Goal: Task Accomplishment & Management: Use online tool/utility

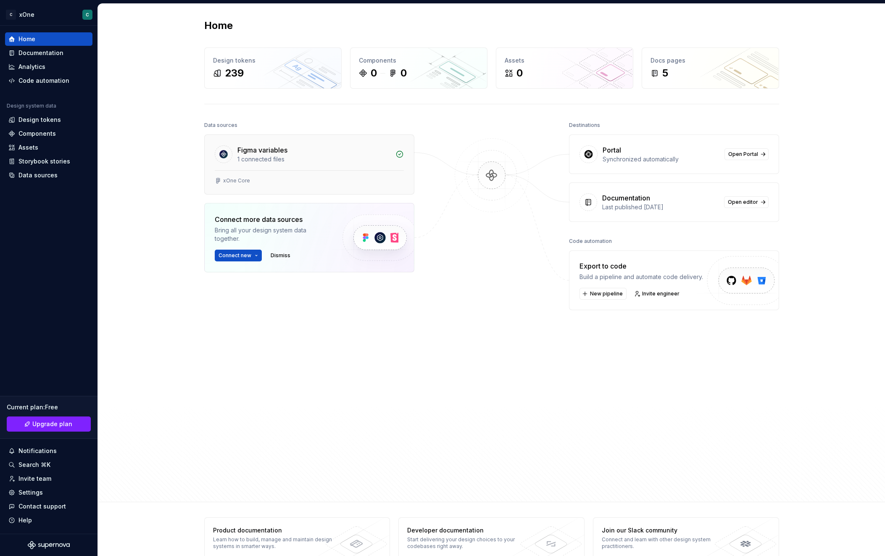
click at [303, 158] on div "1 connected files" at bounding box center [313, 159] width 153 height 8
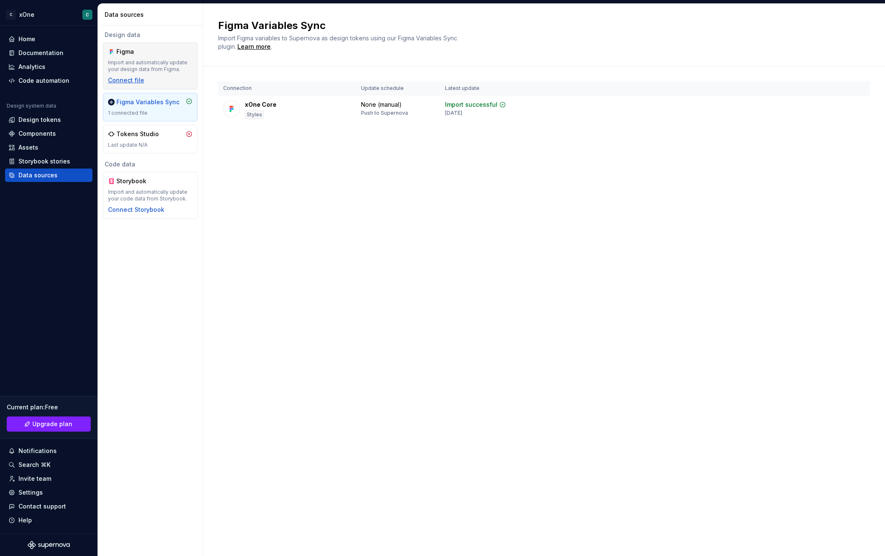
click at [115, 82] on div "Connect file" at bounding box center [126, 80] width 36 height 8
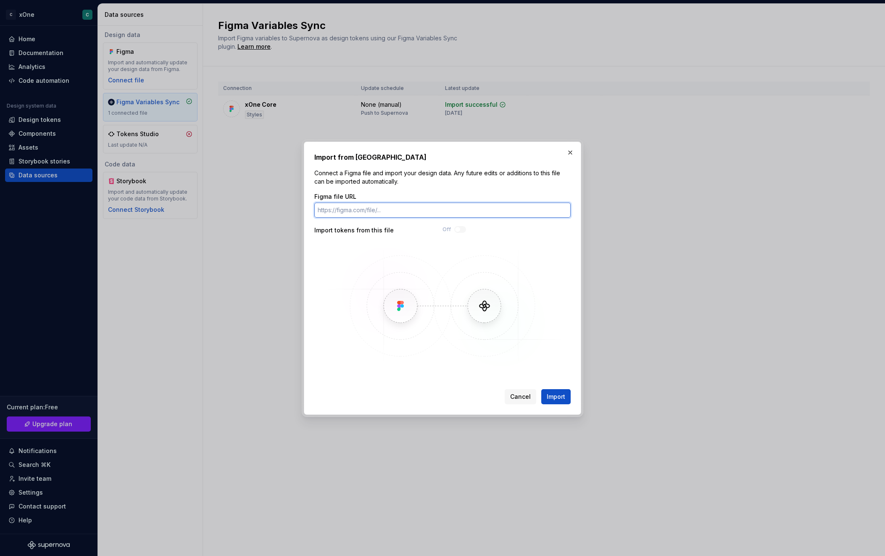
click at [392, 214] on input "Figma file URL" at bounding box center [442, 210] width 256 height 15
paste input "https://www.figma.com/design/x1BNs7S4zfU3CLo9iZnHrT/Core-Library?m=auto&node-id…"
click at [556, 393] on span "Import" at bounding box center [556, 397] width 18 height 8
click at [556, 400] on span "Import" at bounding box center [556, 397] width 18 height 8
click at [526, 206] on input "https://www.figma.com/design/x1BNs7S4zfU3CLo9iZnHrT/Core-Library?m=auto&node-id…" at bounding box center [442, 210] width 256 height 15
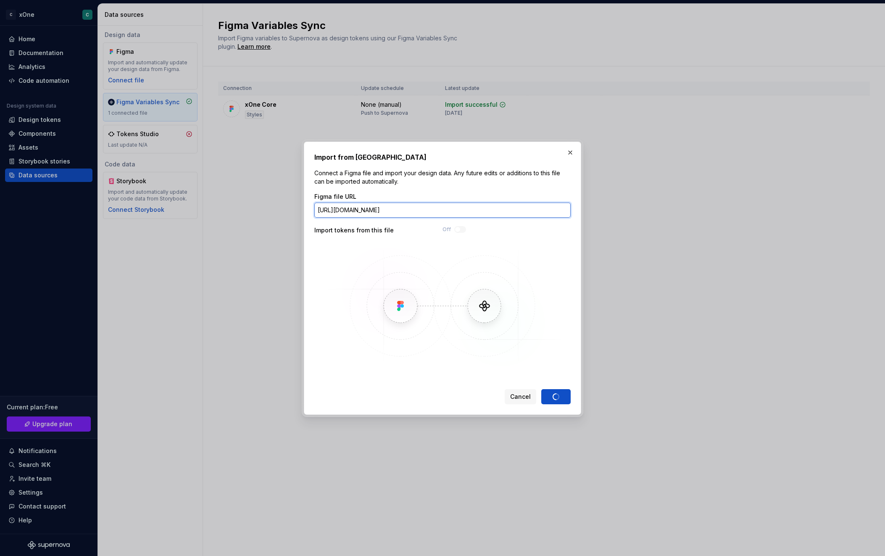
click at [526, 206] on input "https://www.figma.com/design/x1BNs7S4zfU3CLo9iZnHrT/Core-Library?m=auto&node-id…" at bounding box center [442, 210] width 256 height 15
paste input "text"
type input "https://www.figma.com/design/x1BNs7S4zfU3CLo9iZnHrT/Core-Library?m=auto"
click at [569, 150] on button "button" at bounding box center [570, 153] width 12 height 12
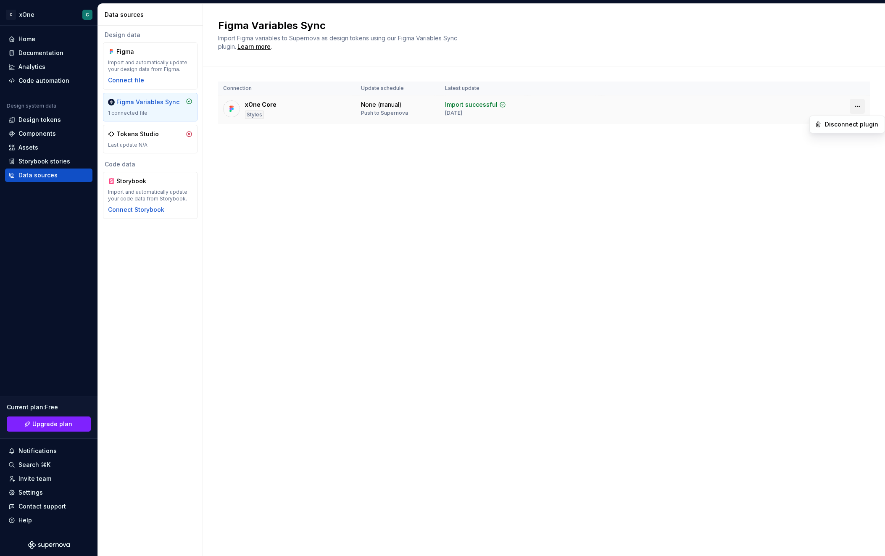
click at [857, 107] on html "C xOne C Home Documentation Analytics Code automation Design system data Design…" at bounding box center [442, 278] width 885 height 556
click at [834, 127] on div "Disconnect plugin" at bounding box center [852, 124] width 55 height 8
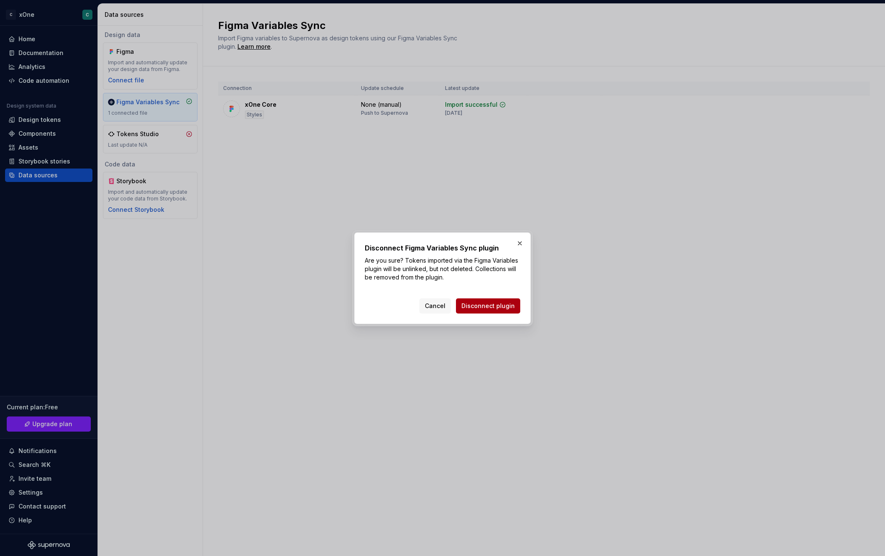
click at [488, 308] on span "Disconnect plugin" at bounding box center [488, 306] width 53 height 8
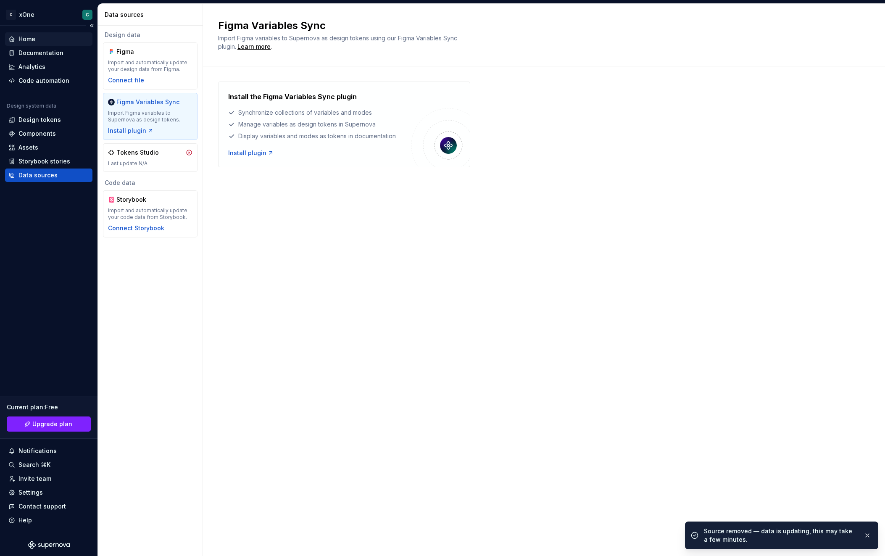
click at [38, 37] on div "Home" at bounding box center [48, 39] width 81 height 8
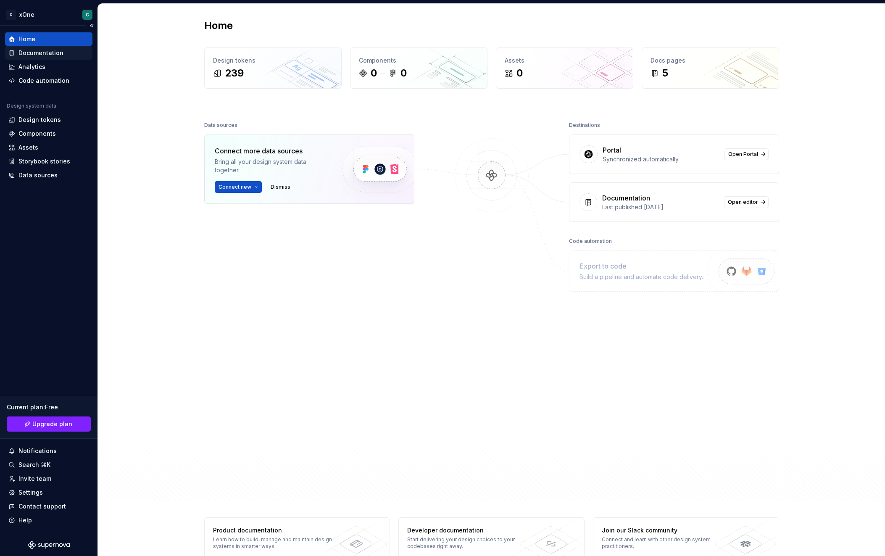
click at [31, 55] on div "Documentation" at bounding box center [40, 53] width 45 height 8
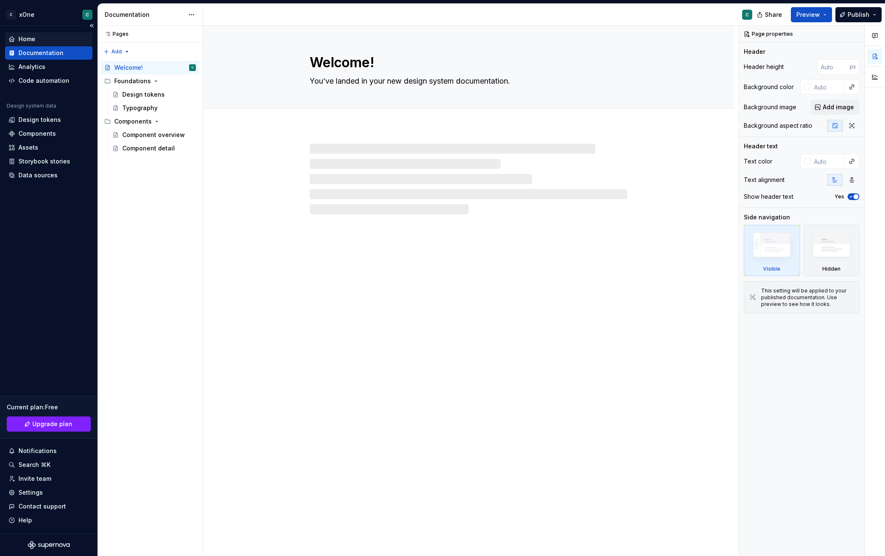
type textarea "*"
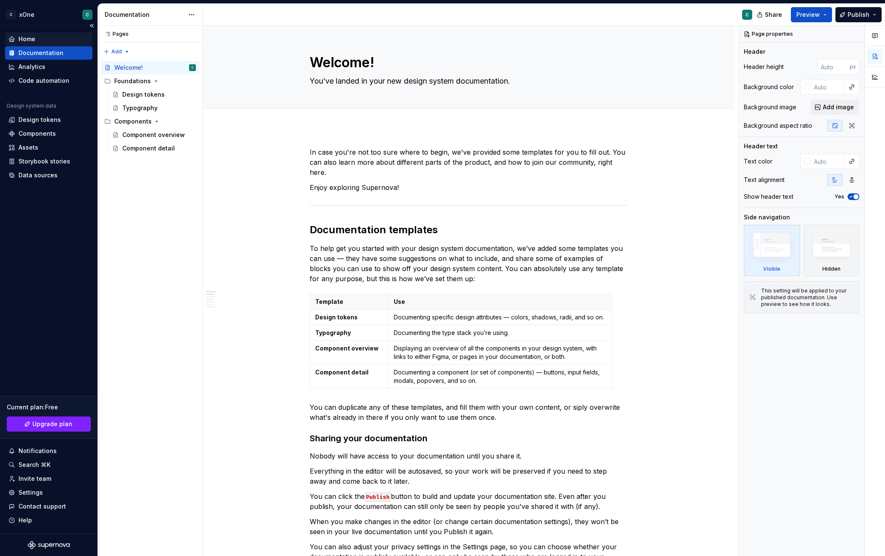
click at [34, 40] on div "Home" at bounding box center [26, 39] width 17 height 8
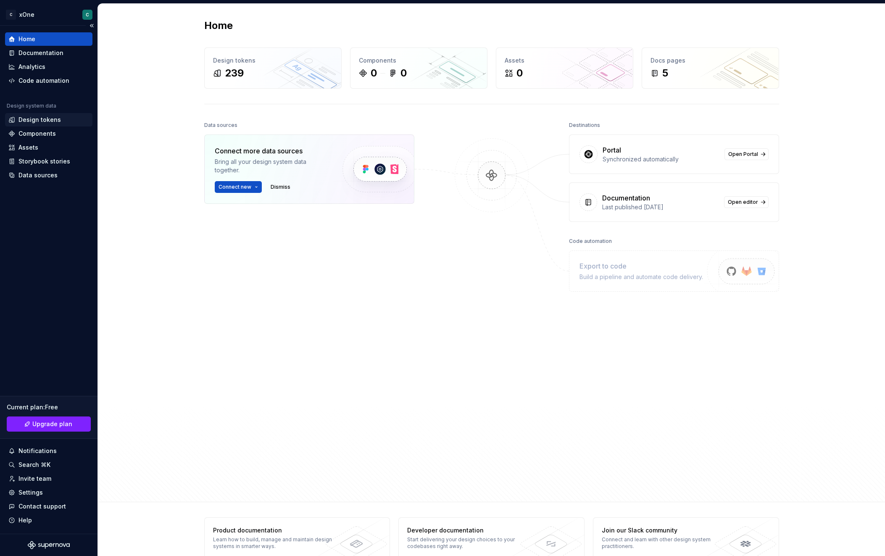
click at [40, 116] on div "Design tokens" at bounding box center [39, 120] width 42 height 8
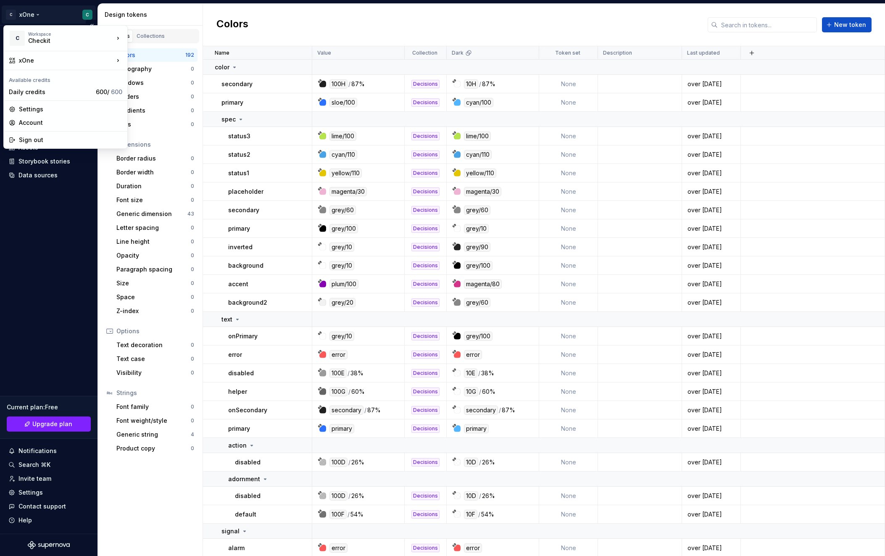
click at [37, 15] on html "C xOne C Home Documentation Analytics Code automation Design system data Design…" at bounding box center [442, 278] width 885 height 556
click at [57, 35] on div "Workspace" at bounding box center [71, 34] width 86 height 5
click at [151, 36] on div "Checkit" at bounding box center [168, 36] width 55 height 8
click at [13, 15] on html "C xOne C Home Documentation Analytics Code automation Design system data Design…" at bounding box center [442, 278] width 885 height 556
click at [31, 107] on div "Settings" at bounding box center [70, 109] width 103 height 8
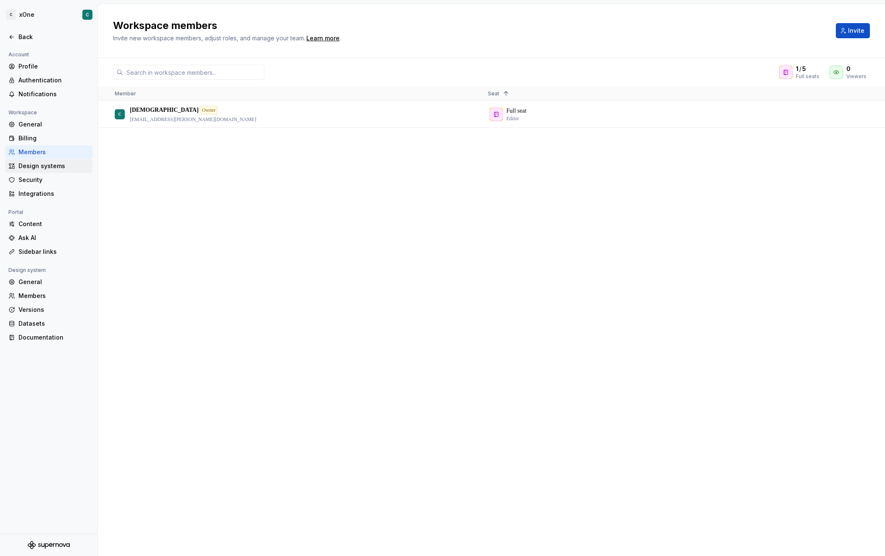
click at [42, 168] on div "Design systems" at bounding box center [53, 166] width 71 height 8
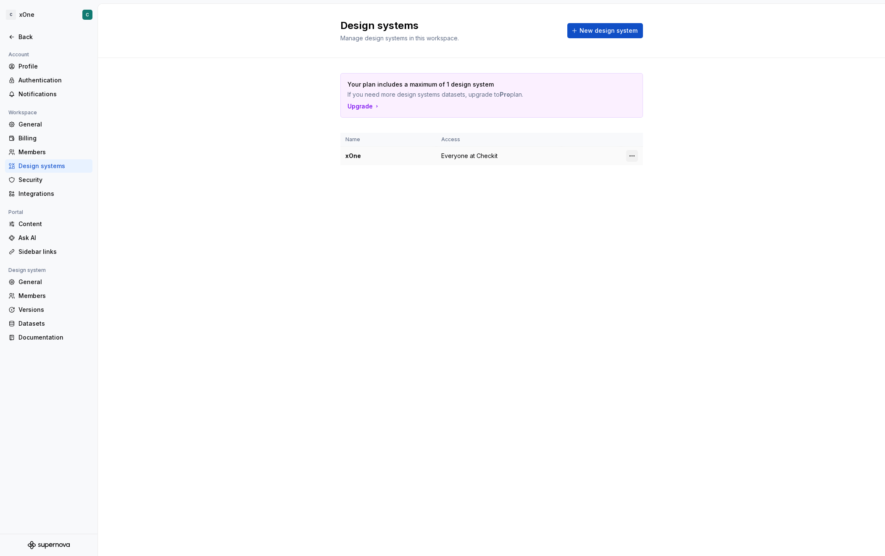
click at [631, 157] on html "C xOne C Back Account Profile Authentication Notifications Workspace General Bi…" at bounding box center [442, 278] width 885 height 556
click at [660, 186] on div "Design system settings" at bounding box center [682, 186] width 80 height 8
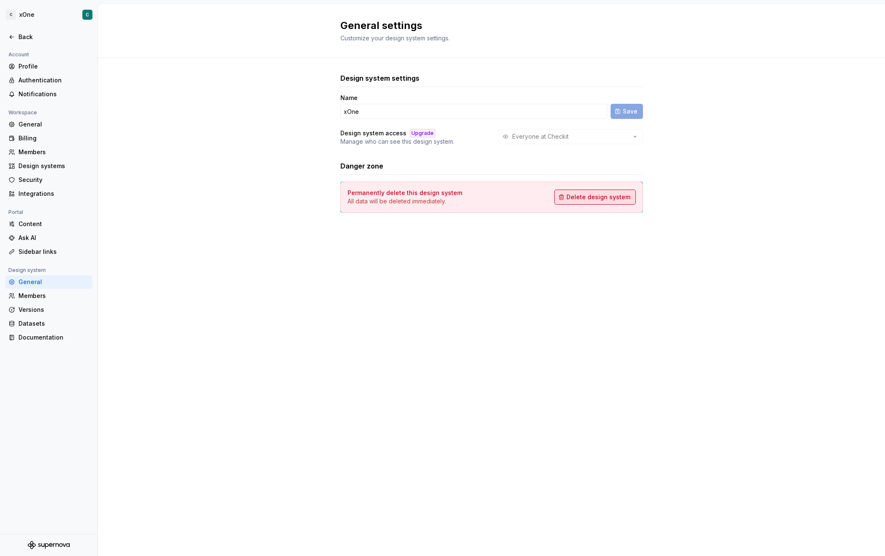
click at [607, 198] on span "Delete design system" at bounding box center [599, 197] width 64 height 8
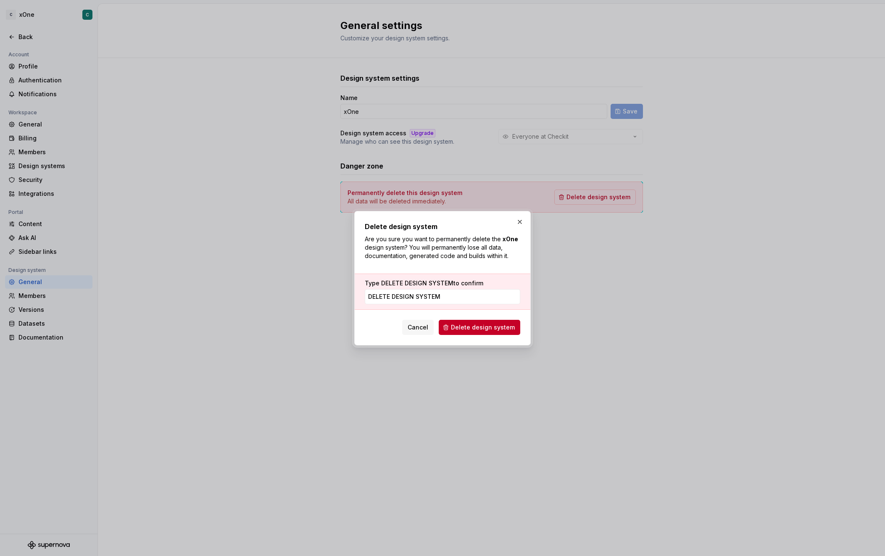
type input "DELETE DESIGN SYSTEM"
click at [473, 327] on span "Delete design system" at bounding box center [483, 327] width 64 height 8
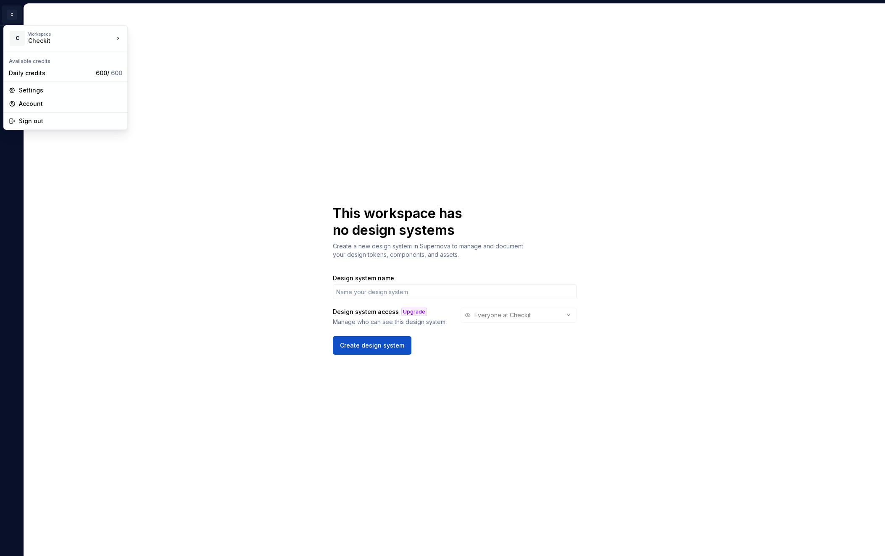
click at [12, 16] on html "C C This workspace has no design systems Create a new design system in Supernov…" at bounding box center [442, 278] width 885 height 556
click at [470, 117] on html "C C This workspace has no design systems Create a new design system in Supernov…" at bounding box center [442, 278] width 885 height 556
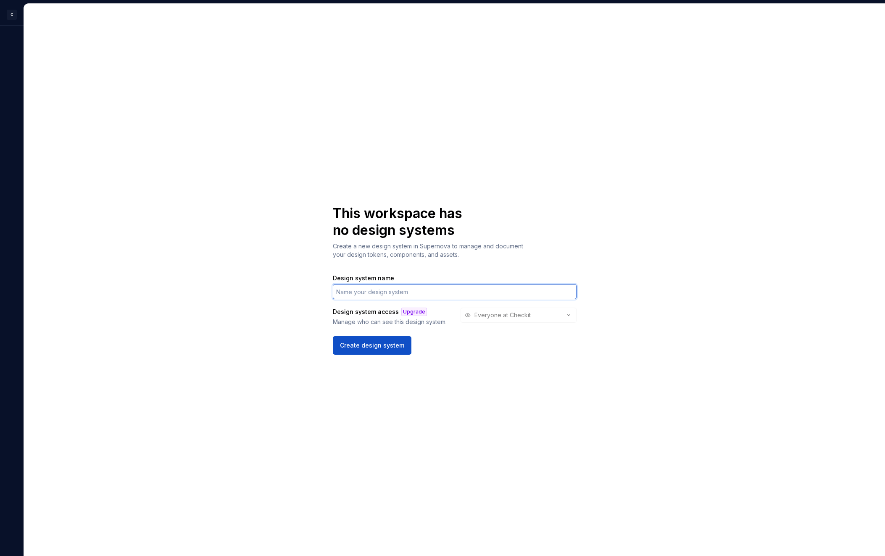
click at [416, 294] on input "Design system name" at bounding box center [455, 291] width 244 height 15
type input "xOne"
click at [369, 347] on span "Create design system" at bounding box center [372, 345] width 64 height 8
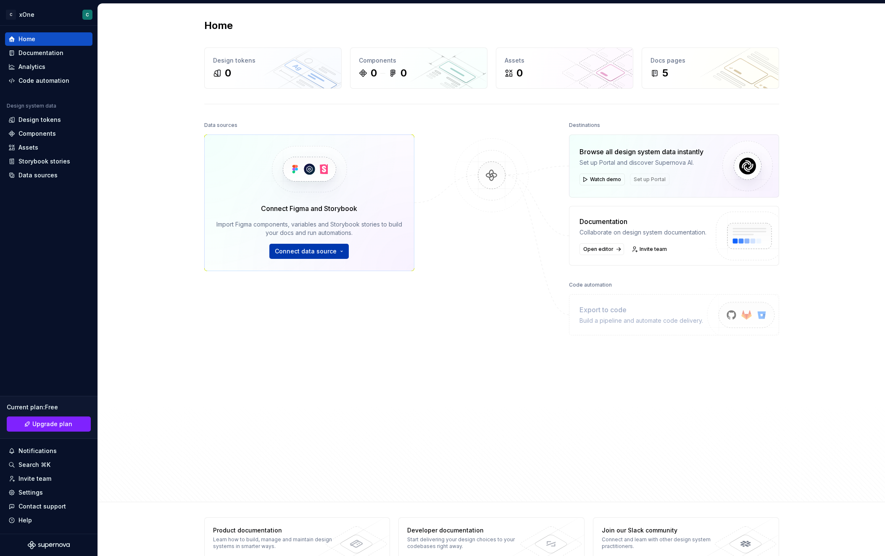
click at [330, 248] on span "Connect data source" at bounding box center [306, 251] width 62 height 8
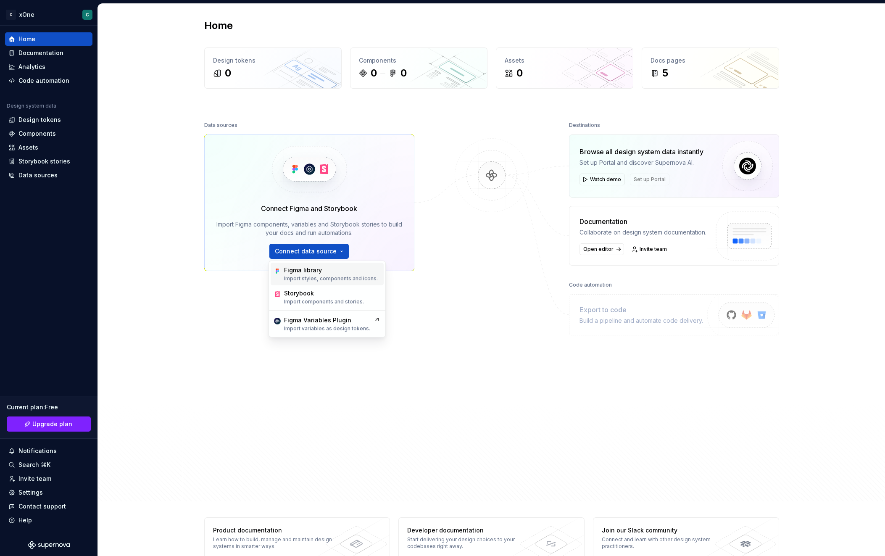
click at [322, 275] on p "Import styles, components and icons." at bounding box center [331, 278] width 94 height 7
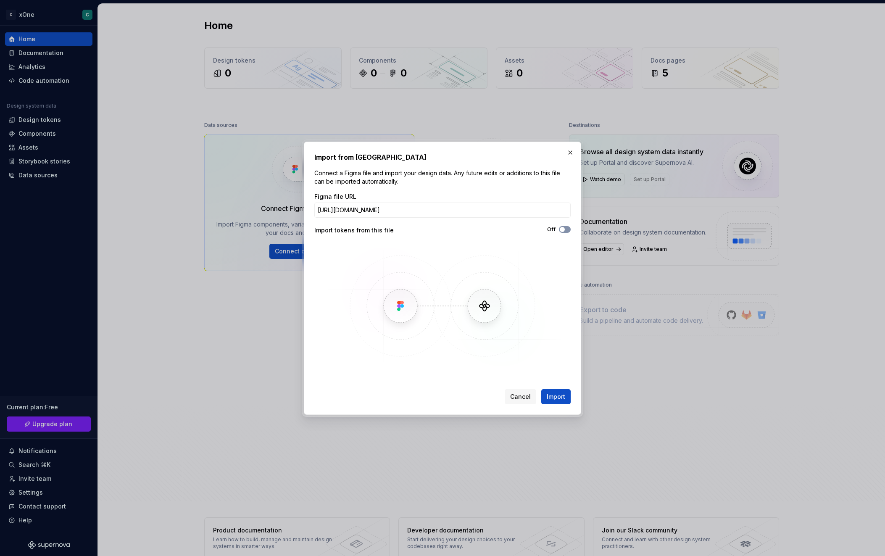
type input "https://www.figma.com/design/x1BNs7S4zfU3CLo9iZnHrT/Core-Library?m=auto"
click at [566, 229] on button "Off" at bounding box center [565, 229] width 12 height 7
click at [552, 395] on span "Import" at bounding box center [556, 397] width 18 height 8
click at [525, 396] on span "Cancel" at bounding box center [520, 397] width 21 height 8
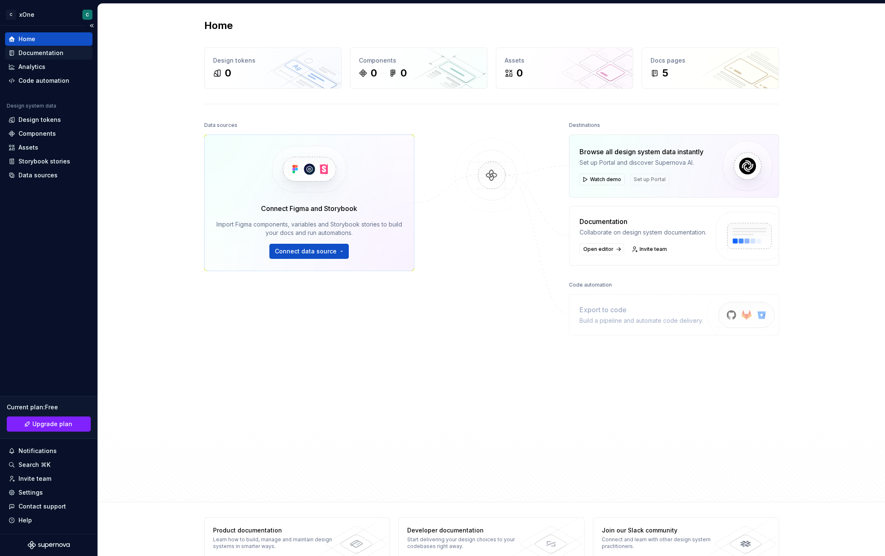
click at [27, 55] on div "Documentation" at bounding box center [40, 53] width 45 height 8
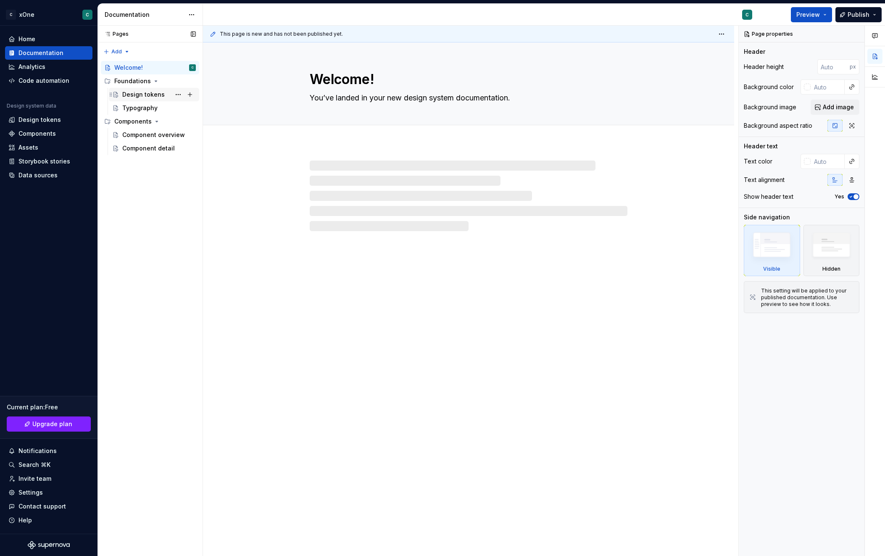
click at [158, 93] on div "Design tokens" at bounding box center [143, 94] width 42 height 8
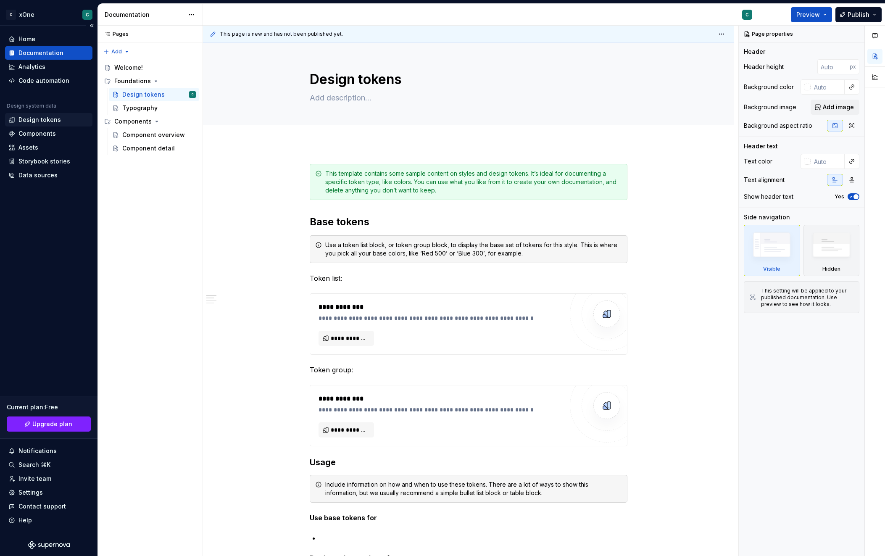
type textarea "*"
click at [42, 122] on div "Design tokens" at bounding box center [39, 120] width 42 height 8
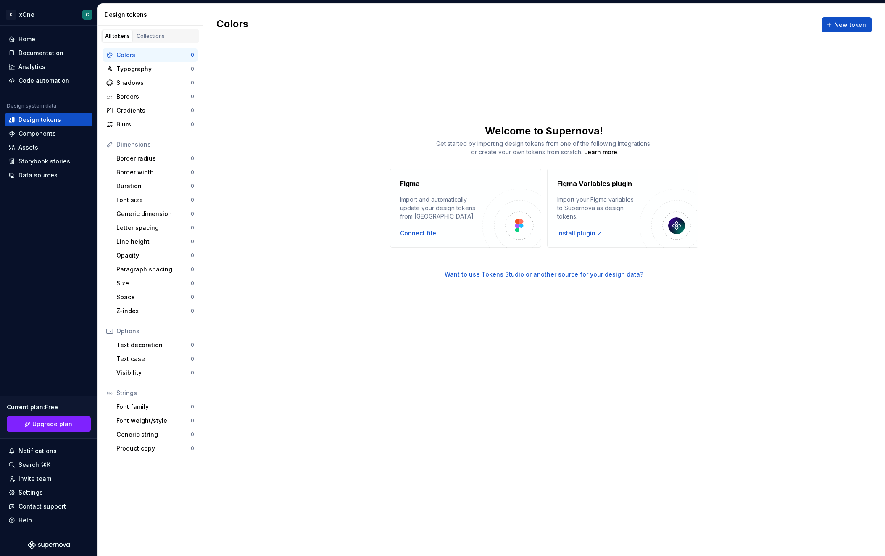
click at [410, 232] on div "Connect file" at bounding box center [418, 233] width 36 height 8
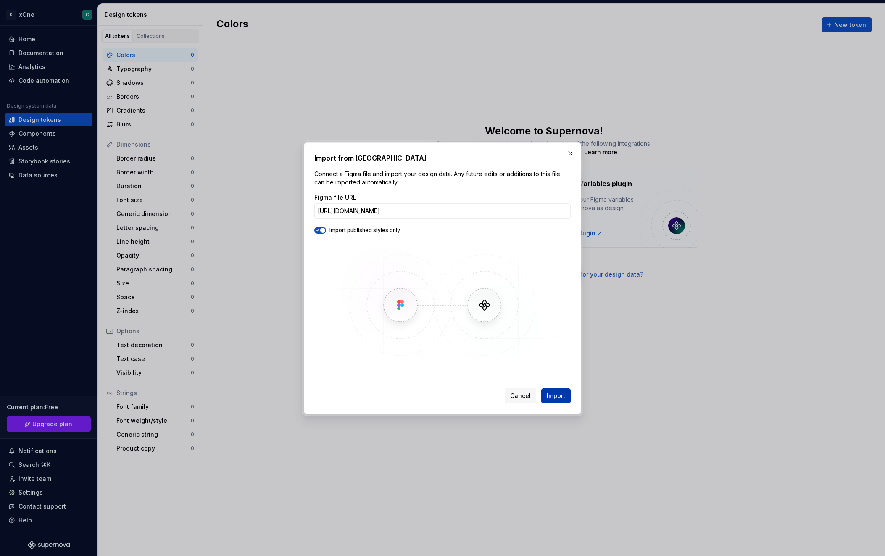
type input "https://www.figma.com/design/x1BNs7S4zfU3CLo9iZnHrT/Core-Library?m=auto"
click at [559, 396] on span "Import" at bounding box center [556, 396] width 18 height 8
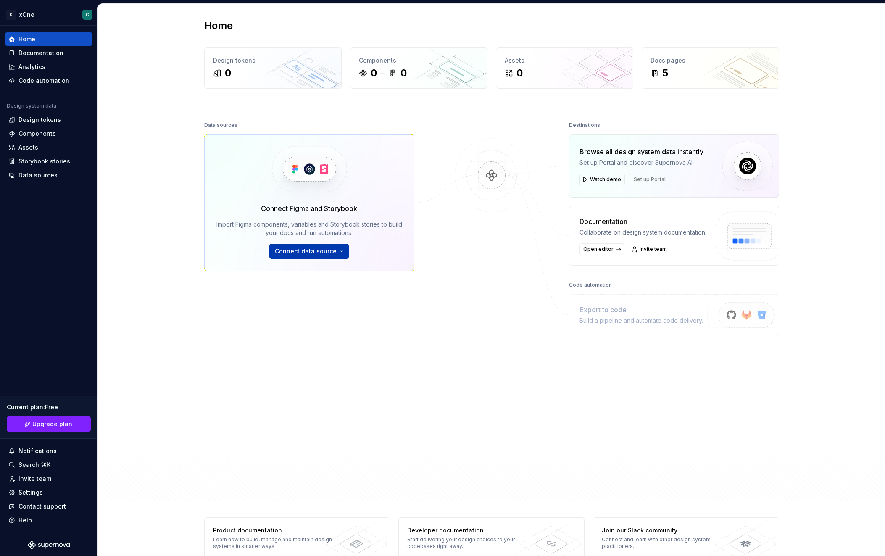
click at [320, 248] on span "Connect data source" at bounding box center [306, 251] width 62 height 8
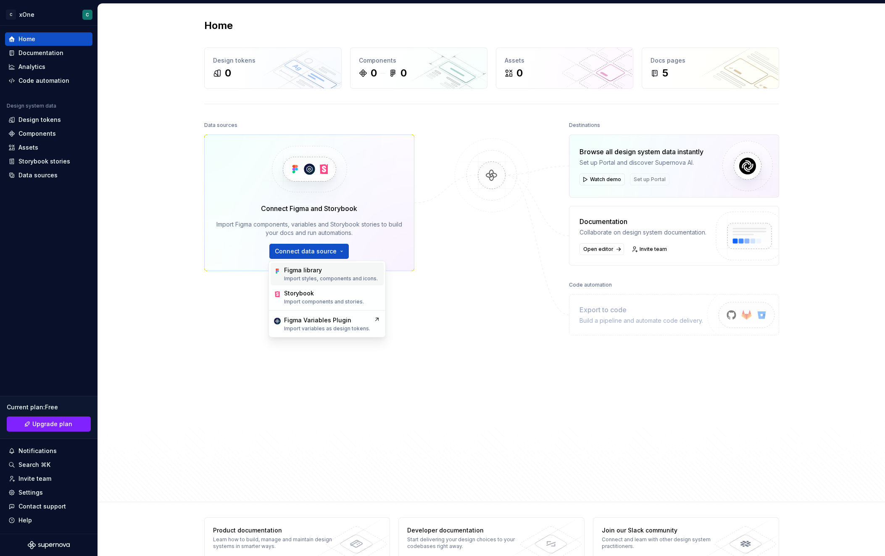
click at [325, 280] on p "Import styles, components and icons." at bounding box center [331, 278] width 94 height 7
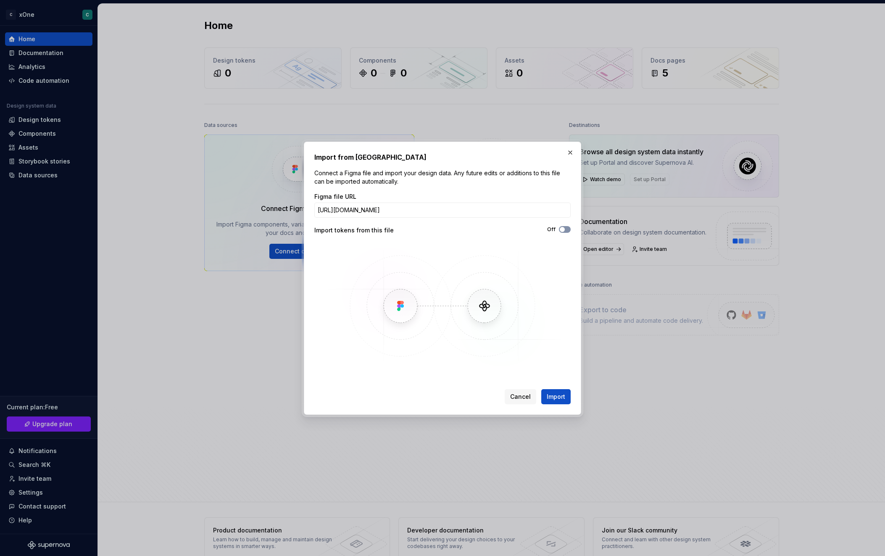
type input "https://www.figma.com/design/o2tpDq9V6WxnTqDfpnp6mE/Core-Library?m=auto&t=34Dlb…"
click at [563, 229] on span "button" at bounding box center [562, 229] width 5 height 5
click at [550, 393] on span "Import" at bounding box center [556, 397] width 18 height 8
click at [557, 399] on div "Cancel Import" at bounding box center [538, 396] width 66 height 15
click at [569, 391] on div "Cancel Import" at bounding box center [538, 396] width 66 height 15
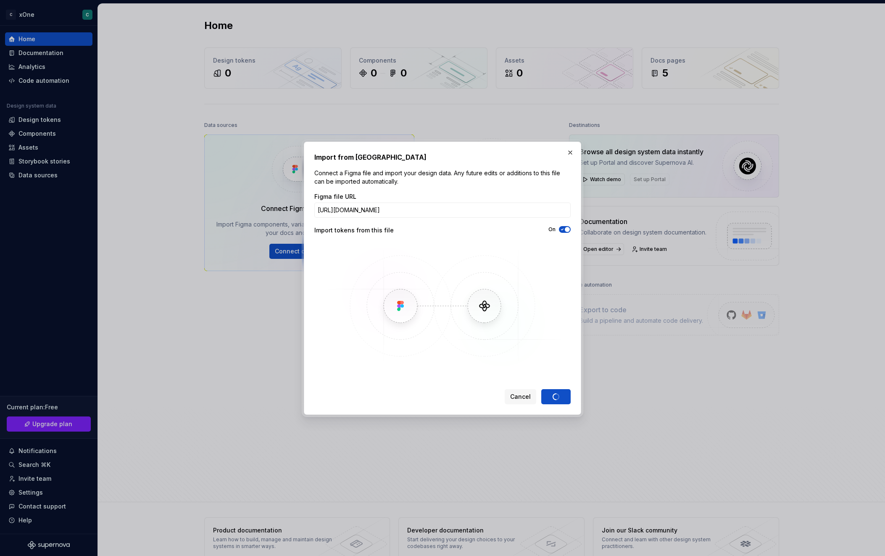
click at [563, 395] on div "Cancel Import" at bounding box center [538, 396] width 66 height 15
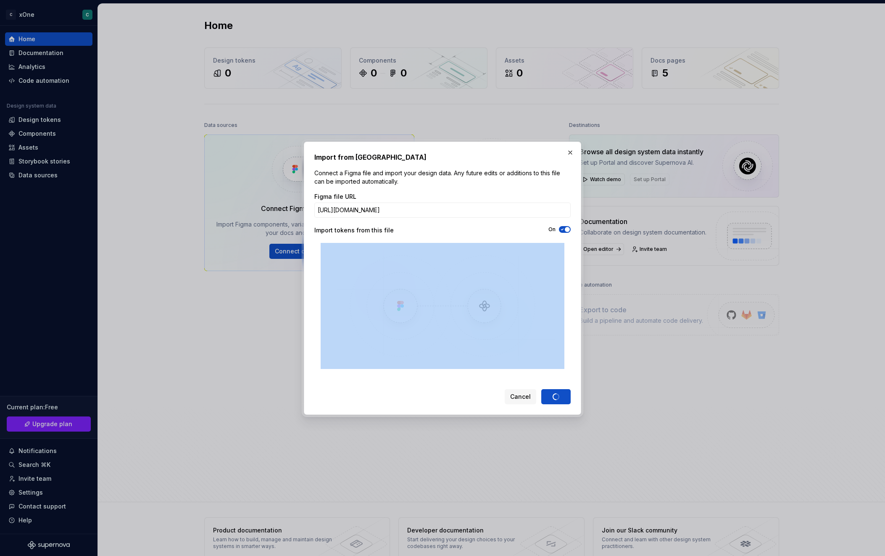
click at [563, 395] on div "Cancel Import" at bounding box center [538, 396] width 66 height 15
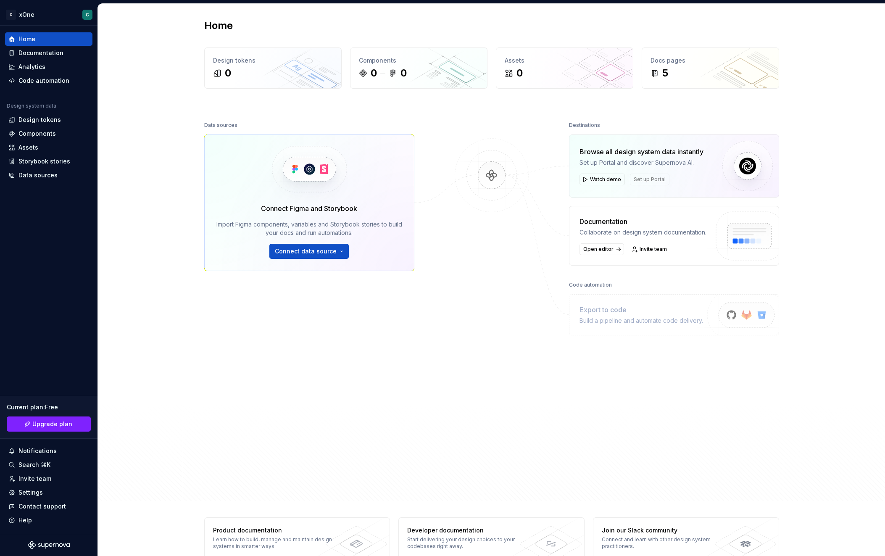
click at [540, 433] on div "Data sources Connect Figma and Storybook Import Figma components, variables and…" at bounding box center [491, 302] width 575 height 367
click at [324, 256] on button "Connect data source" at bounding box center [308, 251] width 79 height 15
click at [317, 278] on p "Import styles, components and icons." at bounding box center [331, 278] width 94 height 7
click at [335, 250] on button "Connect data source" at bounding box center [308, 251] width 79 height 15
click at [340, 280] on p "Import styles, components and icons." at bounding box center [331, 278] width 94 height 7
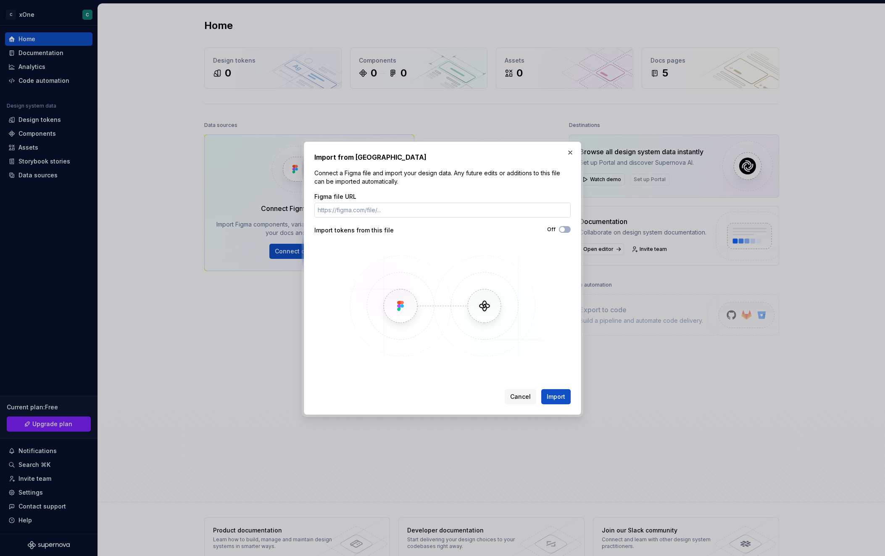
click at [374, 210] on input "Figma file URL" at bounding box center [442, 210] width 256 height 15
type input "https://www.figma.com/oauth?client_id=4DKcFkacP8kvvVgkK1DwIn&redirect_uri=https…"
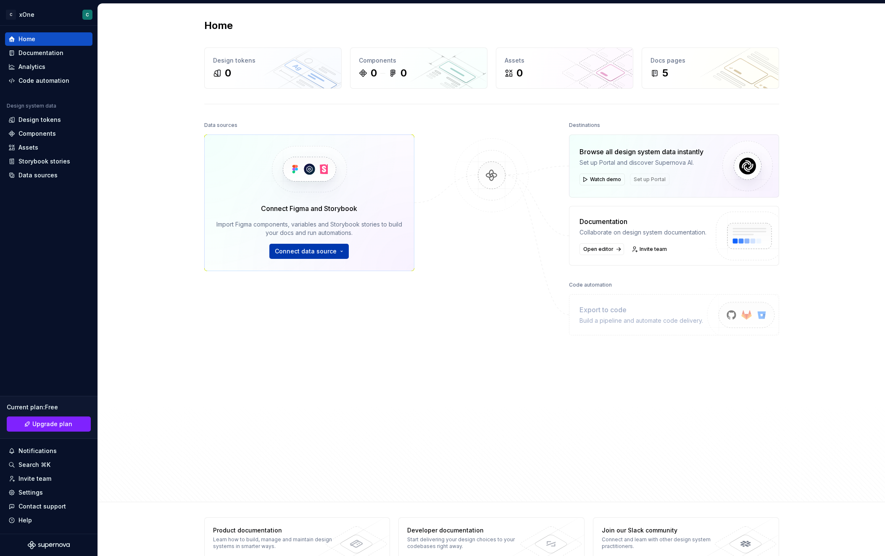
click at [309, 255] on span "Connect data source" at bounding box center [306, 251] width 62 height 8
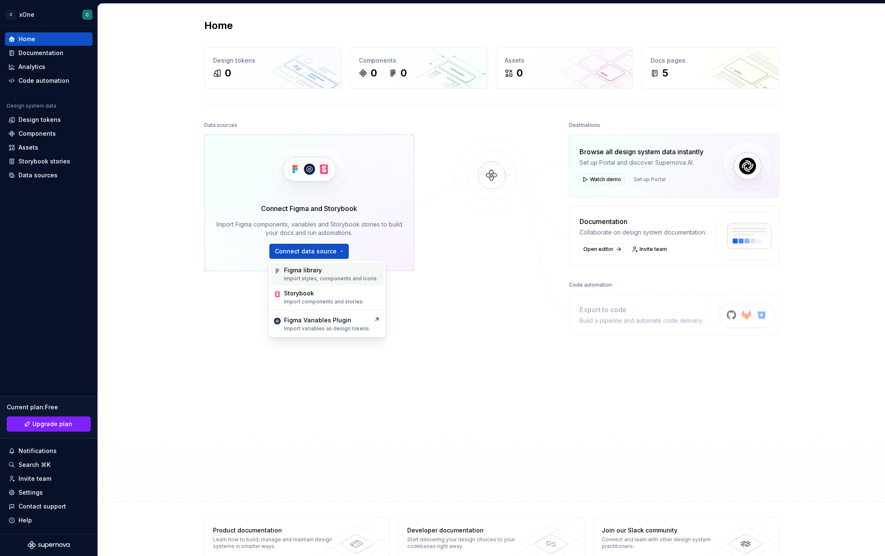
click at [330, 274] on div "Figma library Import styles, components and icons." at bounding box center [331, 274] width 94 height 16
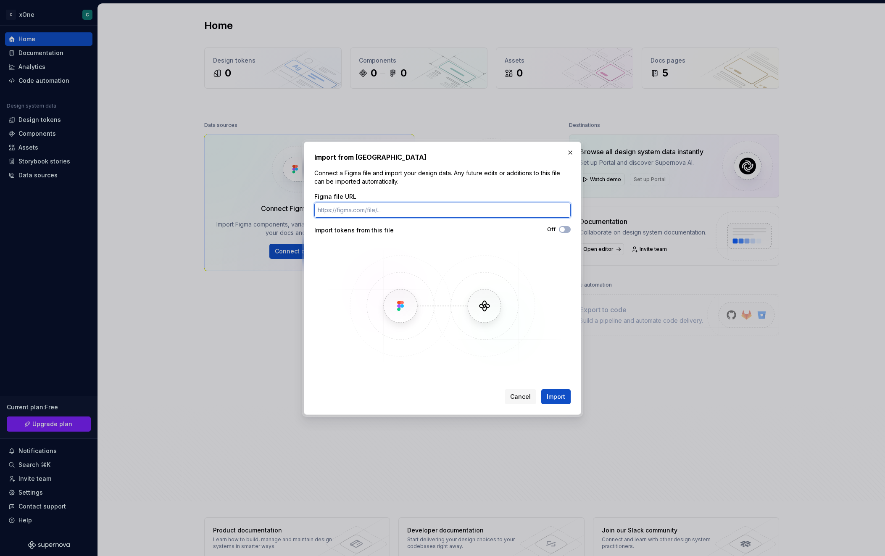
click at [398, 209] on input "Figma file URL" at bounding box center [442, 210] width 256 height 15
paste input "https://www.figma.com/design/o2tpDq9V6WxnTqDfpnp6mE/Core-Library?m=auto&t=7PJWz…"
type input "https://www.figma.com/design/o2tpDq9V6WxnTqDfpnp6mE/Core-Library?m=auto&t=7PJWz…"
click at [564, 229] on span "button" at bounding box center [562, 229] width 5 height 5
click at [552, 396] on span "Import" at bounding box center [556, 397] width 18 height 8
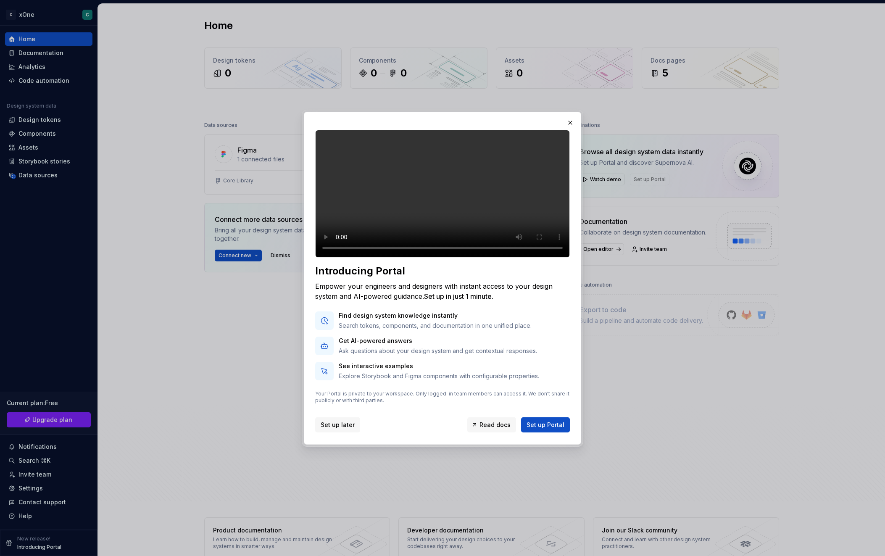
click at [332, 429] on span "Set up later" at bounding box center [338, 425] width 34 height 8
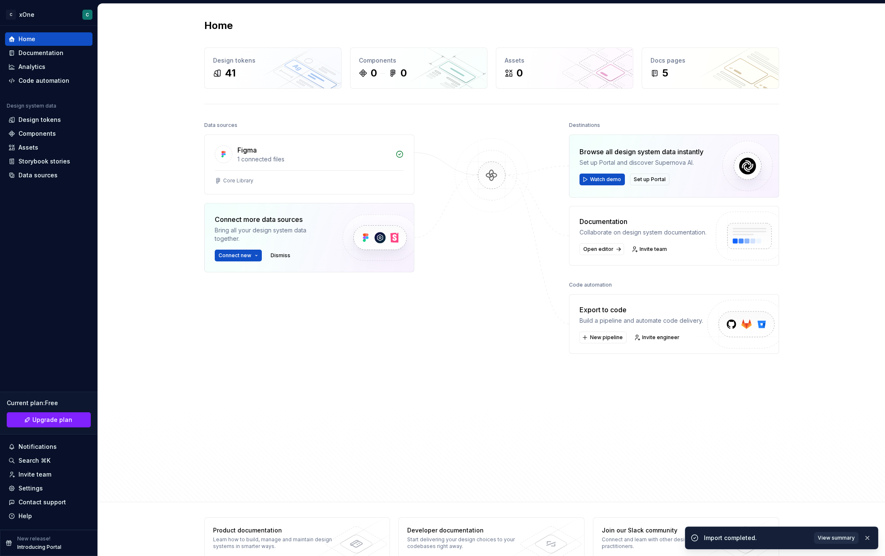
click at [848, 536] on span "View summary" at bounding box center [836, 538] width 37 height 7
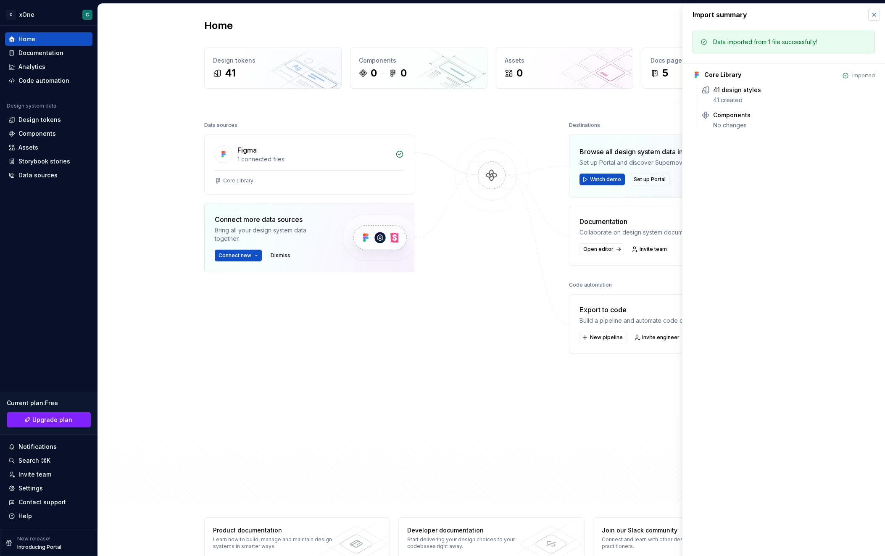
click at [876, 16] on button "button" at bounding box center [874, 15] width 12 height 12
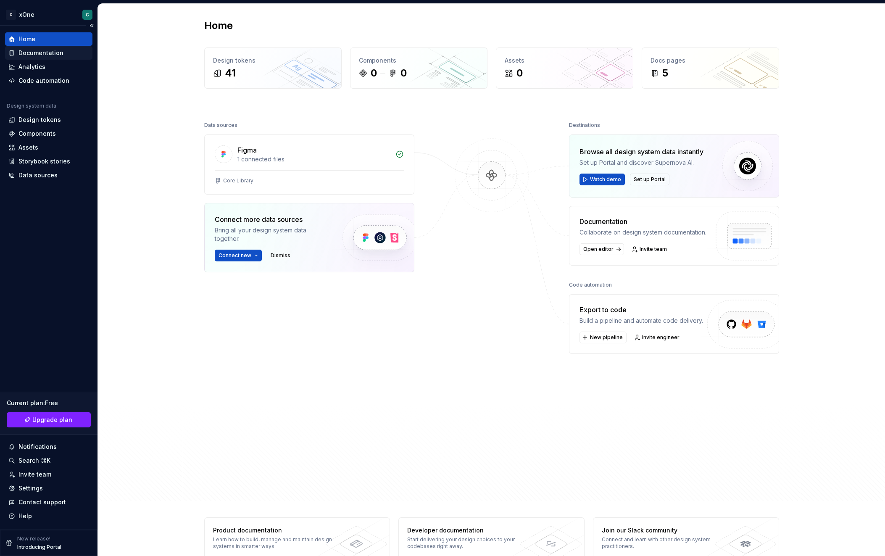
click at [40, 52] on div "Documentation" at bounding box center [40, 53] width 45 height 8
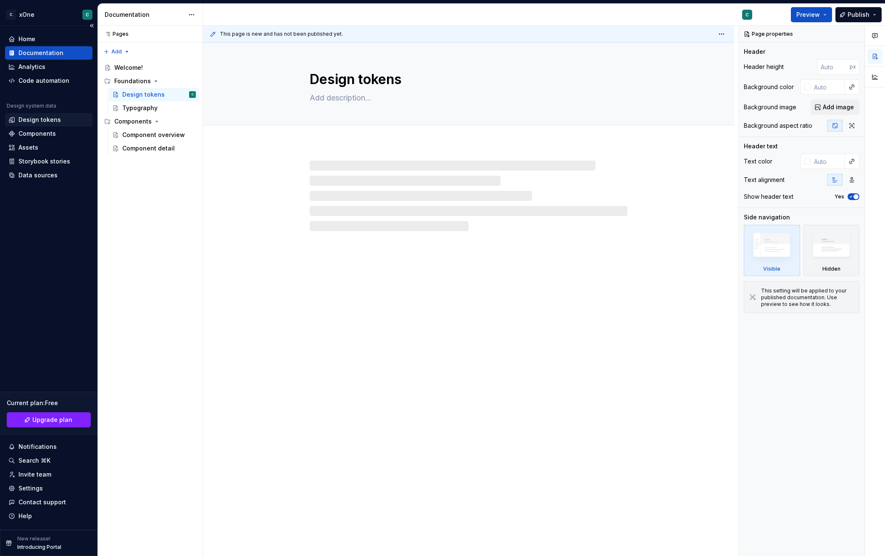
click at [35, 123] on div "Design tokens" at bounding box center [39, 120] width 42 height 8
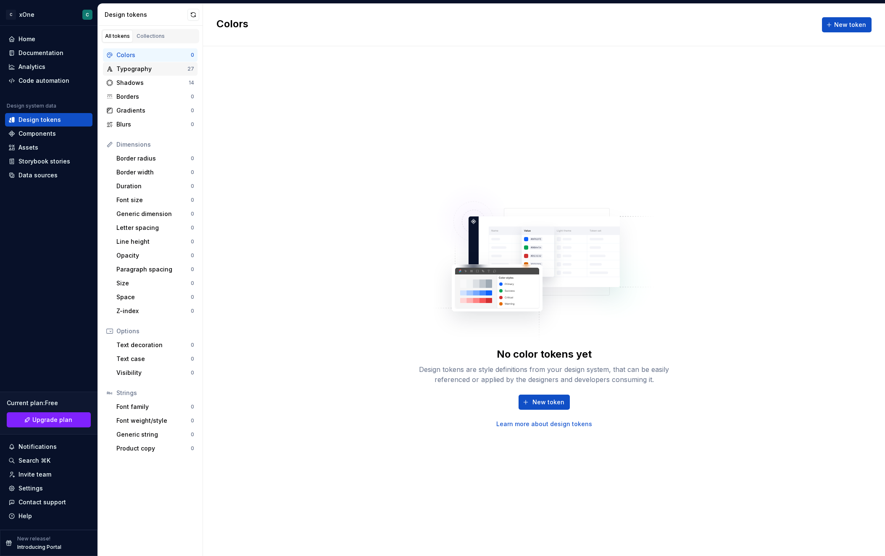
click at [140, 73] on div "Typography" at bounding box center [151, 69] width 71 height 8
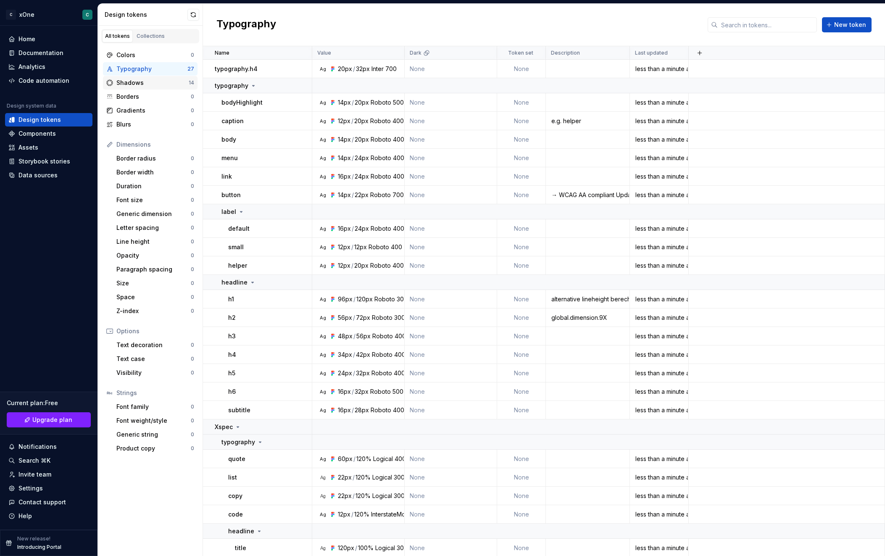
click at [140, 80] on div "Shadows" at bounding box center [152, 83] width 72 height 8
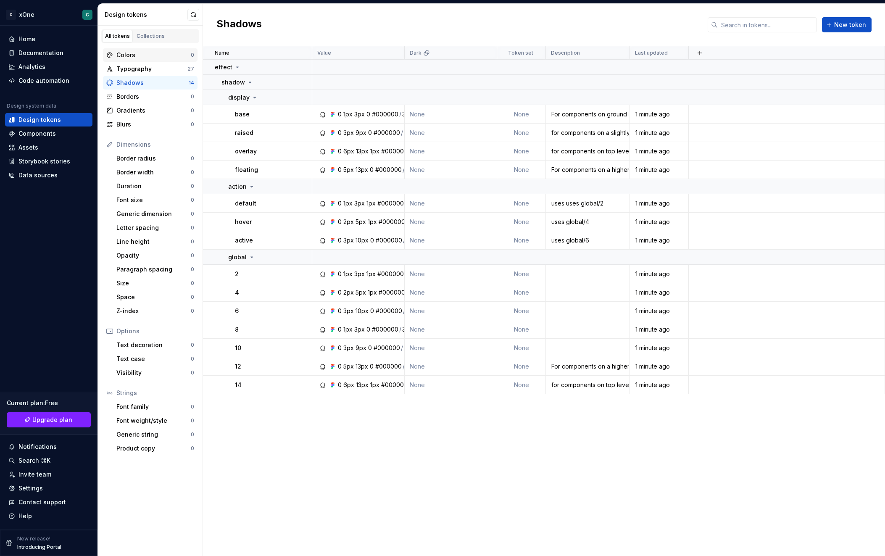
click at [137, 53] on div "Colors" at bounding box center [153, 55] width 74 height 8
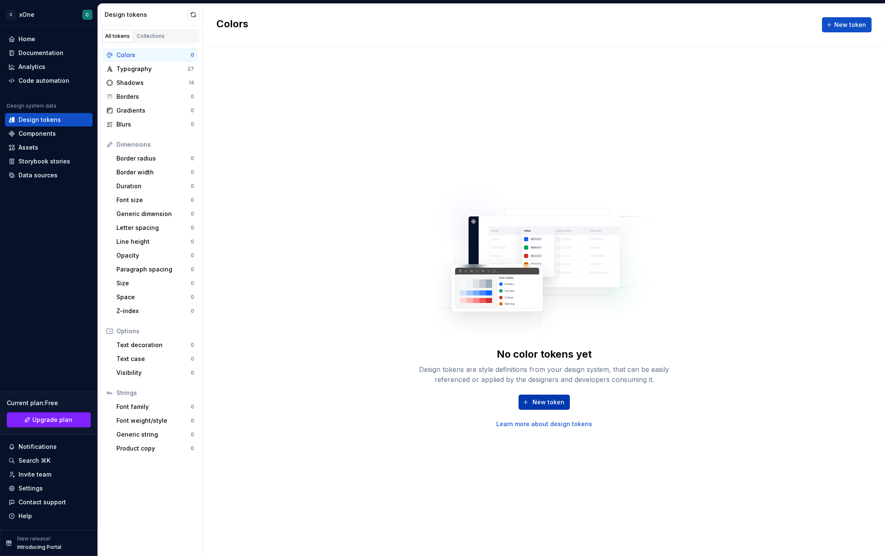
click at [536, 405] on span "New token" at bounding box center [549, 402] width 32 height 8
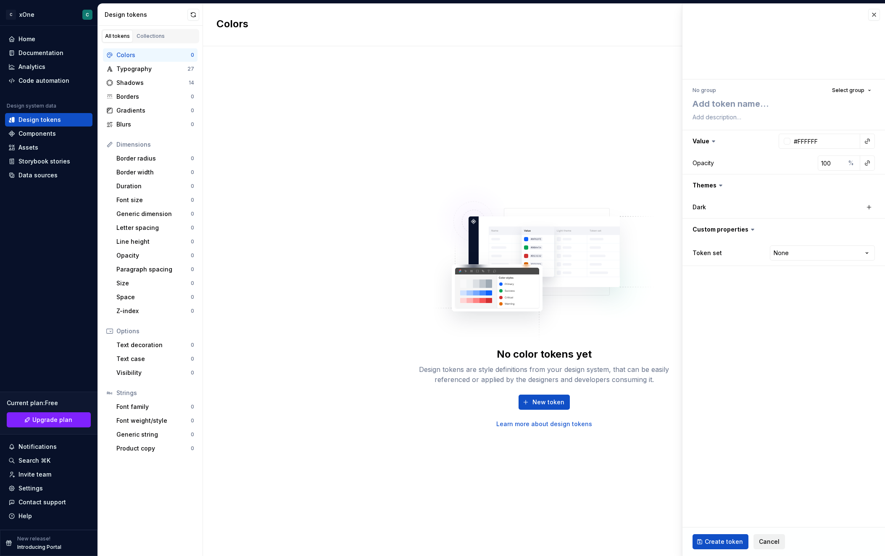
click at [763, 543] on span "Cancel" at bounding box center [769, 542] width 21 height 8
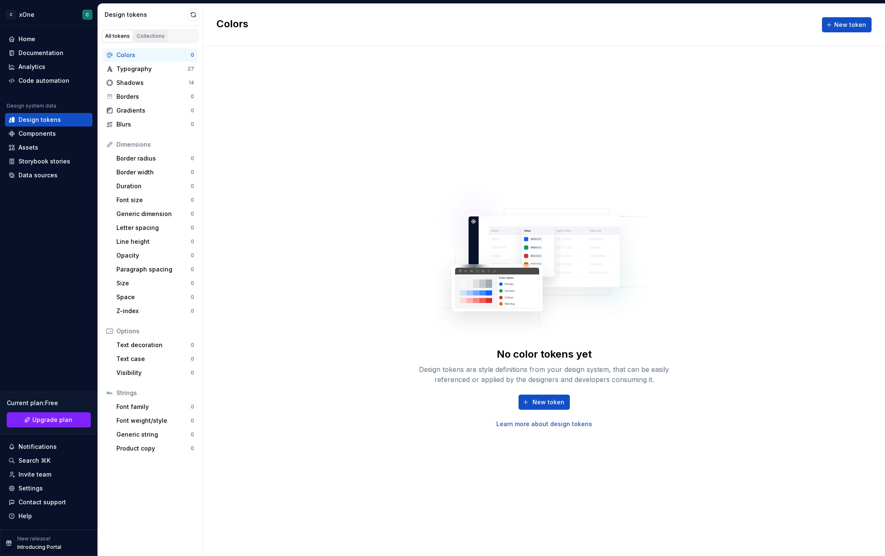
click at [144, 33] on div "Collections" at bounding box center [151, 36] width 28 height 7
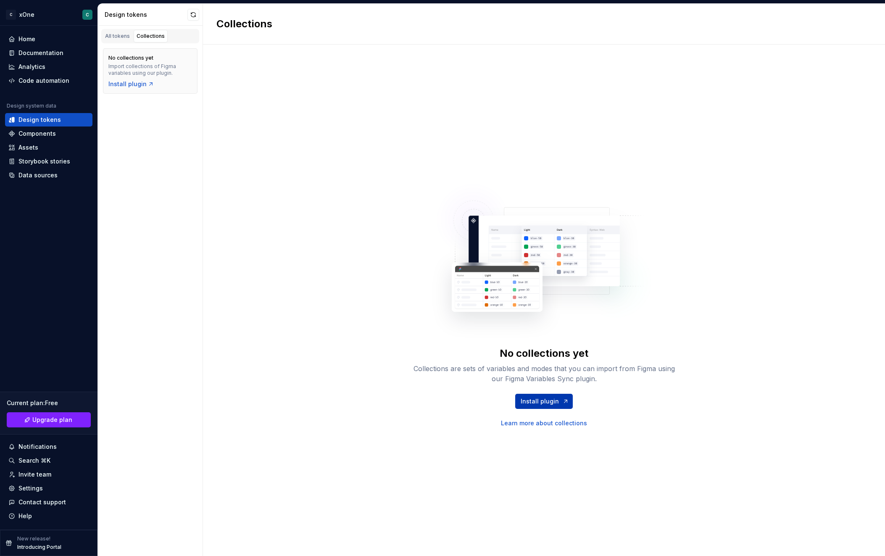
click at [554, 401] on span "Install plugin" at bounding box center [540, 401] width 38 height 8
click at [41, 121] on div "Design tokens" at bounding box center [39, 120] width 42 height 8
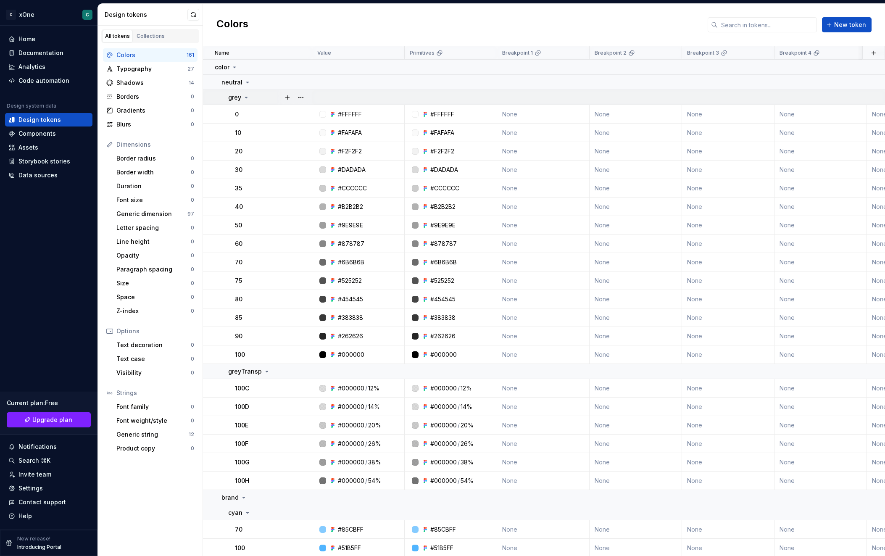
click at [244, 99] on icon at bounding box center [246, 97] width 7 height 7
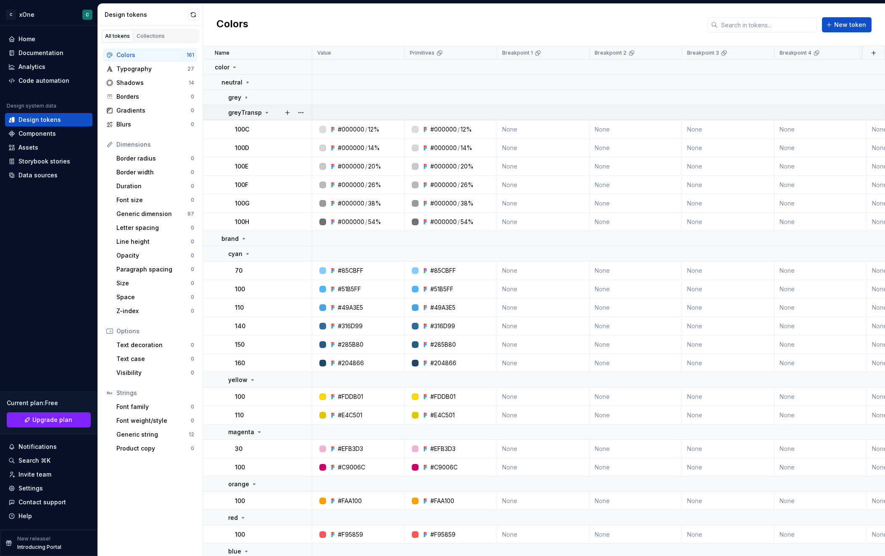
click at [266, 112] on icon at bounding box center [267, 112] width 2 height 1
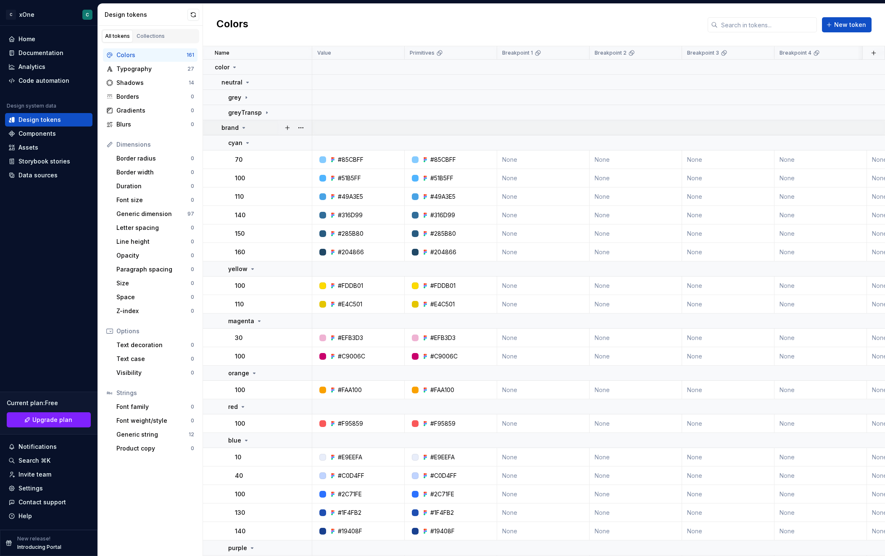
click at [244, 129] on icon at bounding box center [243, 127] width 7 height 7
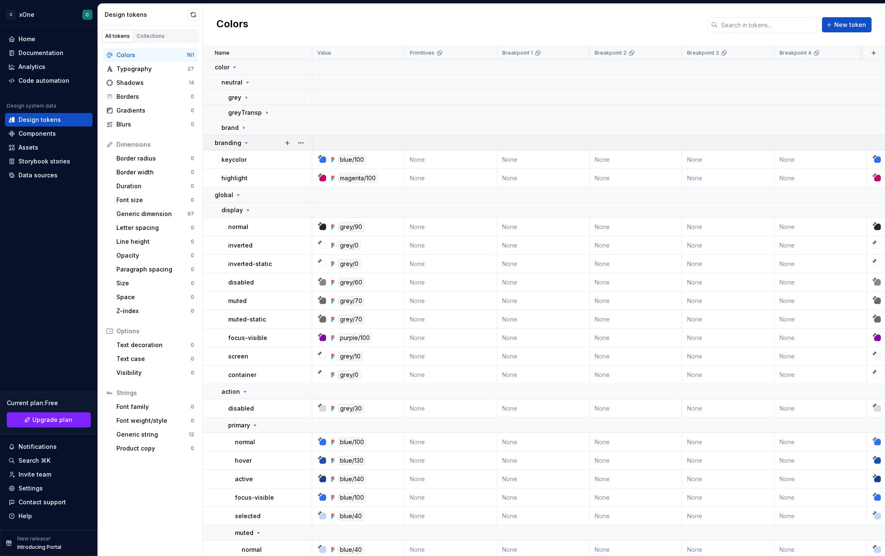
click at [245, 140] on div "branding" at bounding box center [232, 143] width 35 height 8
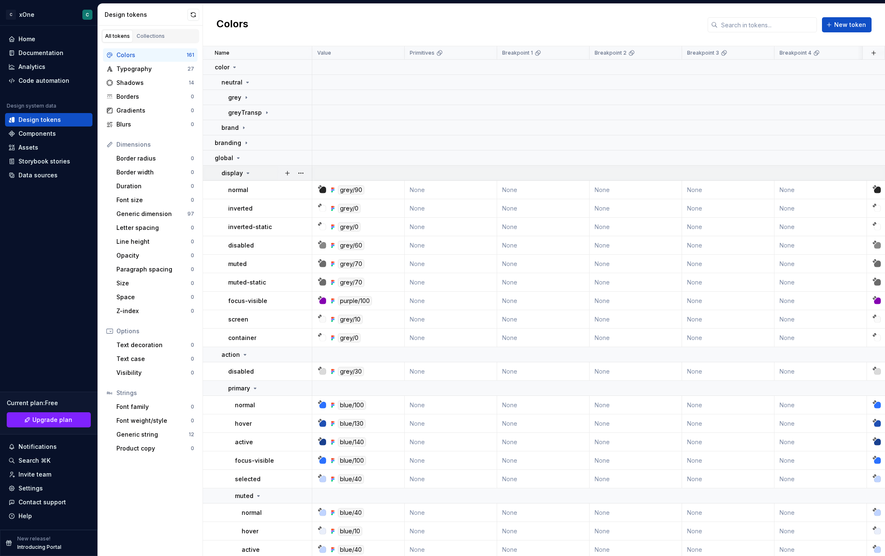
click at [247, 174] on icon at bounding box center [248, 173] width 7 height 7
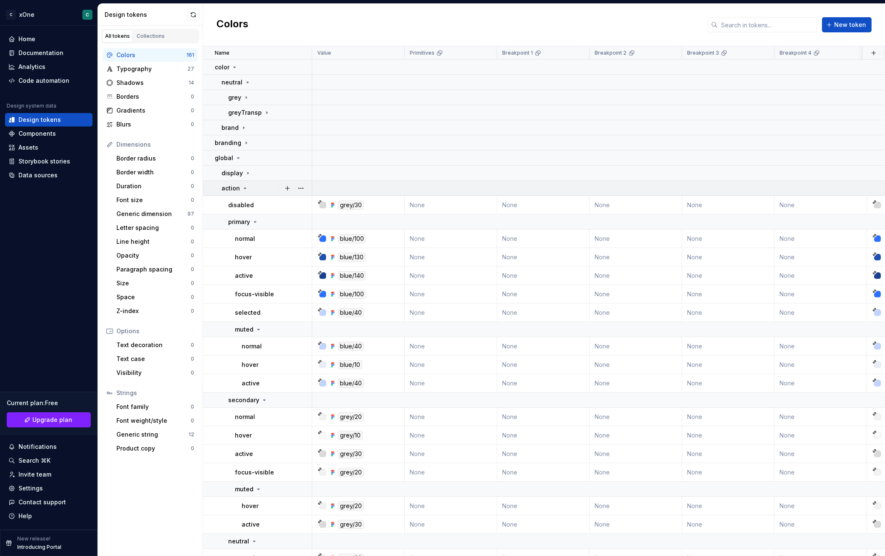
click at [245, 189] on icon at bounding box center [245, 188] width 7 height 7
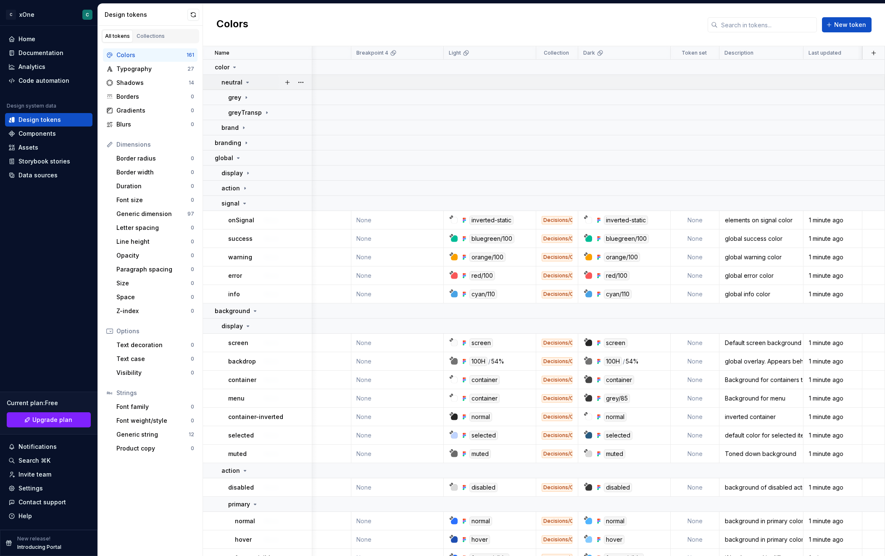
scroll to position [0, 427]
click at [32, 53] on div "Documentation" at bounding box center [40, 53] width 45 height 8
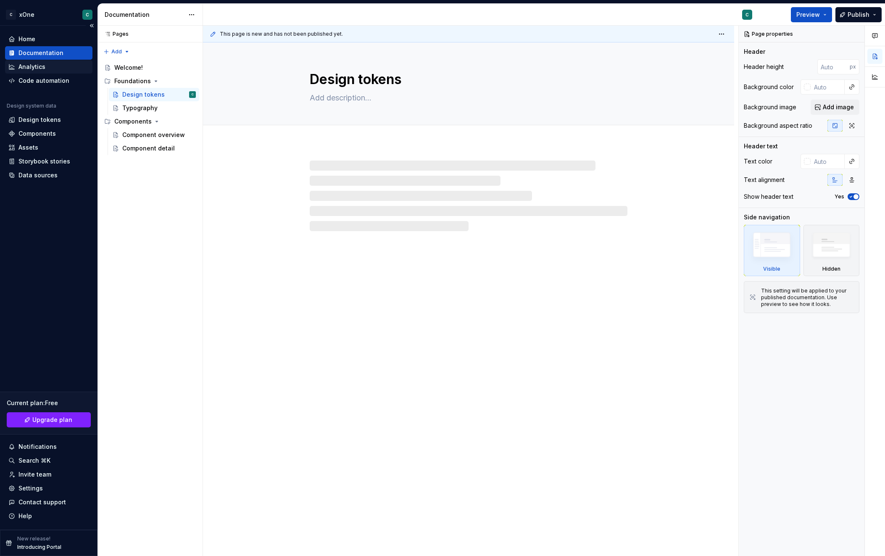
click at [29, 66] on div "Analytics" at bounding box center [31, 67] width 27 height 8
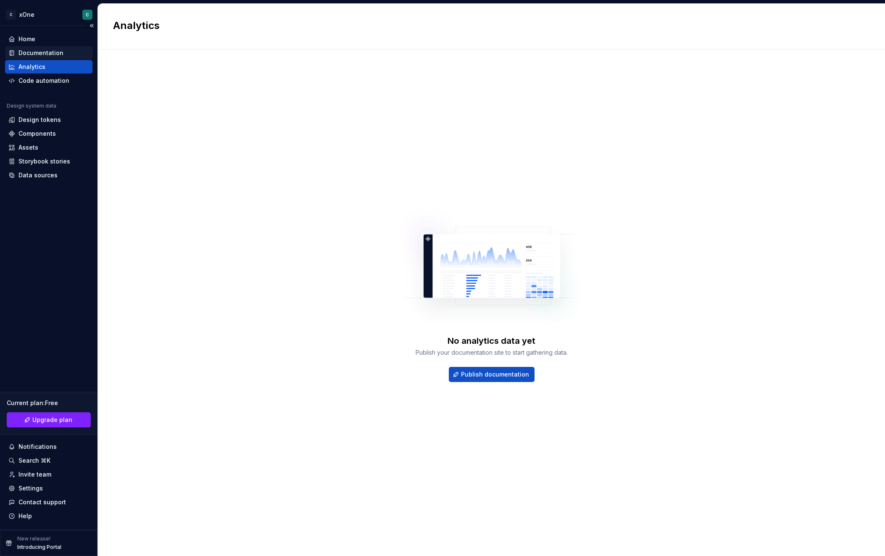
click at [35, 53] on div "Documentation" at bounding box center [40, 53] width 45 height 8
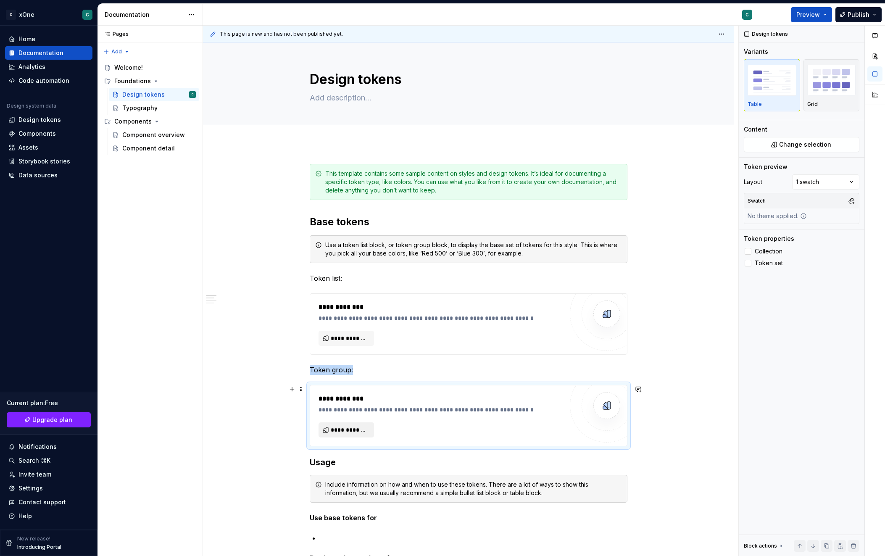
click at [340, 427] on span "**********" at bounding box center [350, 430] width 38 height 8
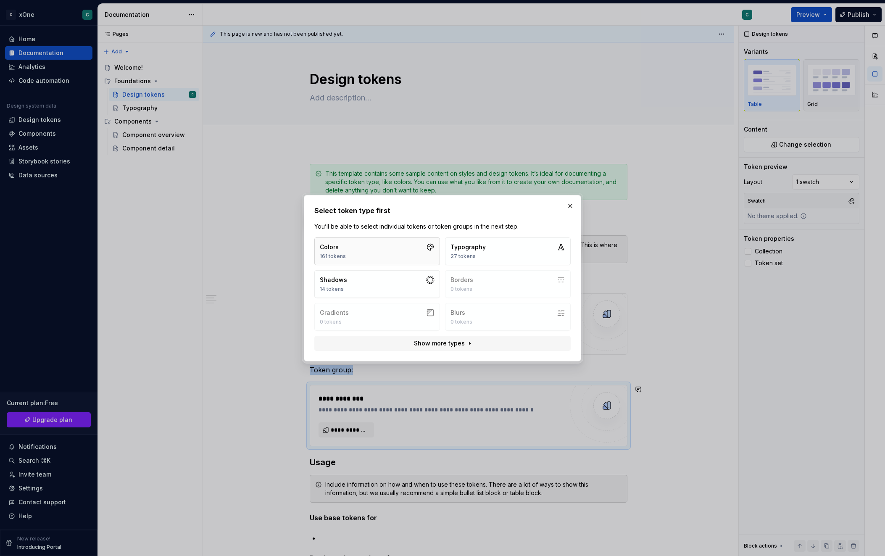
click at [367, 256] on button "Colors 161 tokens" at bounding box center [377, 251] width 126 height 28
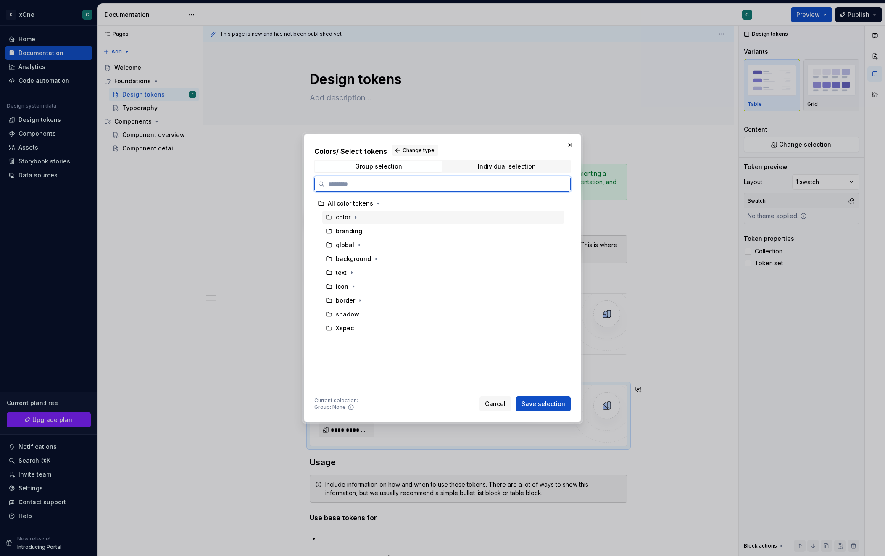
click at [360, 214] on div "color" at bounding box center [443, 217] width 242 height 13
click at [358, 214] on icon "button" at bounding box center [355, 217] width 7 height 7
click at [539, 214] on div "color" at bounding box center [443, 217] width 242 height 13
click at [556, 216] on icon at bounding box center [557, 217] width 7 height 7
click at [330, 216] on icon at bounding box center [329, 217] width 5 height 4
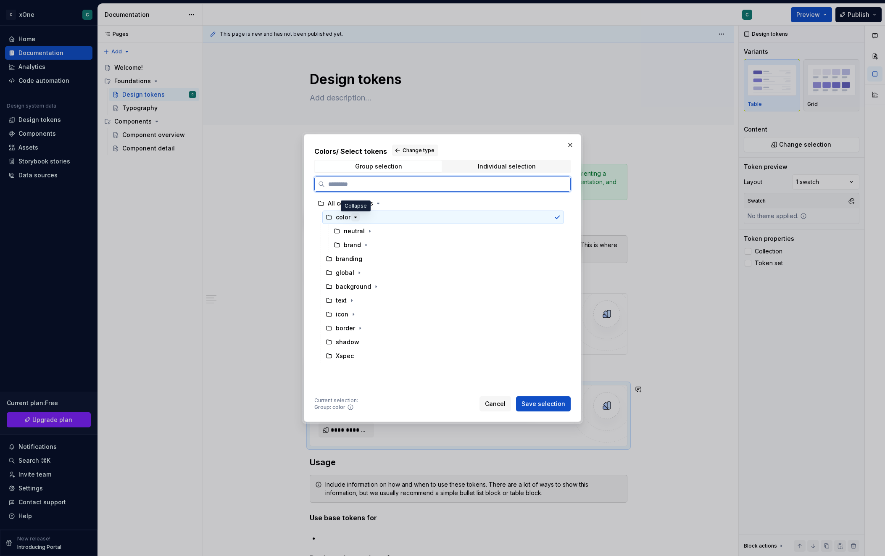
click at [353, 217] on icon "button" at bounding box center [355, 217] width 7 height 7
click at [559, 216] on icon at bounding box center [557, 217] width 7 height 7
click at [459, 235] on div "branding" at bounding box center [443, 230] width 242 height 13
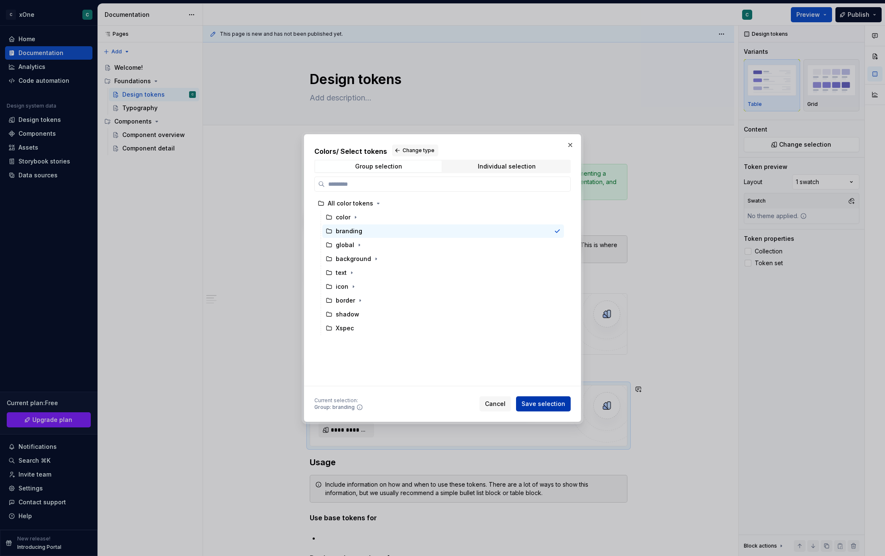
click at [547, 400] on span "Save selection" at bounding box center [544, 404] width 44 height 8
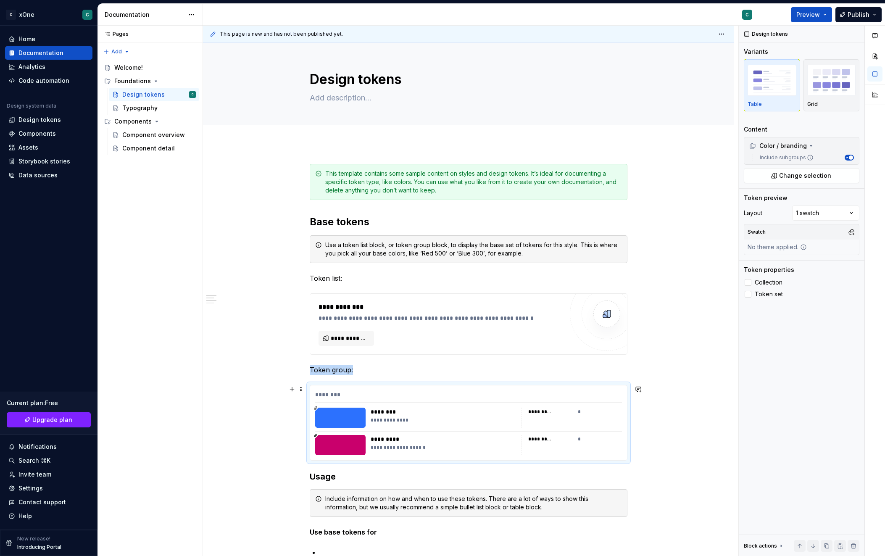
scroll to position [58, 0]
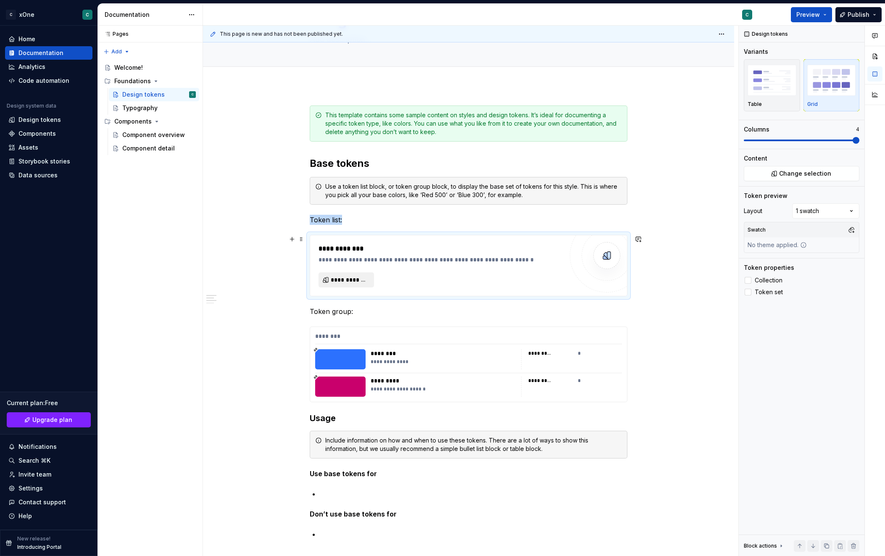
click at [348, 279] on span "**********" at bounding box center [350, 280] width 38 height 8
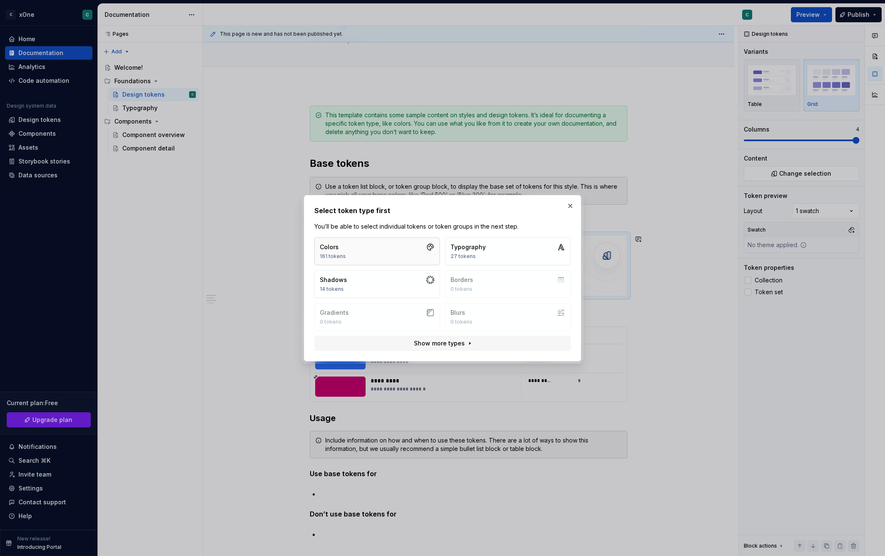
click at [362, 248] on button "Colors 161 tokens" at bounding box center [377, 251] width 126 height 28
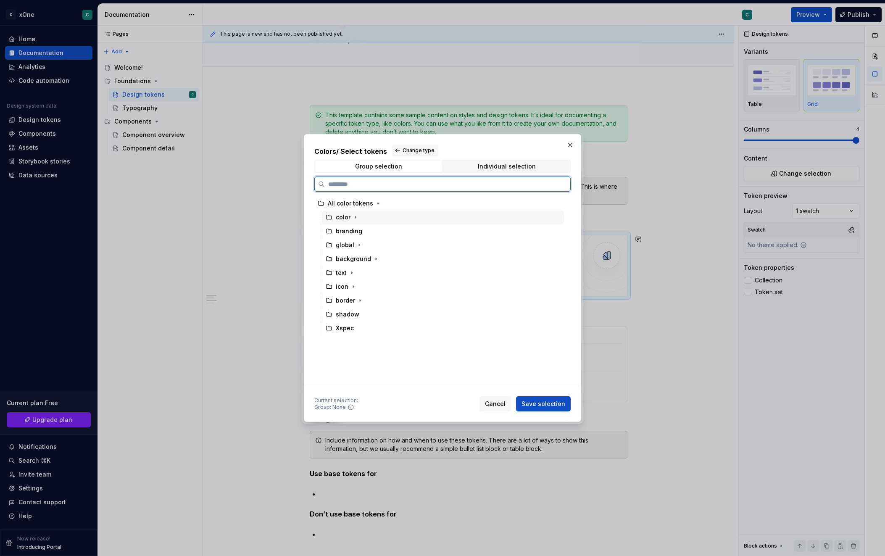
click at [366, 216] on div "color" at bounding box center [443, 217] width 242 height 13
click at [547, 400] on span "Save selection" at bounding box center [544, 404] width 44 height 8
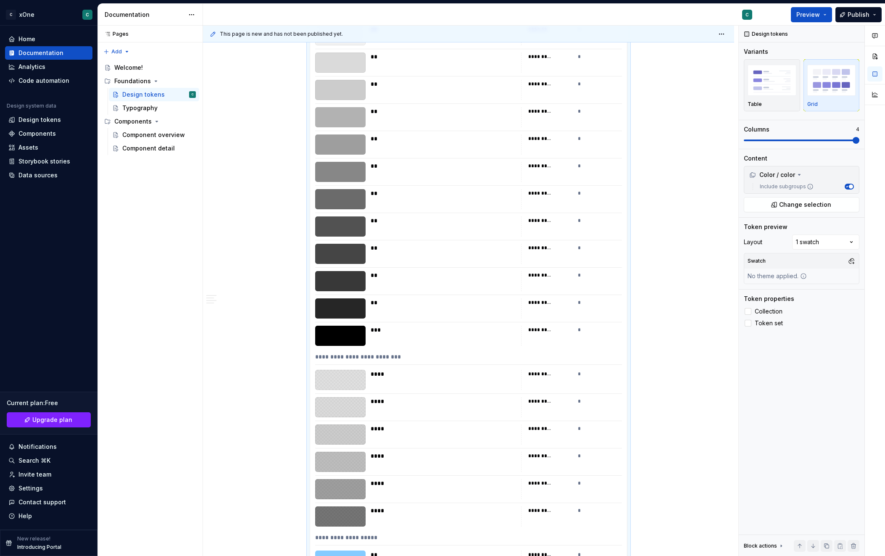
scroll to position [0, 0]
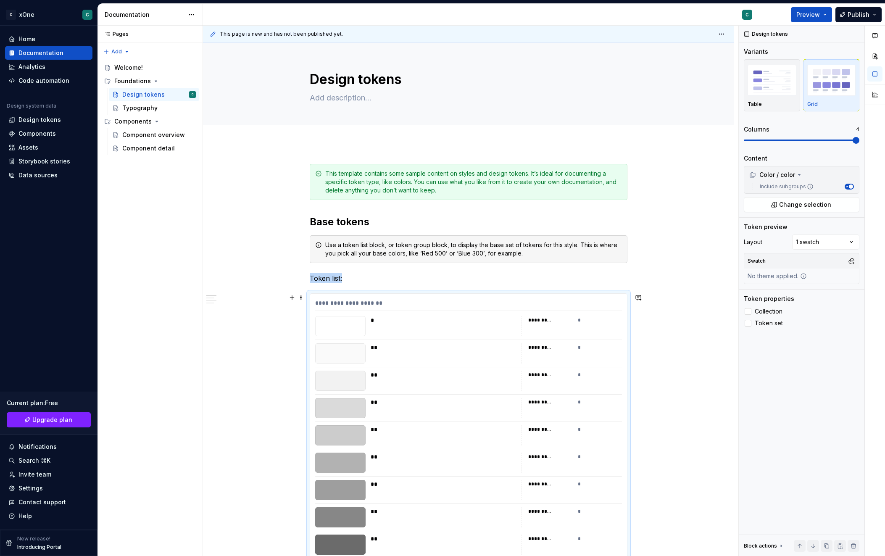
click at [370, 304] on div "**********" at bounding box center [468, 305] width 307 height 12
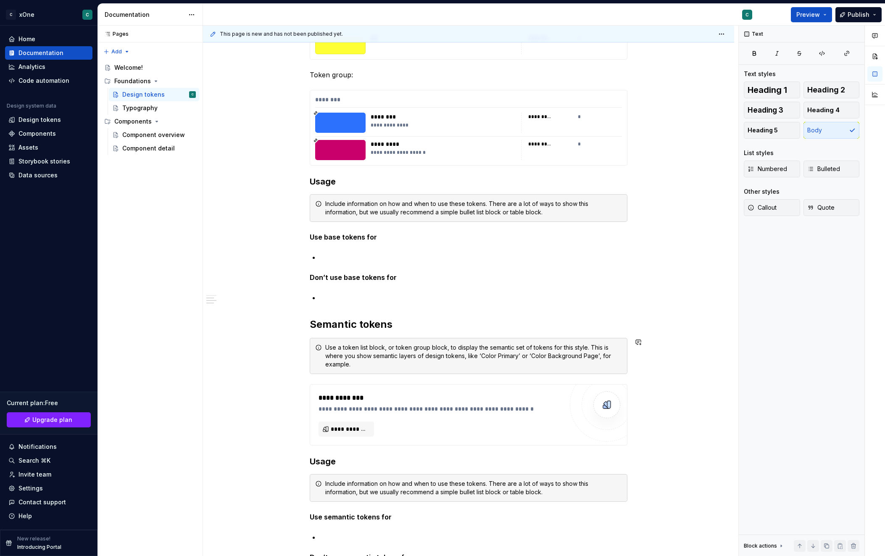
scroll to position [1614, 0]
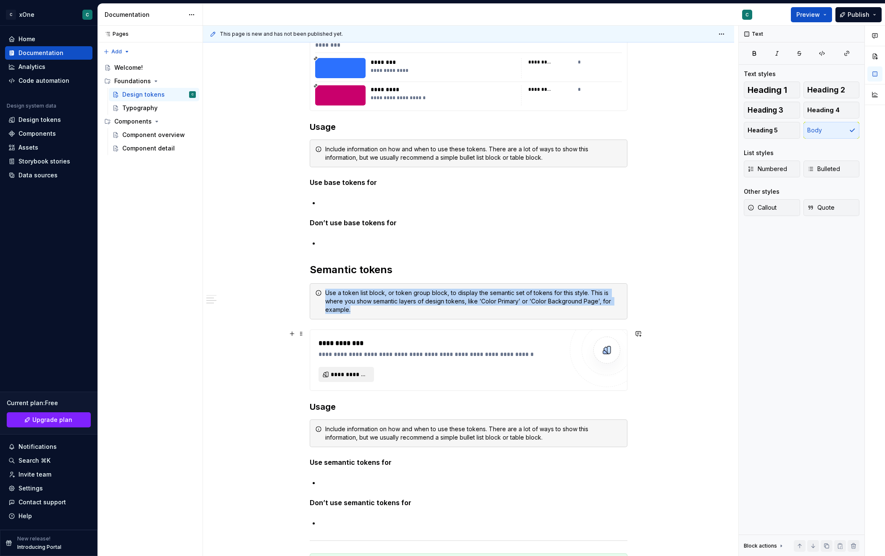
click at [357, 373] on span "**********" at bounding box center [350, 374] width 38 height 8
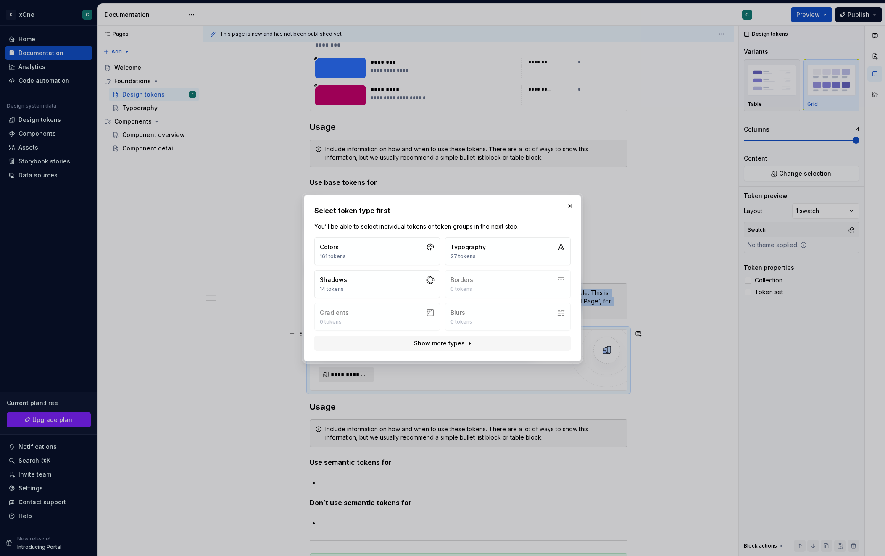
type textarea "*"
click at [379, 252] on button "Colors 161 tokens" at bounding box center [377, 251] width 126 height 28
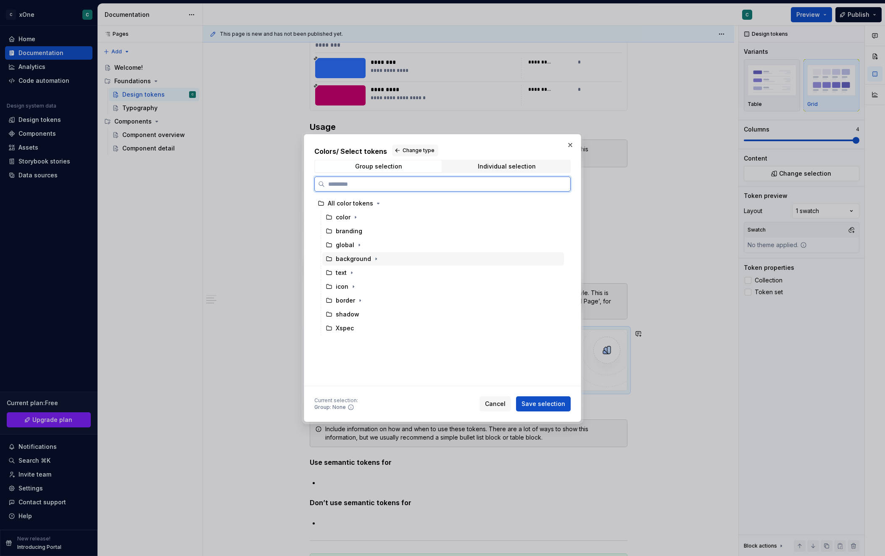
click at [415, 256] on div "background" at bounding box center [443, 258] width 242 height 13
click at [408, 269] on div "text" at bounding box center [443, 272] width 242 height 13
click at [411, 258] on div "background" at bounding box center [443, 258] width 242 height 13
click at [542, 409] on button "Save selection" at bounding box center [543, 403] width 55 height 15
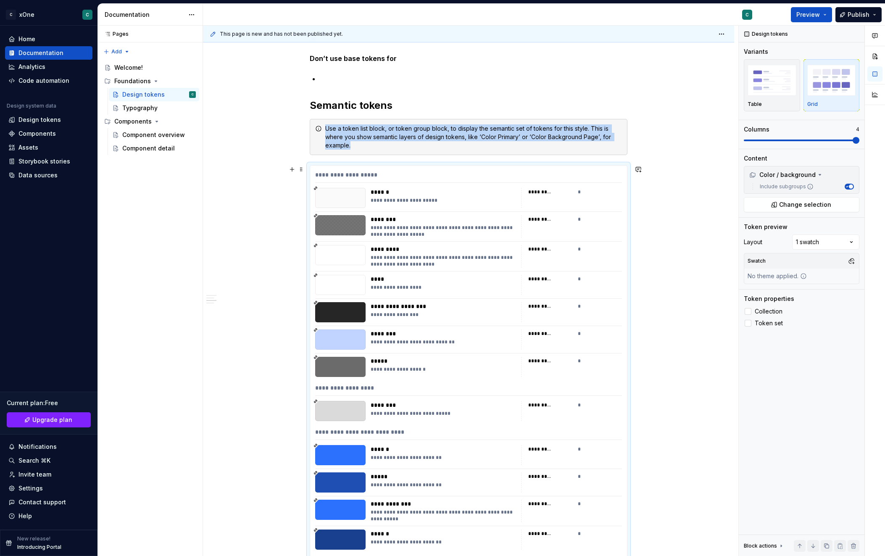
scroll to position [1774, 0]
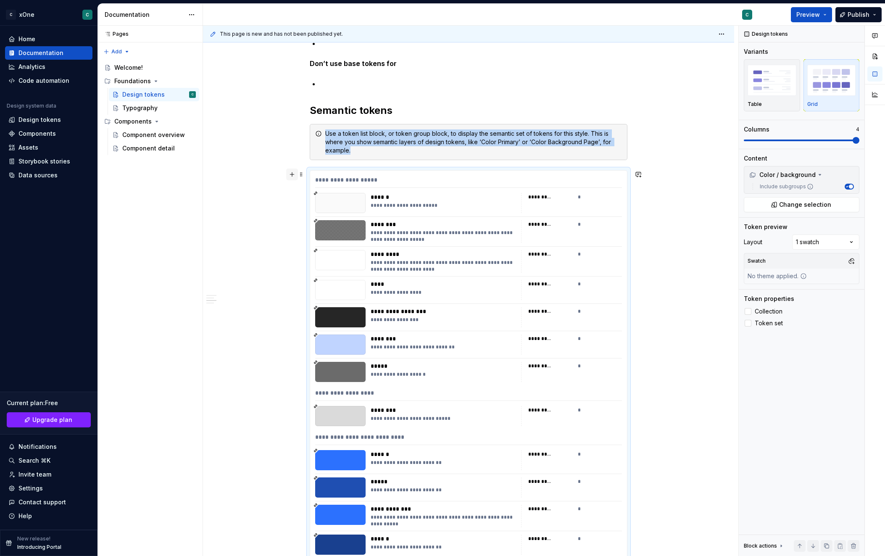
click at [289, 174] on button "button" at bounding box center [292, 175] width 12 height 12
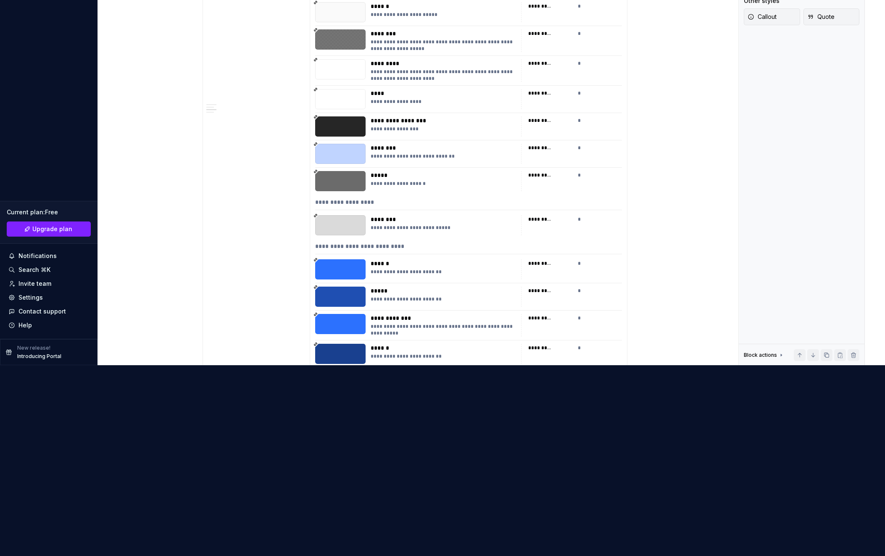
scroll to position [2656, 0]
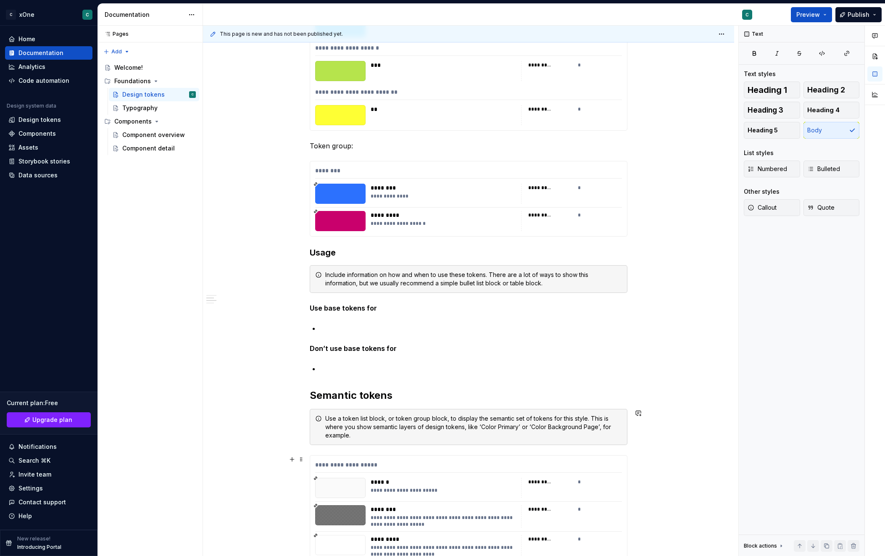
scroll to position [1582, 0]
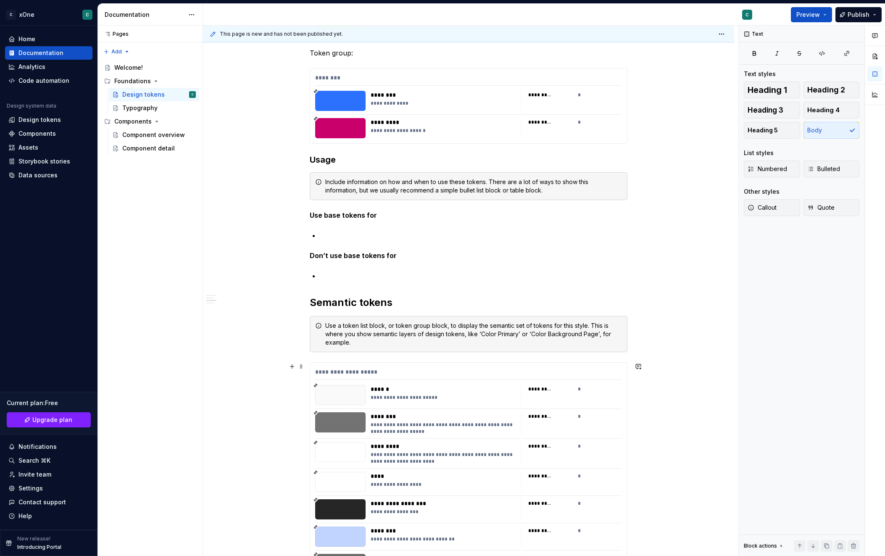
click at [369, 372] on html "C xOne C Home Documentation Analytics Code automation Design system data Design…" at bounding box center [442, 278] width 885 height 556
click at [303, 366] on html "C xOne C Home Documentation Analytics Code automation Design system data Design…" at bounding box center [442, 278] width 885 height 556
click at [694, 370] on html "C xOne C Home Documentation Analytics Code automation Design system data Design…" at bounding box center [442, 278] width 885 height 556
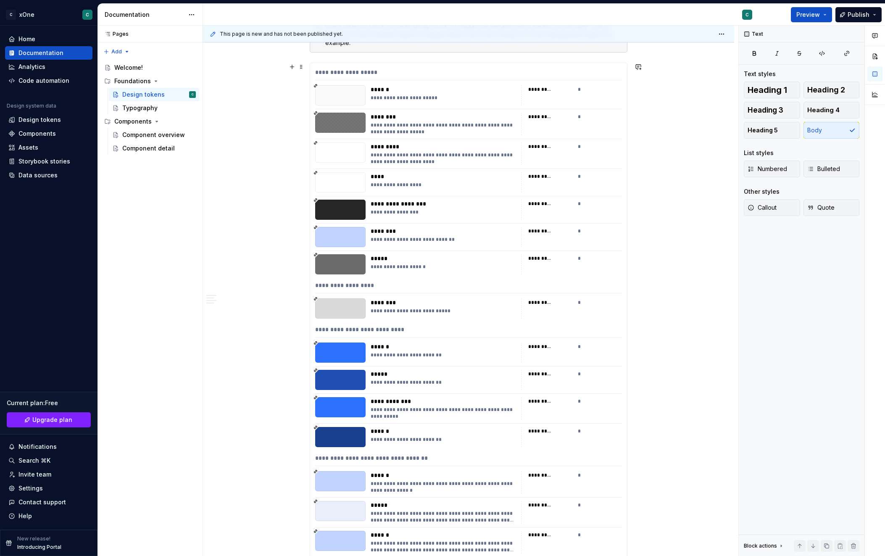
scroll to position [1668, 0]
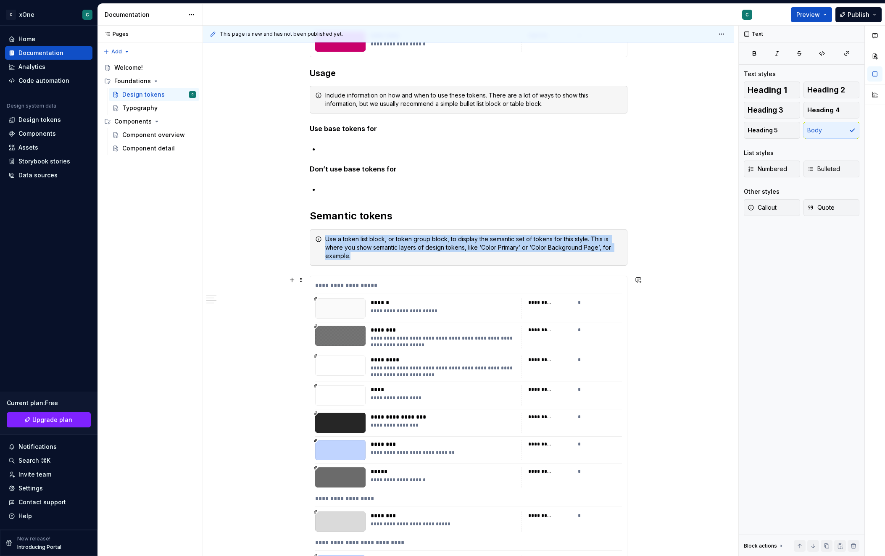
click at [593, 467] on div "********* *" at bounding box center [571, 477] width 101 height 20
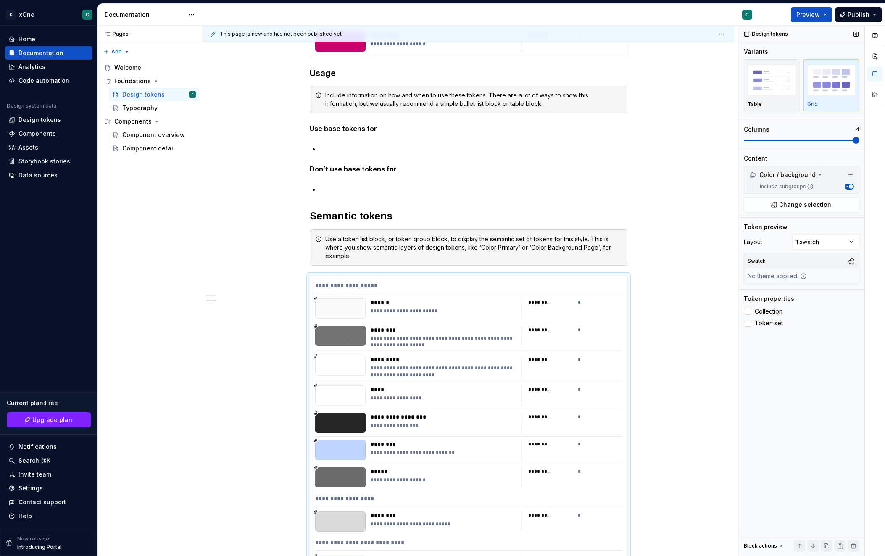
click at [830, 241] on div "Design tokens Variants Table Grid Columns 4 Content Color / background Include …" at bounding box center [802, 291] width 126 height 531
click at [849, 242] on div "Design tokens Variants Table Grid Columns 4 Content Color / background Include …" at bounding box center [802, 291] width 126 height 531
click at [851, 241] on div "Design tokens Variants Table Grid Columns 4 Content Color / background Include …" at bounding box center [802, 291] width 126 height 531
click at [749, 310] on div "Design tokens Variants Table Grid Columns 4 Content Color / background Include …" at bounding box center [802, 291] width 126 height 531
drag, startPoint x: 855, startPoint y: 140, endPoint x: 818, endPoint y: 145, distance: 37.3
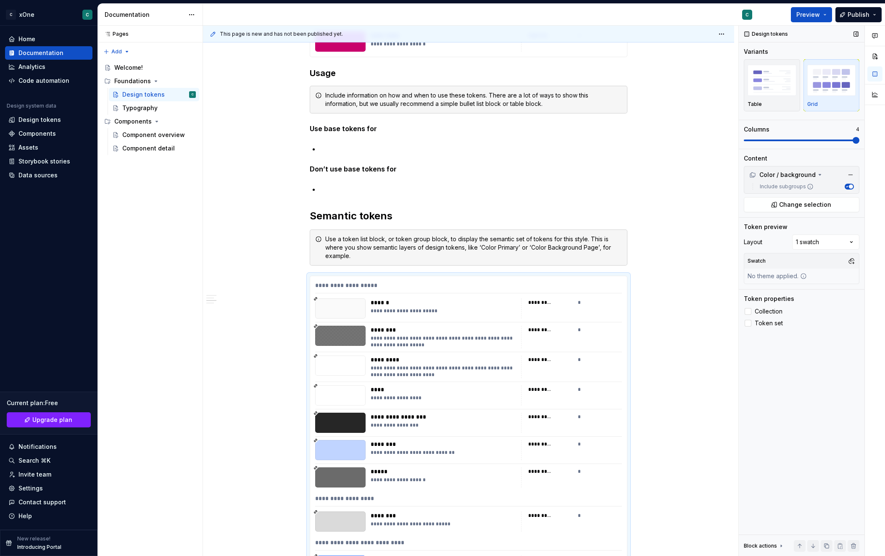
click at [818, 145] on div "Design tokens Variants Table Grid Columns 4 Content Color / background Include …" at bounding box center [802, 291] width 126 height 531
click at [768, 269] on div "No theme applied." at bounding box center [777, 276] width 66 height 15
click at [819, 235] on div "Layout 1 swatch Swatch No theme applied." at bounding box center [802, 262] width 116 height 55
click at [147, 102] on div "Pages Pages Add Accessibility guide for tree Page tree. Navigate the tree with …" at bounding box center [150, 291] width 105 height 531
click at [145, 104] on div "Pages Pages Add Accessibility guide for tree Page tree. Navigate the tree with …" at bounding box center [150, 291] width 105 height 531
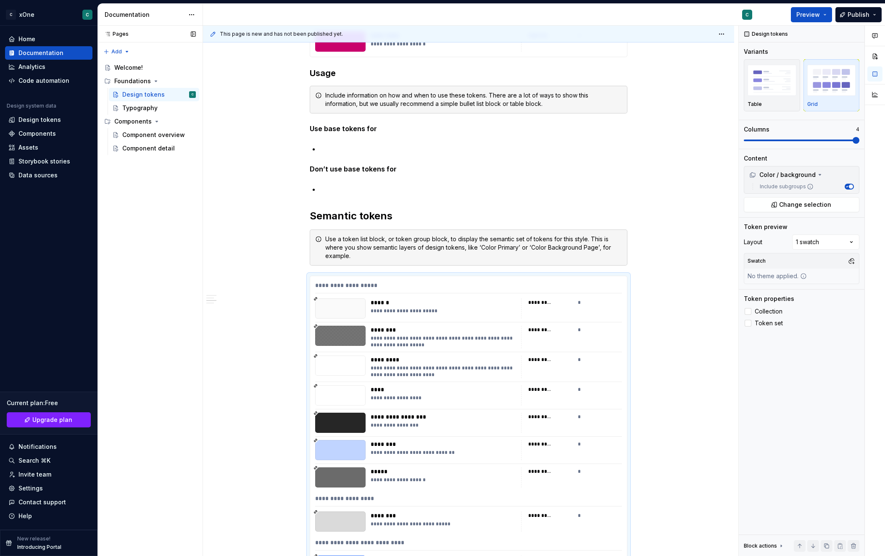
click at [141, 108] on div "Pages Pages Add Accessibility guide for tree Page tree. Navigate the tree with …" at bounding box center [150, 291] width 105 height 531
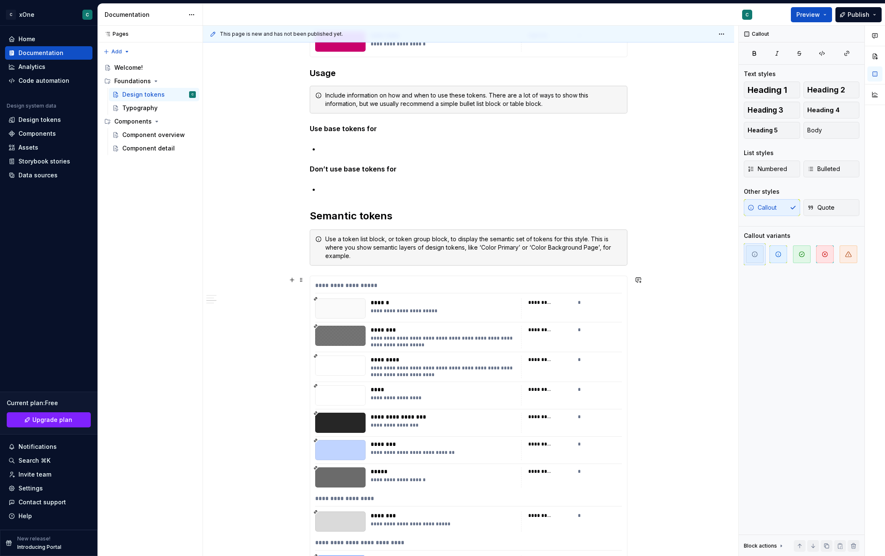
click at [287, 186] on div "**********" at bounding box center [468, 69] width 531 height 3188
click at [142, 80] on div "Pages Pages Add Accessibility guide for tree Page tree. Navigate the tree with …" at bounding box center [150, 291] width 105 height 531
click at [146, 99] on div "Pages Pages Add Accessibility guide for tree Page tree. Navigate the tree with …" at bounding box center [150, 291] width 105 height 531
click at [145, 107] on div "Pages Pages Add Accessibility guide for tree Page tree. Navigate the tree with …" at bounding box center [150, 291] width 105 height 531
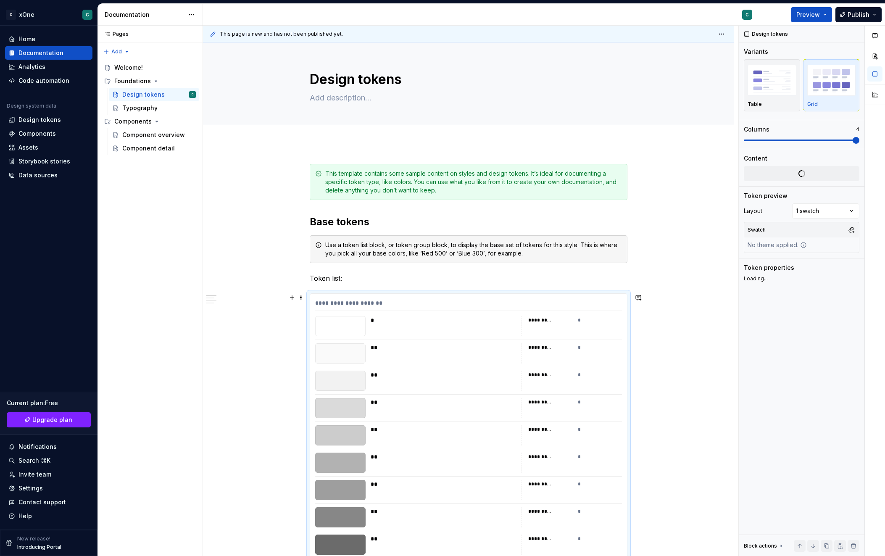
click at [591, 301] on div "**********" at bounding box center [468, 305] width 307 height 12
click at [810, 244] on div "Comments Open comments No comments yet Select ‘Comment’ from the block context …" at bounding box center [812, 291] width 146 height 531
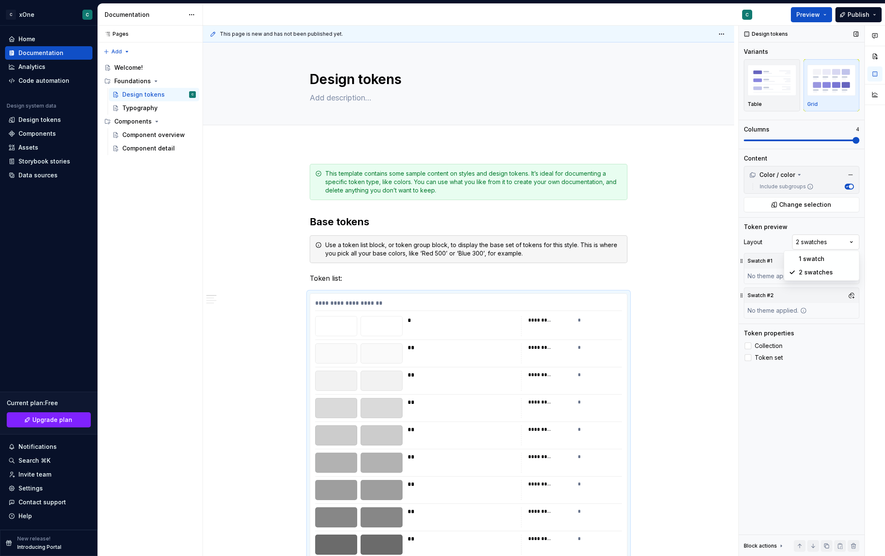
click at [816, 240] on div "Comments Open comments No comments yet Select ‘Comment’ from the block context …" at bounding box center [812, 291] width 146 height 531
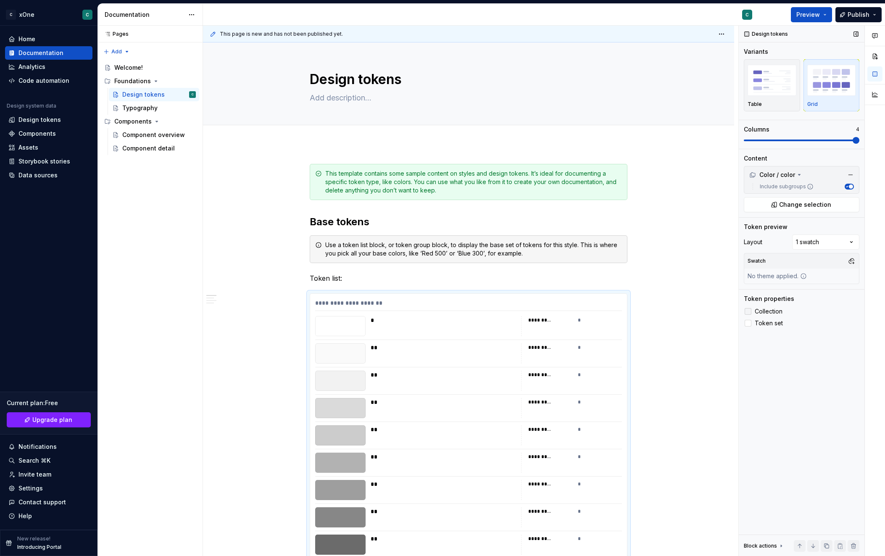
click at [750, 311] on div at bounding box center [748, 311] width 7 height 7
click at [748, 323] on icon at bounding box center [748, 323] width 0 height 0
click at [748, 323] on div at bounding box center [748, 323] width 7 height 7
click at [748, 323] on icon at bounding box center [748, 323] width 0 height 0
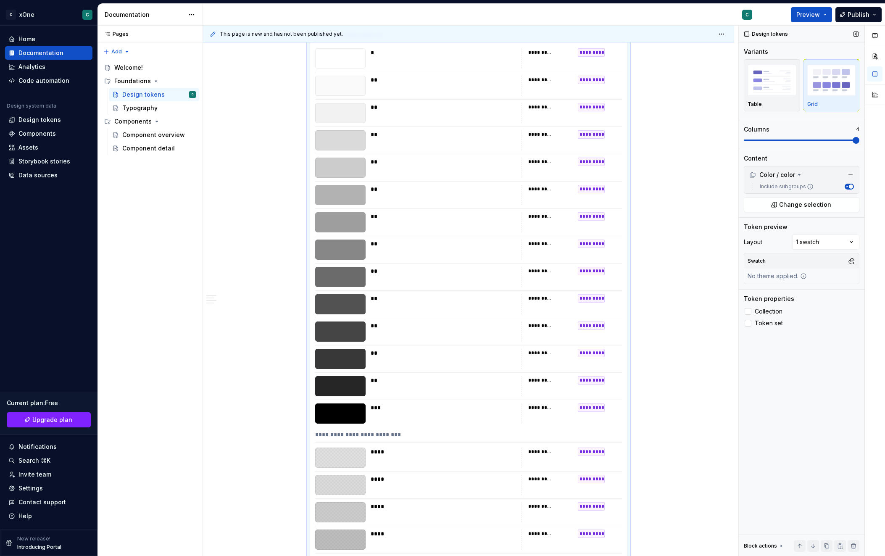
click at [866, 141] on div "Comments Open comments No comments yet Select ‘Comment’ from the block context …" at bounding box center [812, 291] width 146 height 531
click at [768, 96] on div "button" at bounding box center [772, 80] width 49 height 34
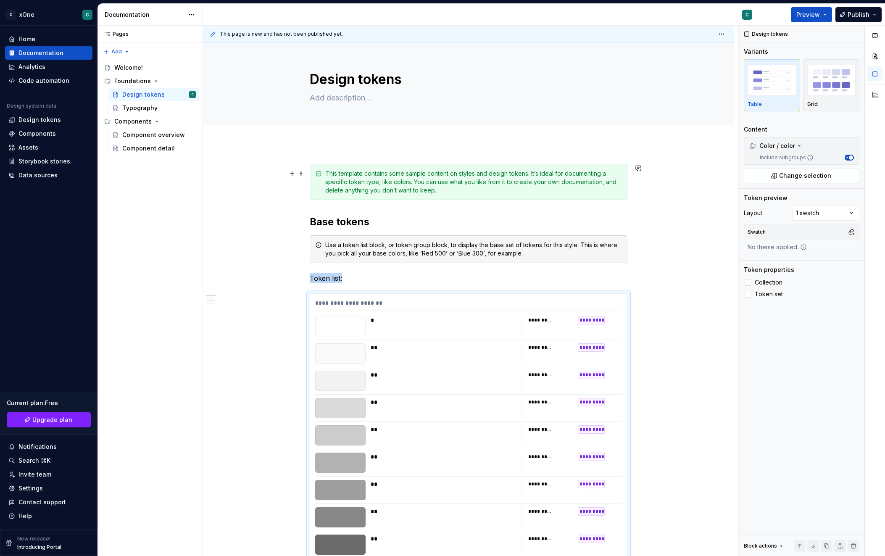
scroll to position [11, 0]
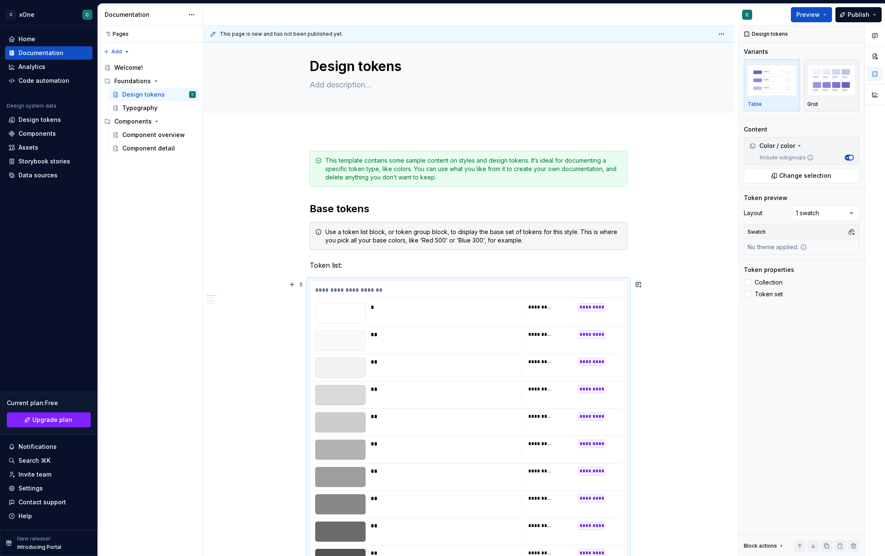
scroll to position [15, 0]
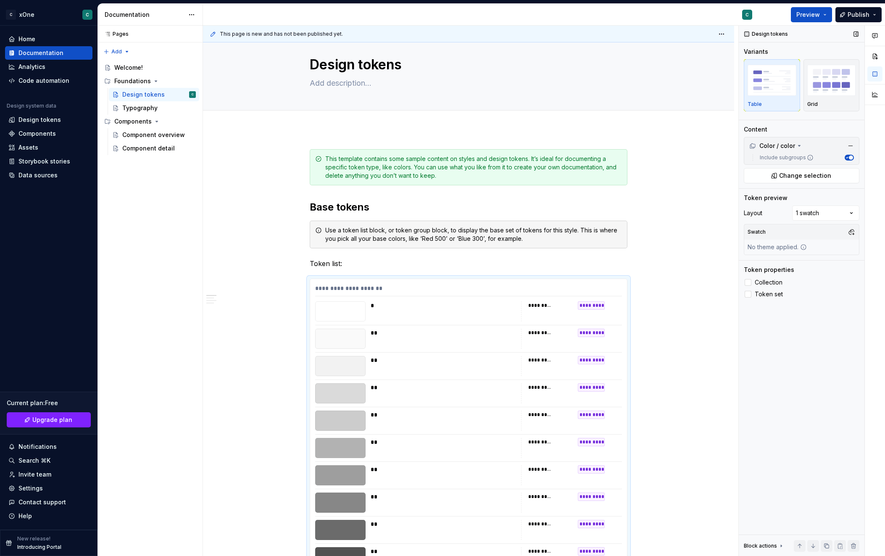
click at [849, 157] on icon "button" at bounding box center [847, 158] width 4 height 4
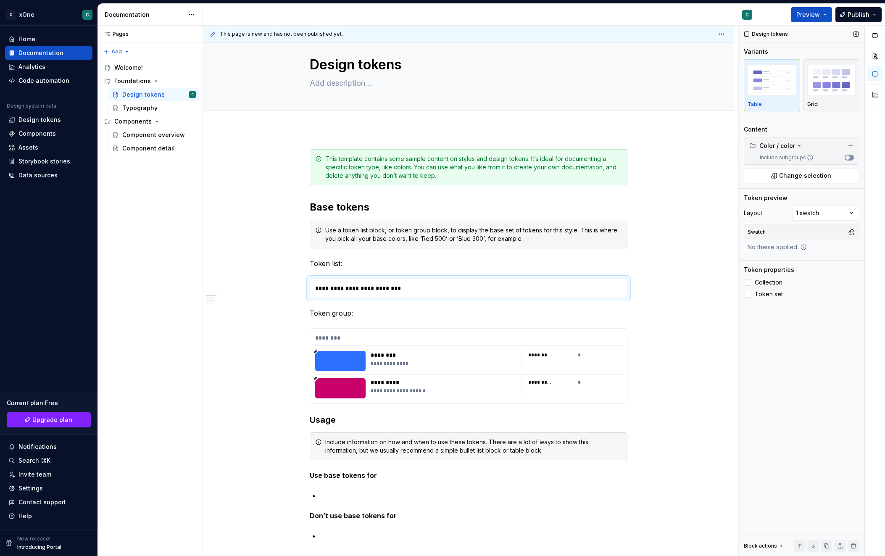
click at [849, 157] on span "button" at bounding box center [848, 158] width 4 height 4
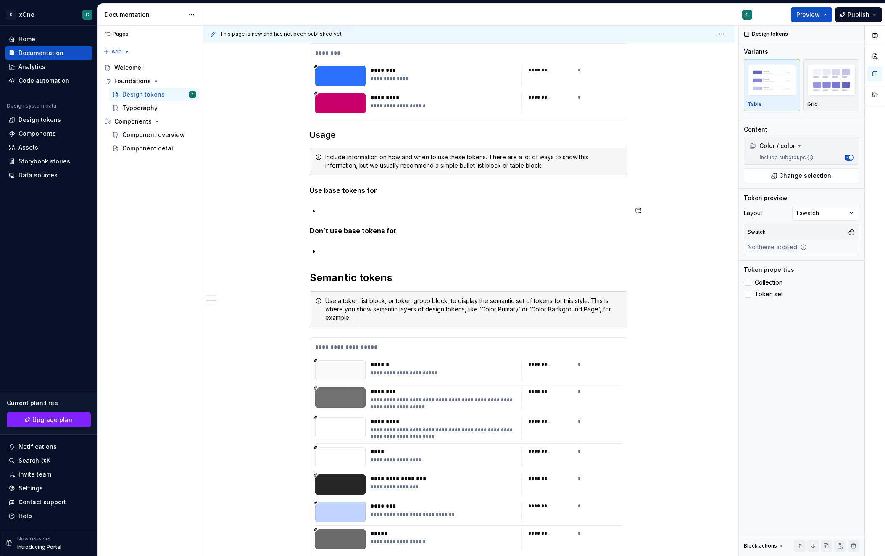
scroll to position [1677, 0]
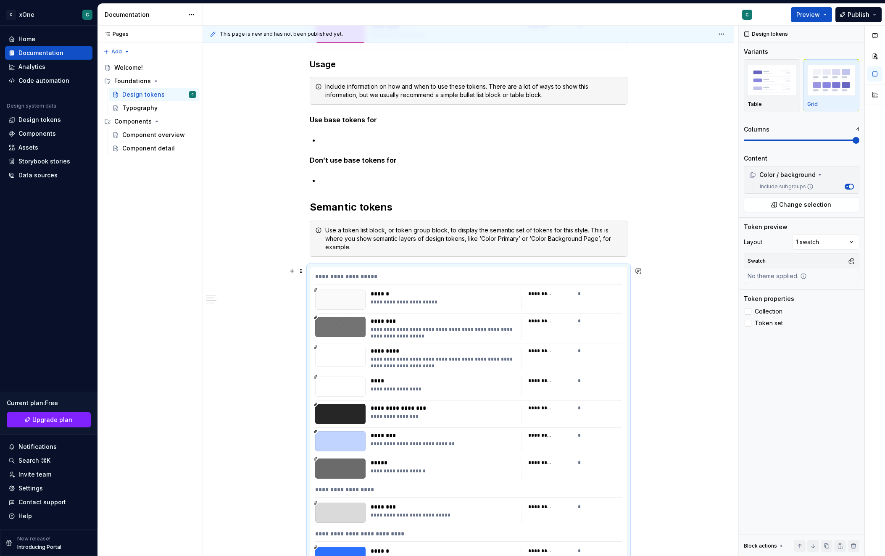
click at [586, 277] on div "**********" at bounding box center [468, 278] width 307 height 12
click at [826, 246] on div "Comments Open comments No comments yet Select ‘Comment’ from the block context …" at bounding box center [812, 291] width 146 height 531
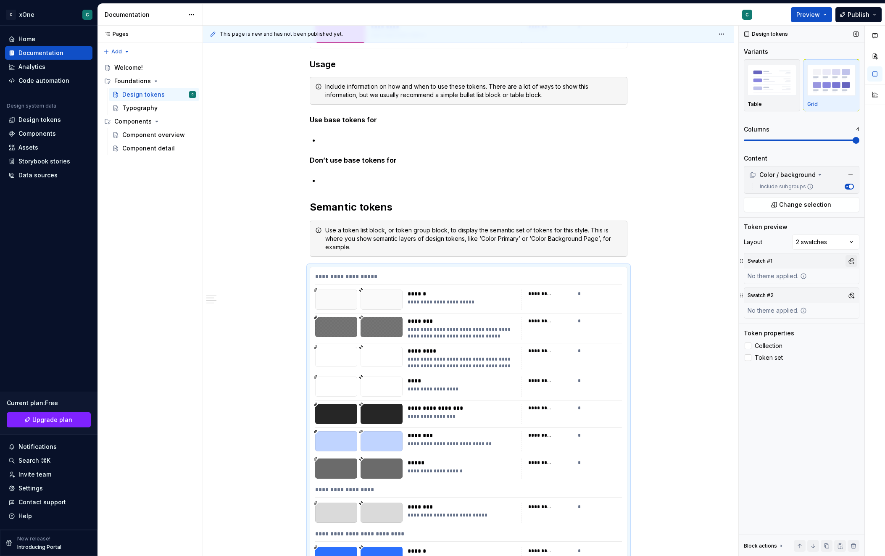
click at [852, 259] on button "button" at bounding box center [852, 261] width 12 height 12
type textarea "*"
click at [765, 373] on div "Suggestions" at bounding box center [765, 373] width 7 height 7
click at [843, 259] on div "Comments Open comments No comments yet Select ‘Comment’ from the block context …" at bounding box center [812, 291] width 146 height 531
click at [852, 294] on button "button" at bounding box center [852, 296] width 12 height 12
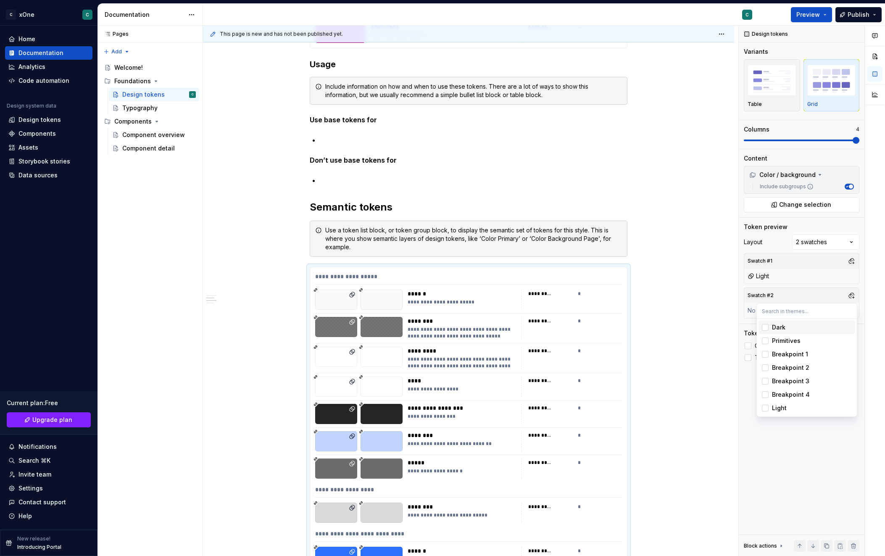
click at [765, 327] on div "Suggestions" at bounding box center [765, 327] width 7 height 7
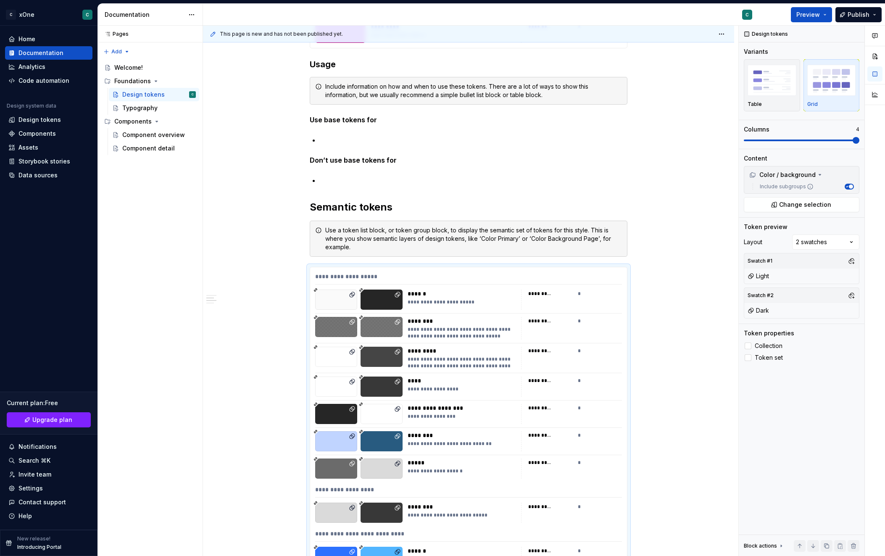
click at [860, 282] on div "Comments Open comments No comments yet Select ‘Comment’ from the block context …" at bounding box center [812, 291] width 146 height 531
click at [748, 346] on div at bounding box center [748, 346] width 7 height 7
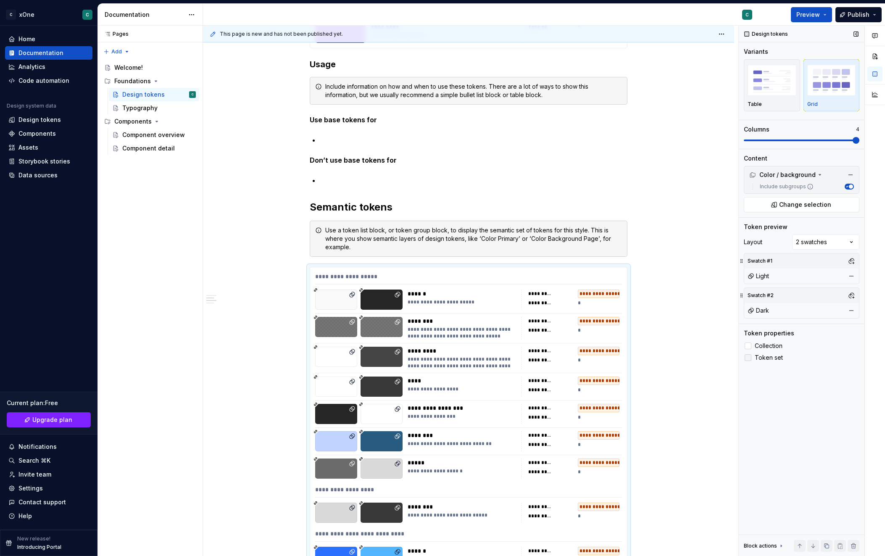
click at [748, 358] on icon at bounding box center [748, 358] width 0 height 0
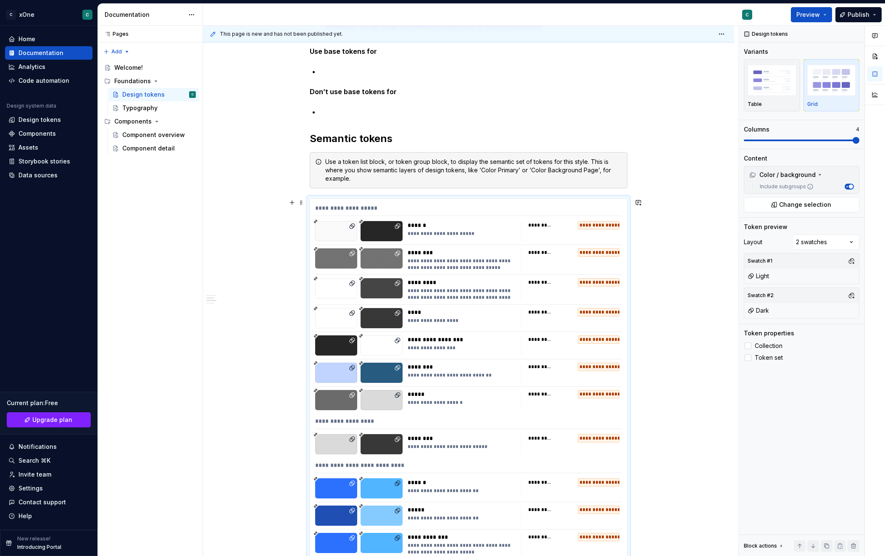
scroll to position [1535, 0]
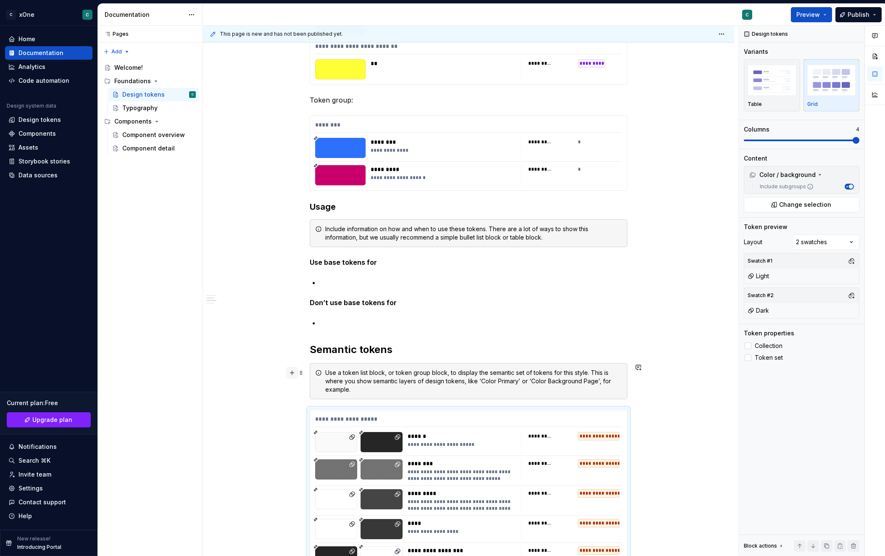
click at [292, 374] on button "button" at bounding box center [292, 373] width 12 height 12
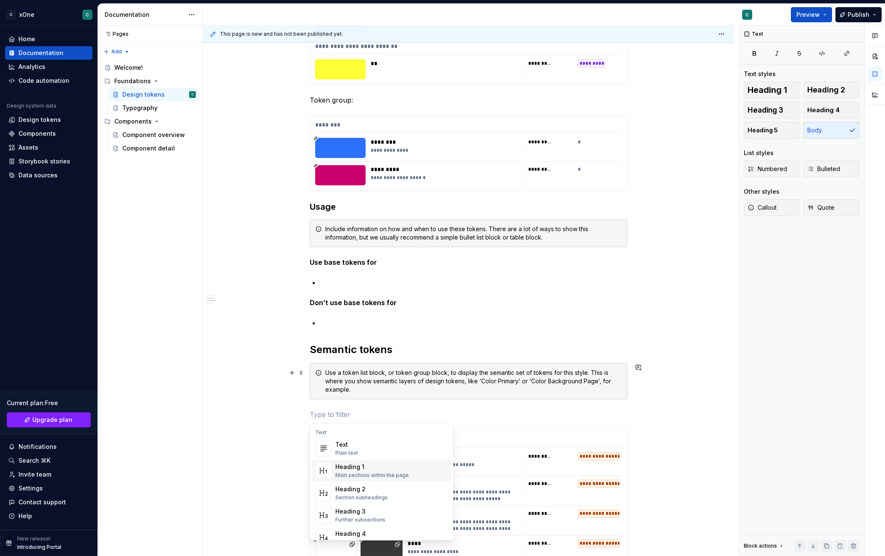
scroll to position [2, 0]
click at [369, 496] on div "Section subheadings" at bounding box center [361, 496] width 53 height 7
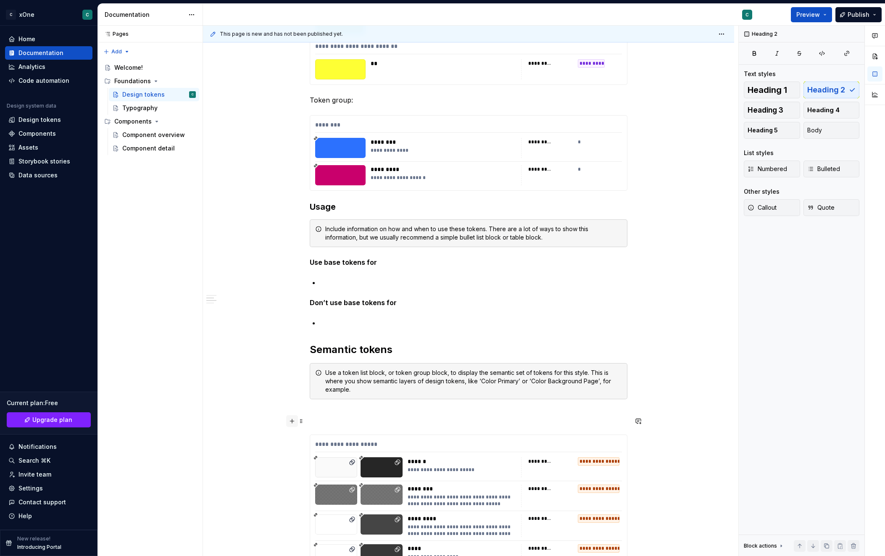
click at [294, 422] on button "button" at bounding box center [292, 421] width 12 height 12
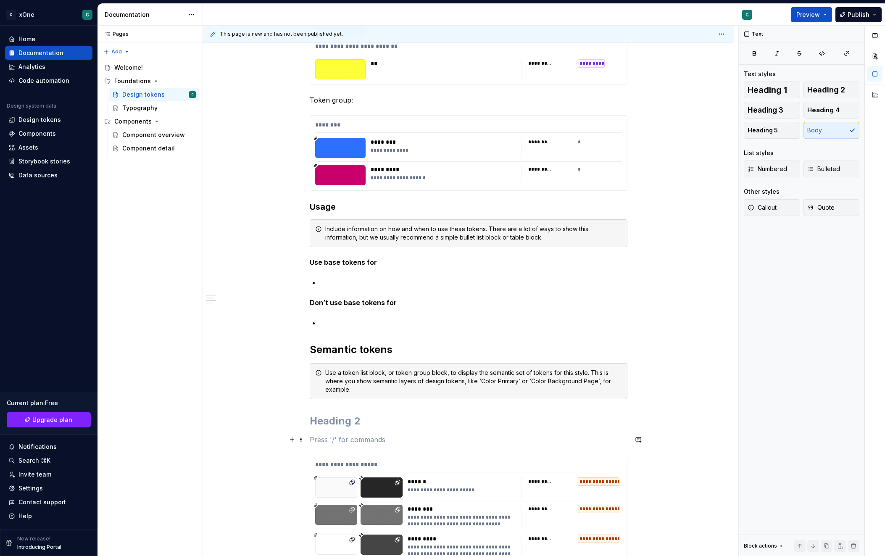
click at [343, 442] on p at bounding box center [469, 440] width 318 height 10
click at [334, 422] on h2 at bounding box center [469, 420] width 318 height 13
click at [778, 111] on span "Heading 3" at bounding box center [766, 110] width 36 height 8
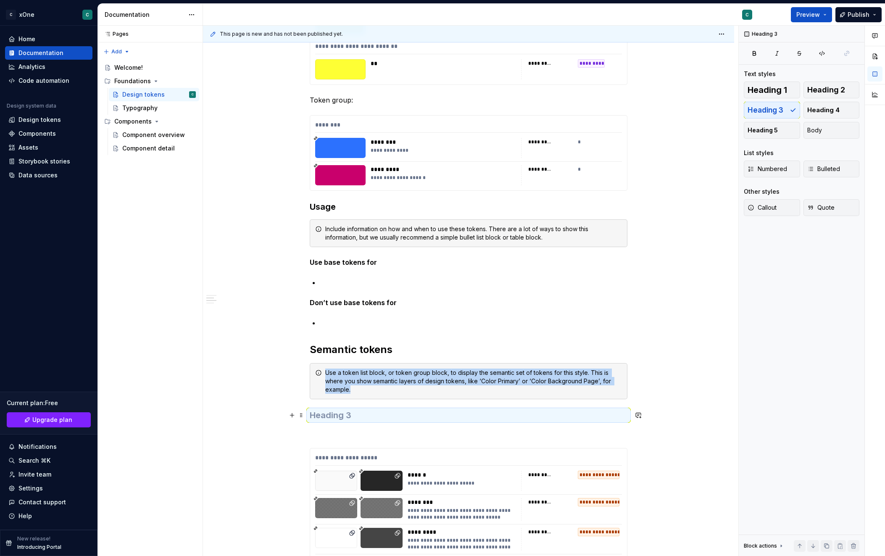
click at [335, 414] on h3 at bounding box center [469, 415] width 318 height 12
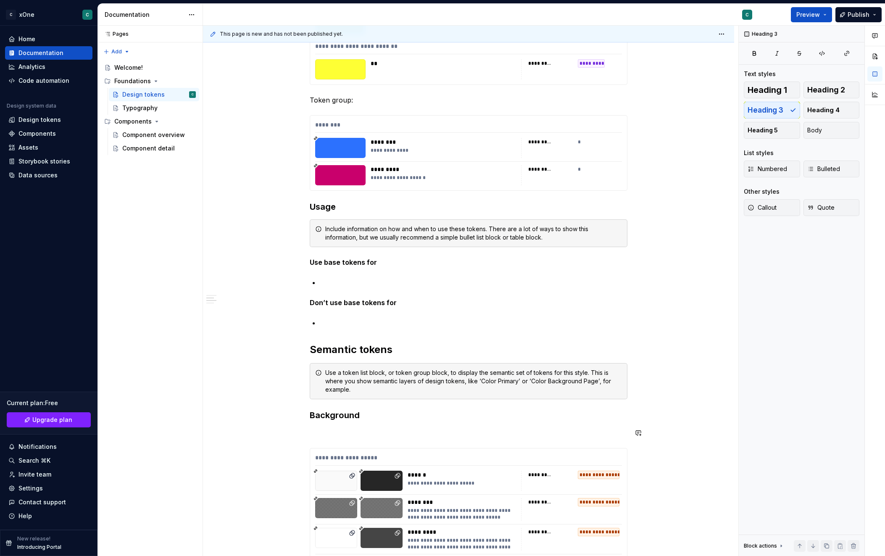
click at [333, 440] on div "**********" at bounding box center [469, 145] width 318 height 3032
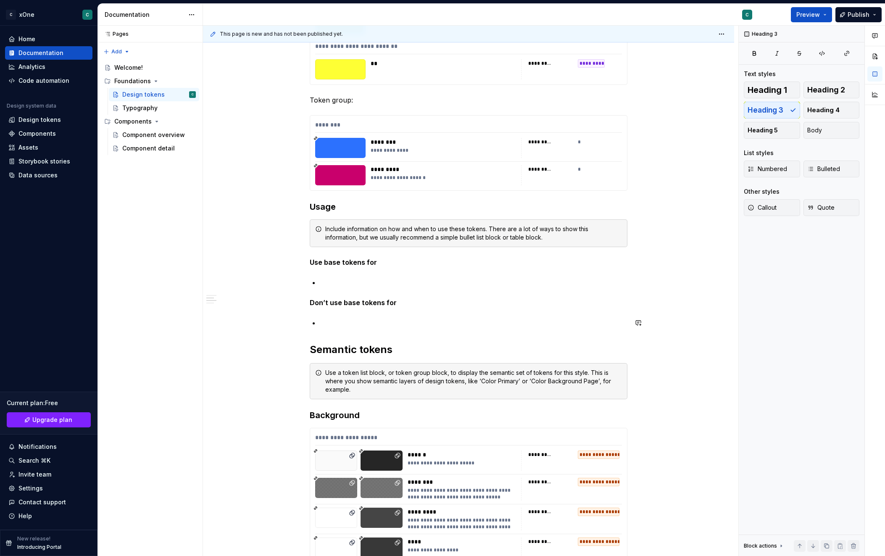
click at [697, 309] on div "**********" at bounding box center [468, 213] width 531 height 3209
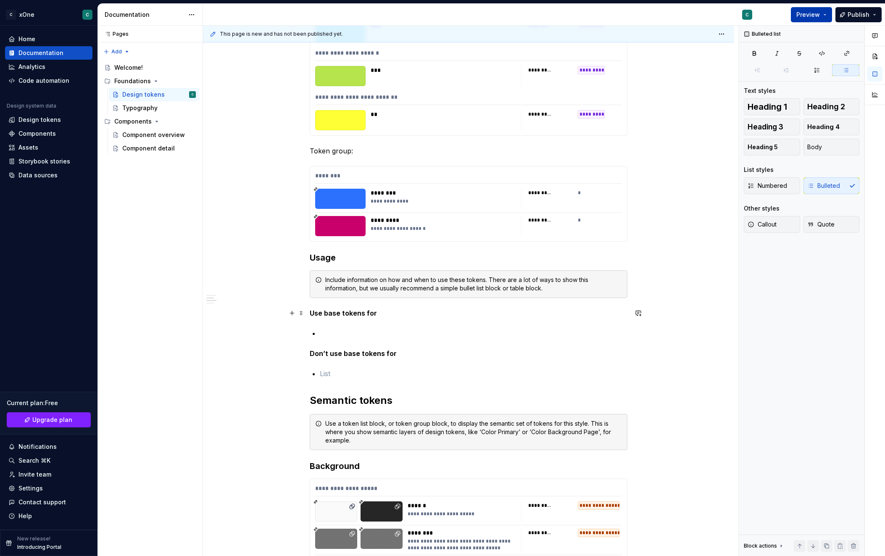
scroll to position [1384, 0]
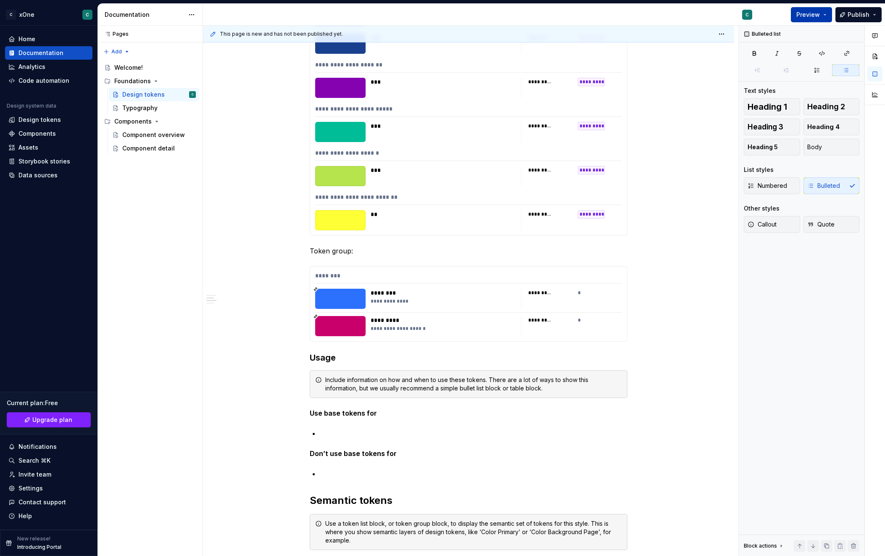
click at [811, 15] on span "Preview" at bounding box center [809, 15] width 24 height 8
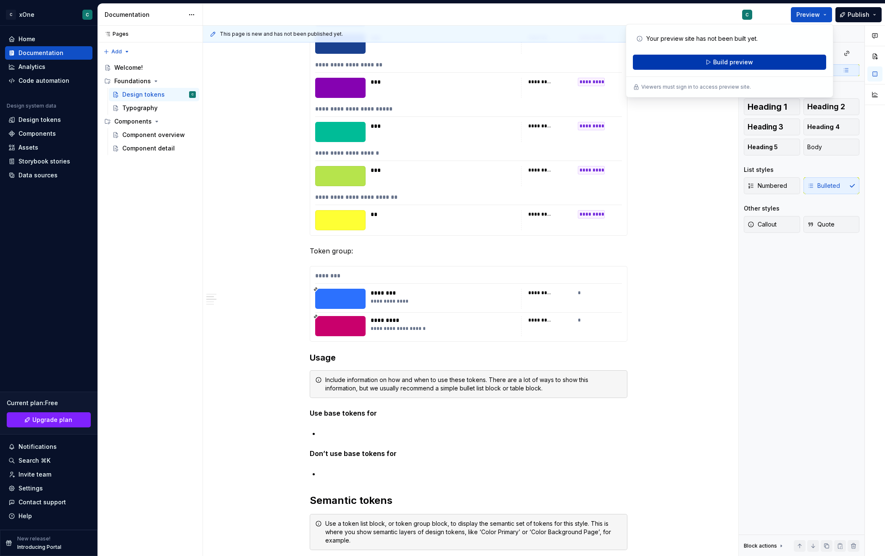
click at [738, 60] on span "Build preview" at bounding box center [733, 62] width 40 height 8
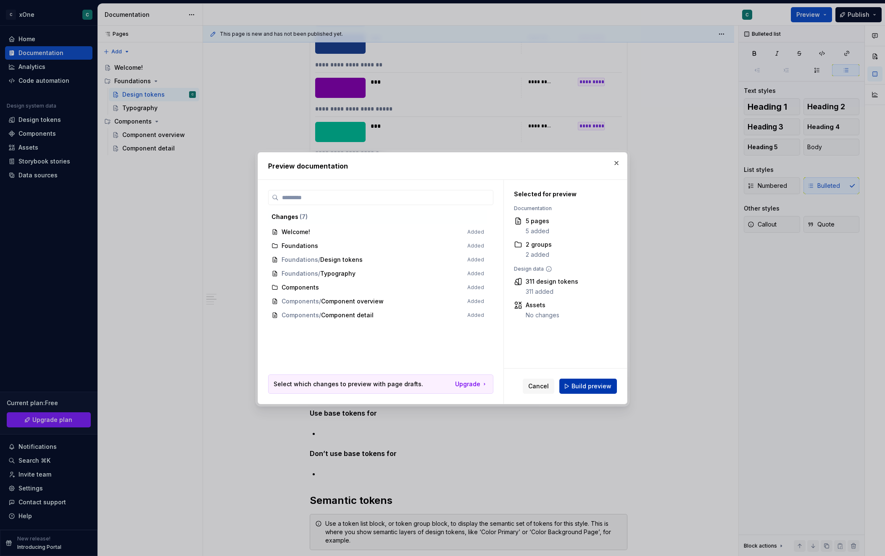
click at [586, 393] on button "Build preview" at bounding box center [588, 386] width 58 height 15
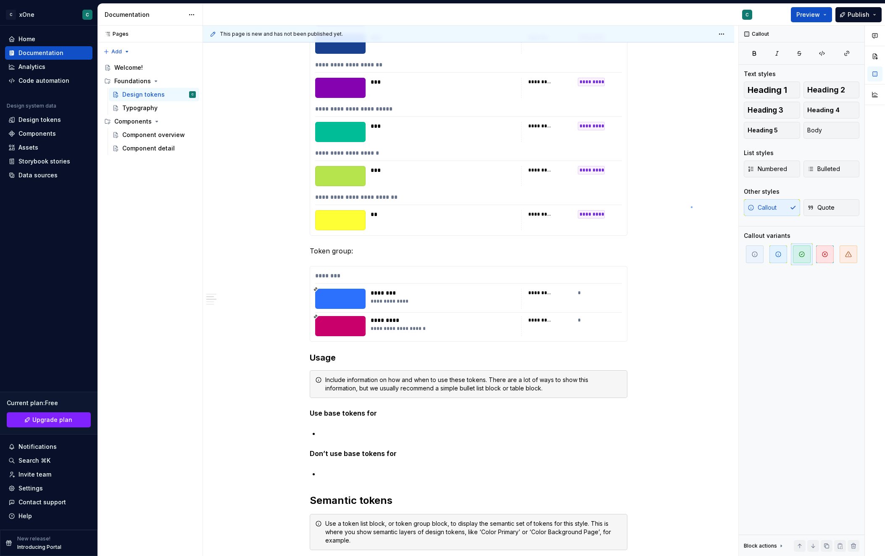
click at [692, 206] on div "**********" at bounding box center [470, 291] width 535 height 531
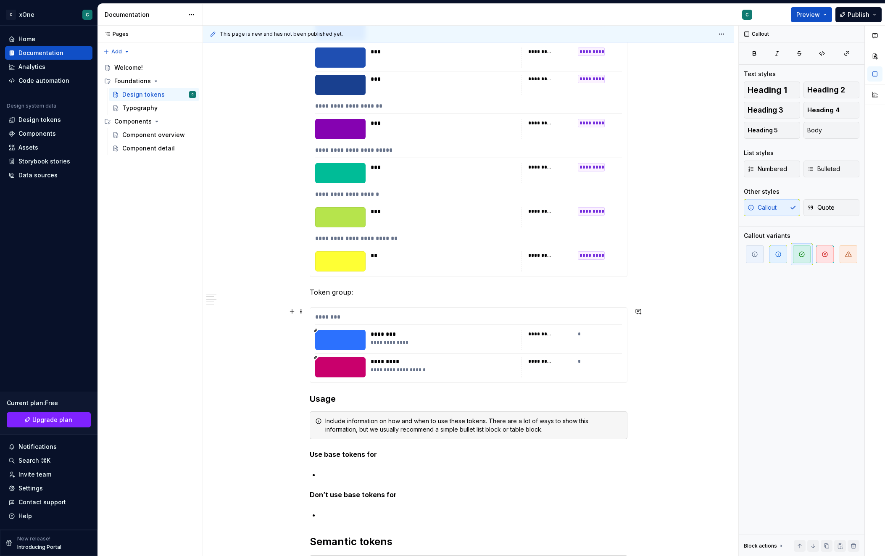
scroll to position [1395, 0]
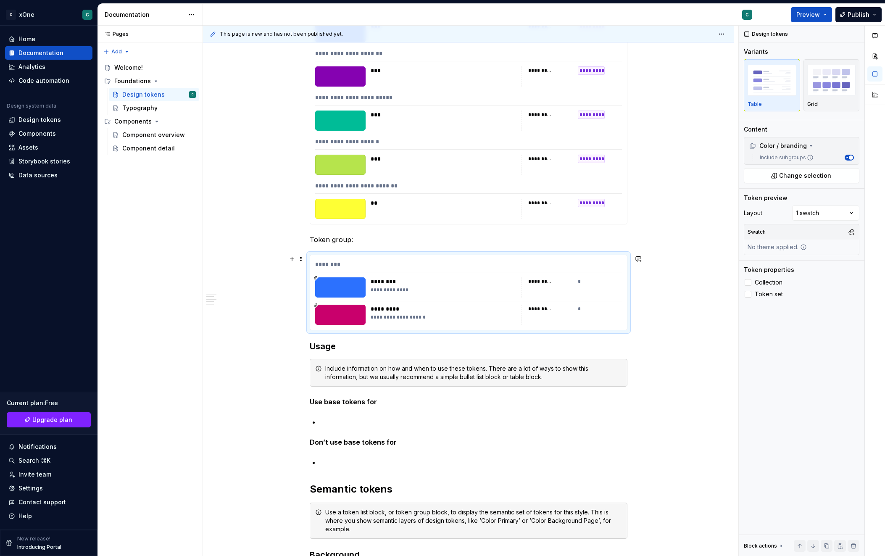
click at [594, 264] on div "********" at bounding box center [468, 266] width 307 height 12
click at [749, 280] on div at bounding box center [748, 282] width 7 height 7
click at [748, 294] on icon at bounding box center [748, 294] width 0 height 0
click at [827, 209] on div "Comments Open comments No comments yet Select ‘Comment’ from the block context …" at bounding box center [812, 291] width 146 height 531
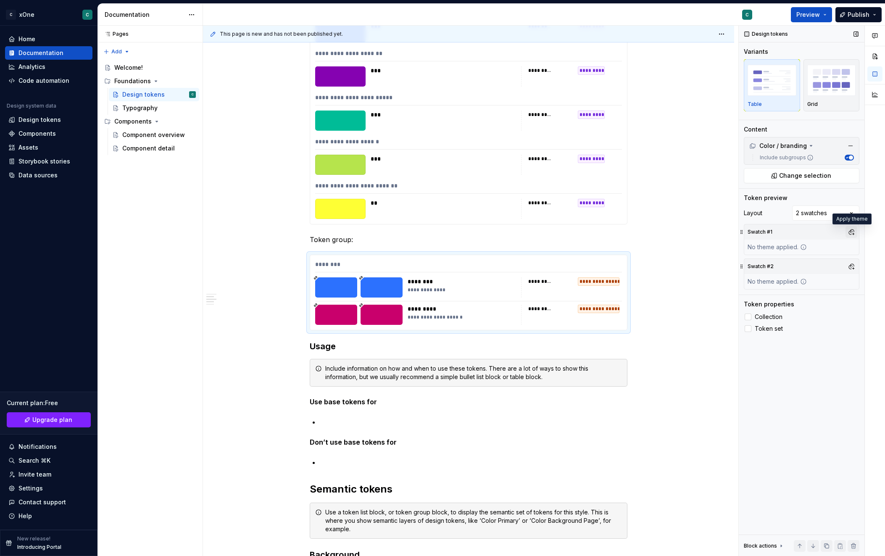
click at [850, 231] on button "button" at bounding box center [852, 232] width 12 height 12
click at [780, 345] on div "Light" at bounding box center [779, 344] width 15 height 8
click at [749, 266] on div "Comments Open comments No comments yet Select ‘Comment’ from the block context …" at bounding box center [812, 291] width 146 height 531
click at [853, 266] on button "button" at bounding box center [852, 267] width 12 height 12
click at [783, 300] on div "Dark" at bounding box center [778, 298] width 13 height 8
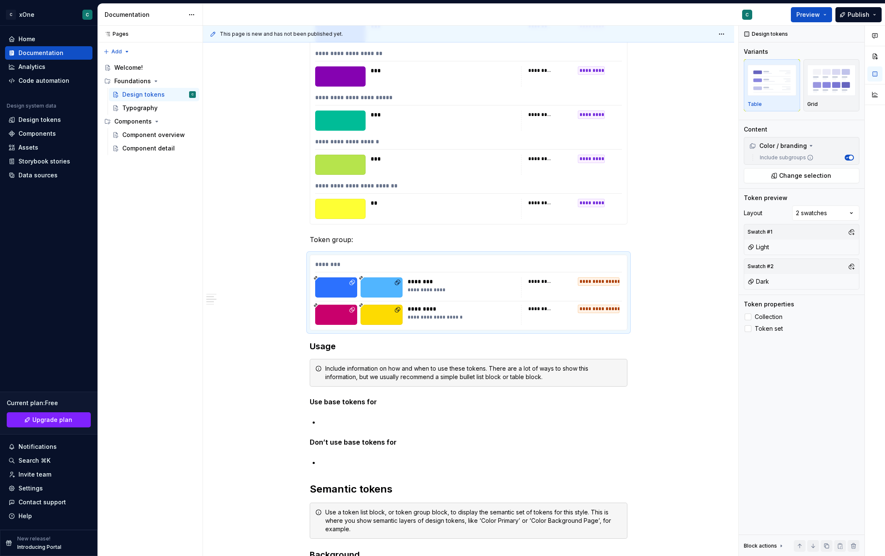
click at [818, 260] on div "Comments Open comments No comments yet Select ‘Comment’ from the block context …" at bounding box center [812, 291] width 146 height 531
click at [686, 148] on div "**********" at bounding box center [468, 353] width 531 height 3209
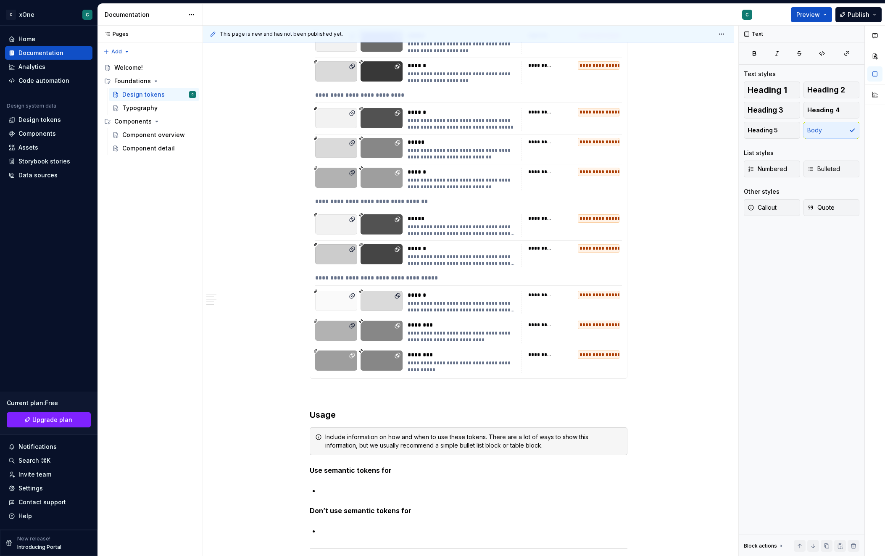
scroll to position [2685, 0]
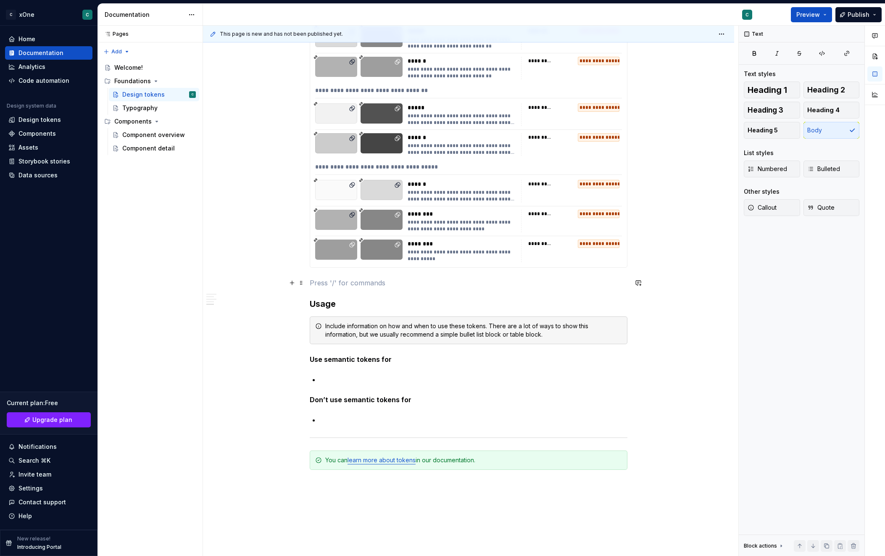
click at [326, 280] on p at bounding box center [469, 283] width 318 height 10
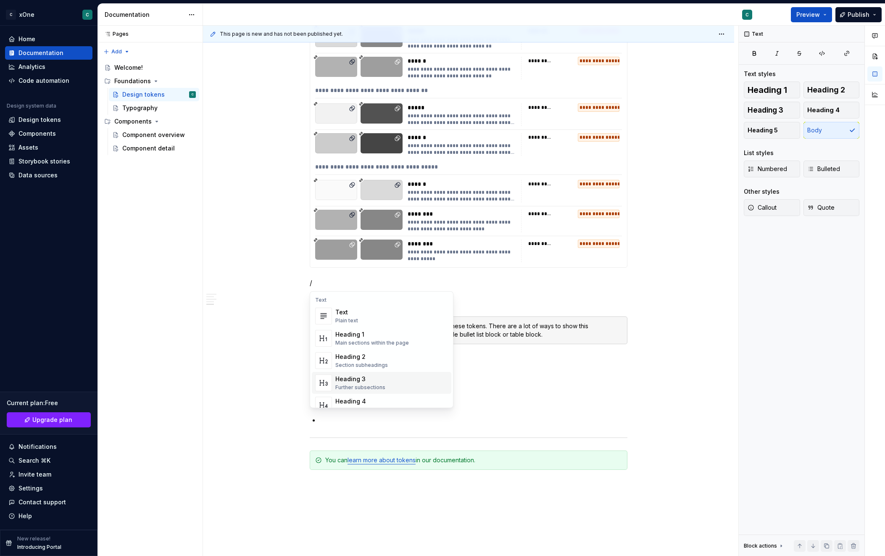
click at [349, 380] on div "Heading 3" at bounding box center [360, 379] width 50 height 8
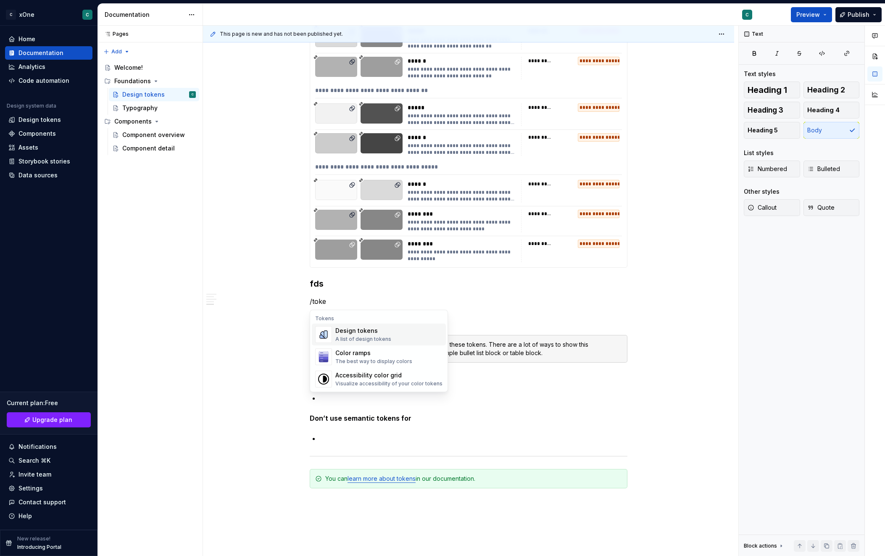
click at [378, 338] on div "A list of design tokens" at bounding box center [363, 339] width 56 height 7
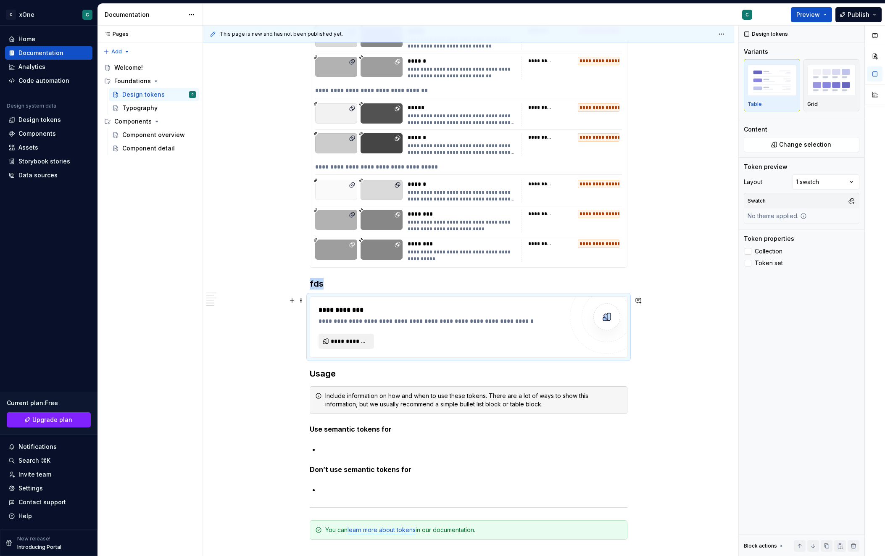
click at [356, 343] on span "**********" at bounding box center [350, 341] width 38 height 8
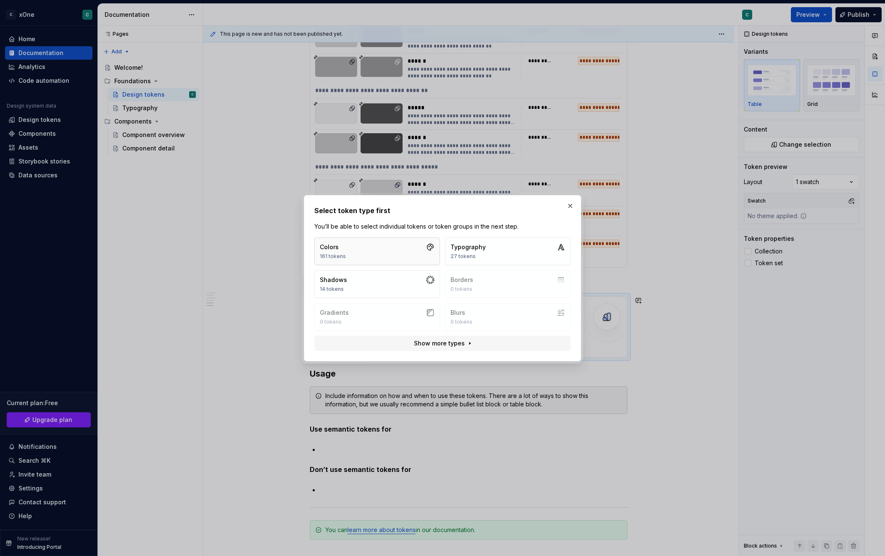
click at [386, 244] on button "Colors 161 tokens" at bounding box center [377, 251] width 126 height 28
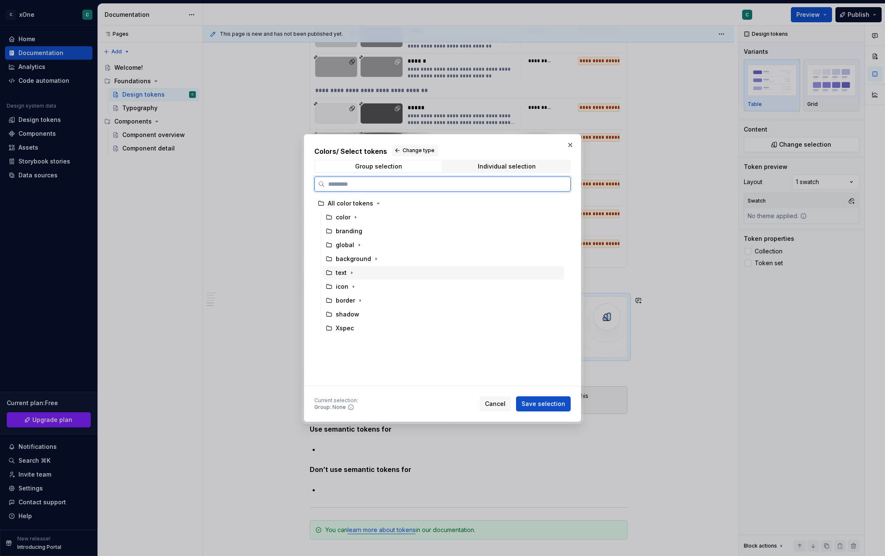
click at [336, 273] on div "text" at bounding box center [341, 273] width 30 height 8
click at [546, 399] on button "Save selection" at bounding box center [543, 403] width 55 height 15
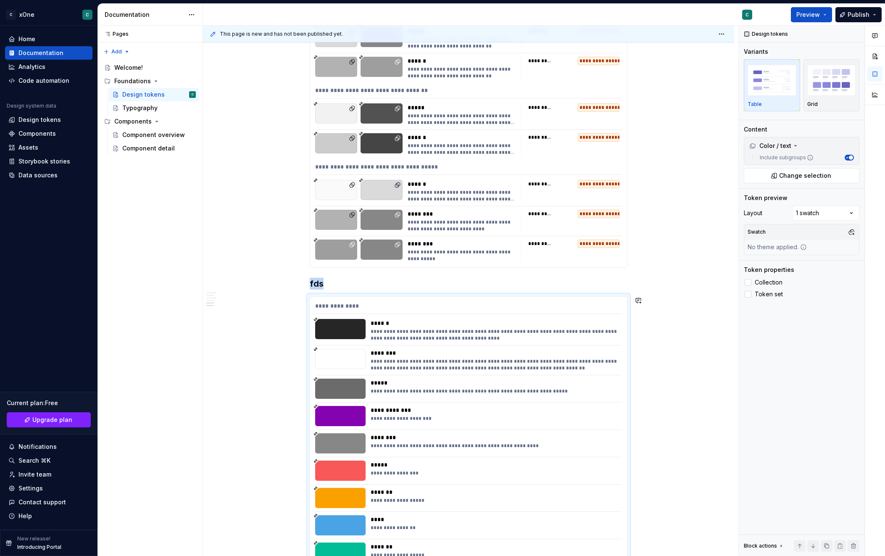
scroll to position [2884, 0]
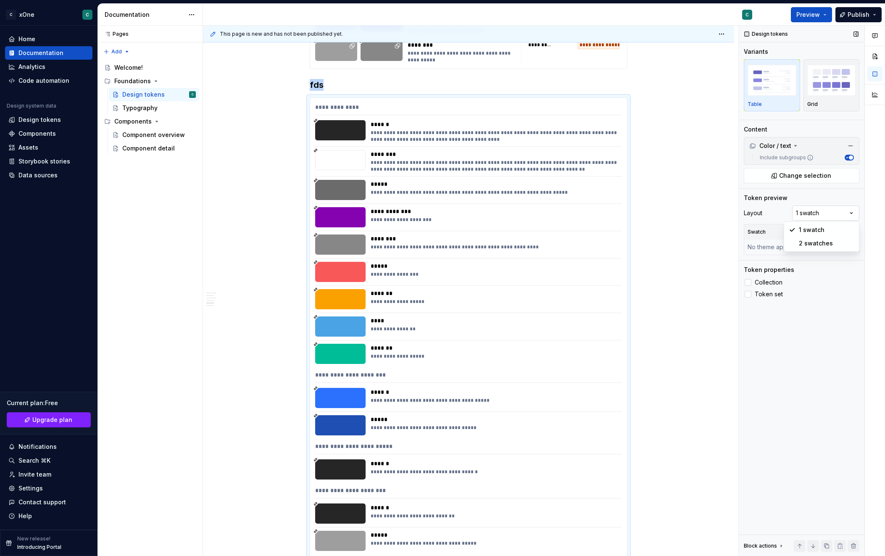
click at [819, 213] on div "Comments Open comments No comments yet Select ‘Comment’ from the block context …" at bounding box center [812, 291] width 146 height 531
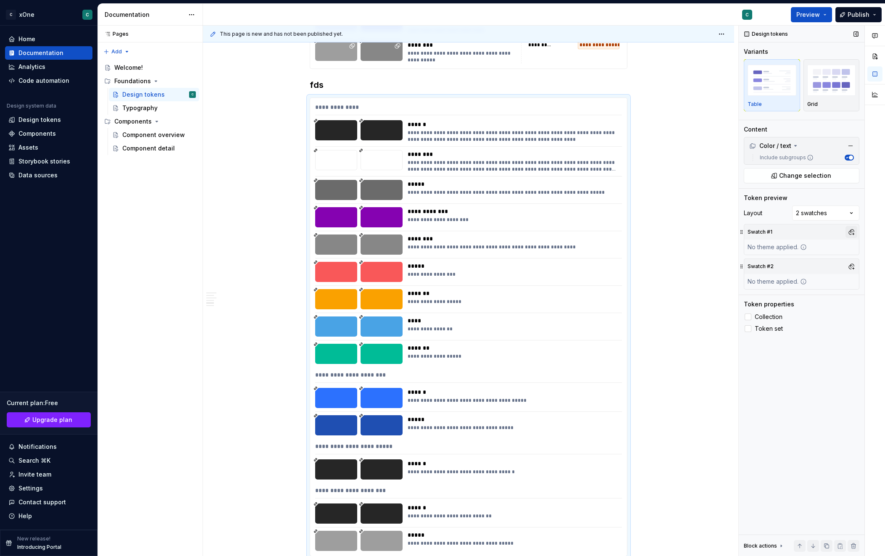
click at [850, 232] on button "button" at bounding box center [852, 232] width 12 height 12
click at [776, 342] on div "Light" at bounding box center [779, 344] width 15 height 8
click at [783, 229] on div "Comments Open comments No comments yet Select ‘Comment’ from the block context …" at bounding box center [812, 291] width 146 height 531
click at [854, 267] on button "button" at bounding box center [852, 267] width 12 height 12
click at [789, 297] on div "Dark" at bounding box center [812, 298] width 80 height 8
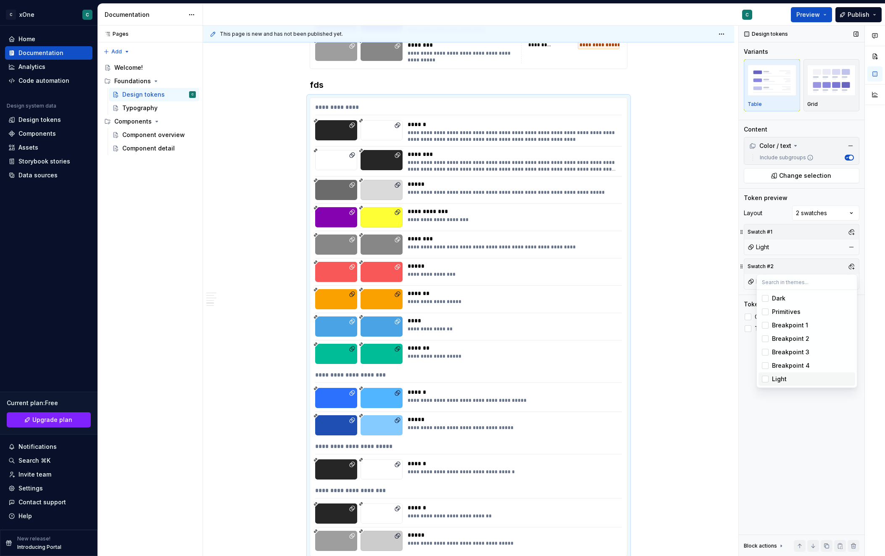
click at [750, 402] on div "Comments Open comments No comments yet Select ‘Comment’ from the block context …" at bounding box center [812, 291] width 146 height 531
click at [762, 318] on span "Collection" at bounding box center [769, 317] width 28 height 7
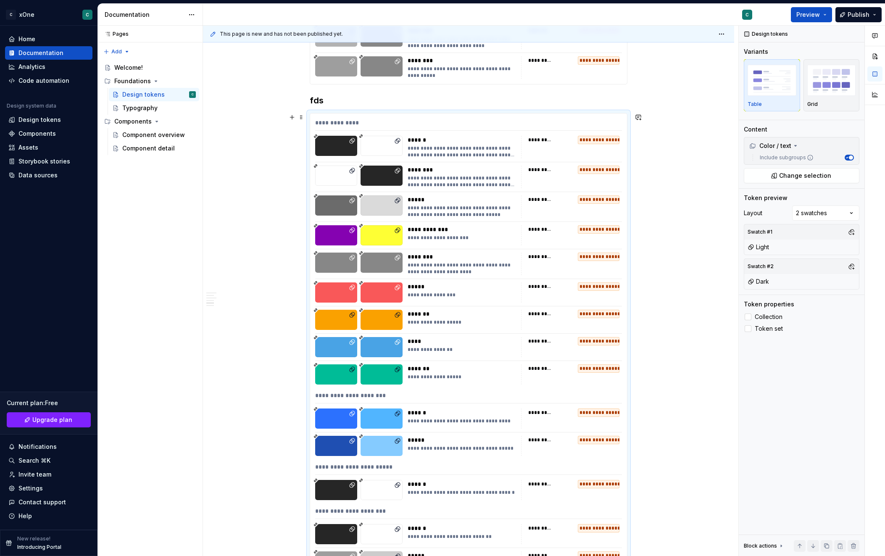
scroll to position [2849, 0]
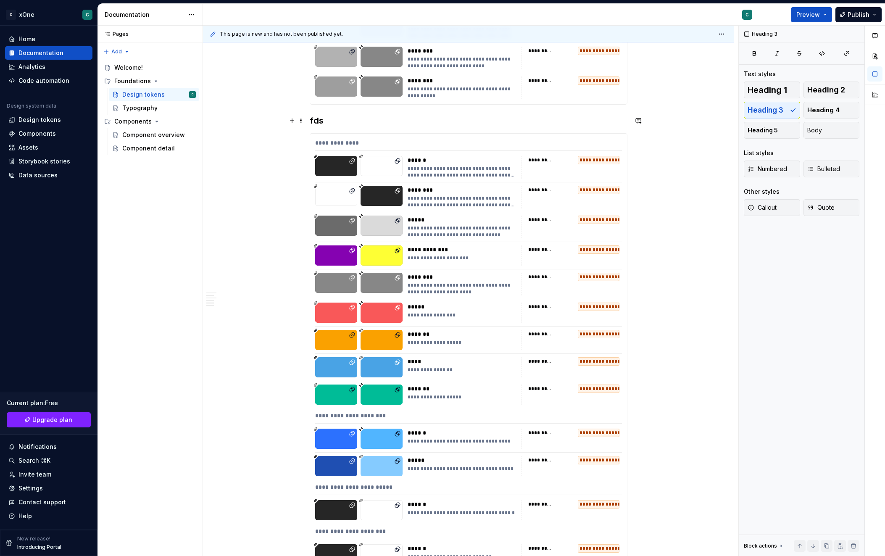
click at [313, 119] on h3 "fds" at bounding box center [469, 121] width 318 height 12
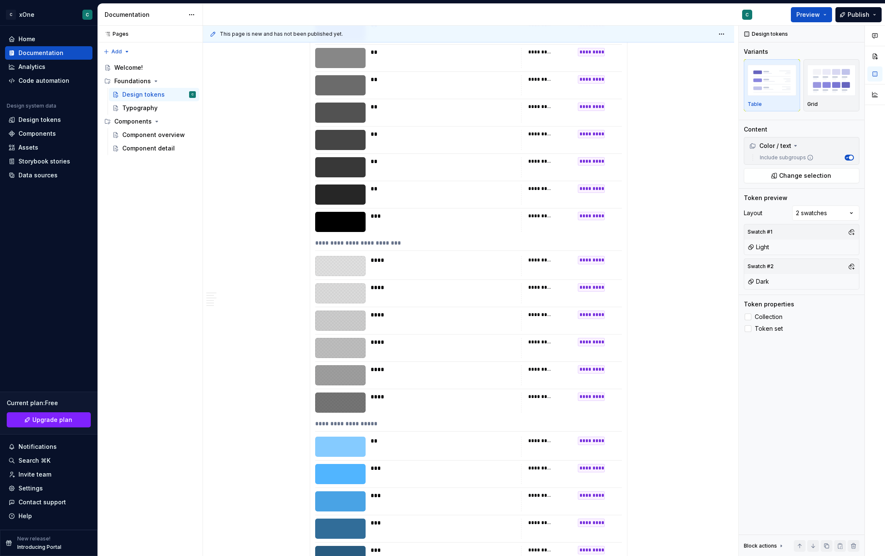
scroll to position [177, 0]
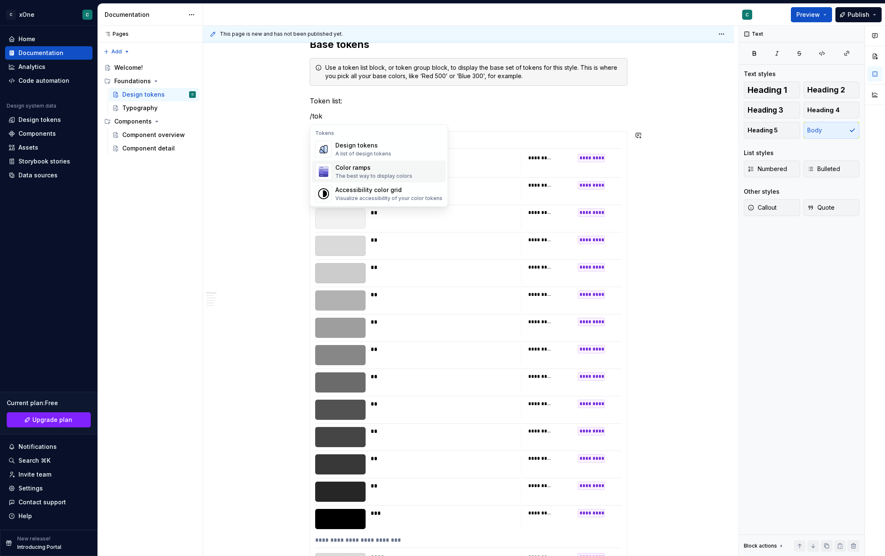
click at [369, 174] on div "The best way to display colors" at bounding box center [373, 176] width 77 height 7
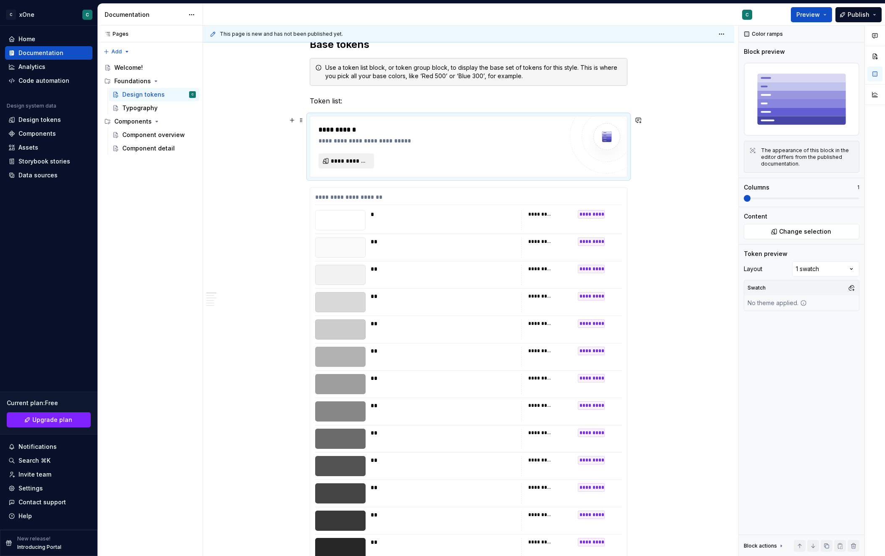
click at [360, 162] on span "**********" at bounding box center [350, 161] width 38 height 8
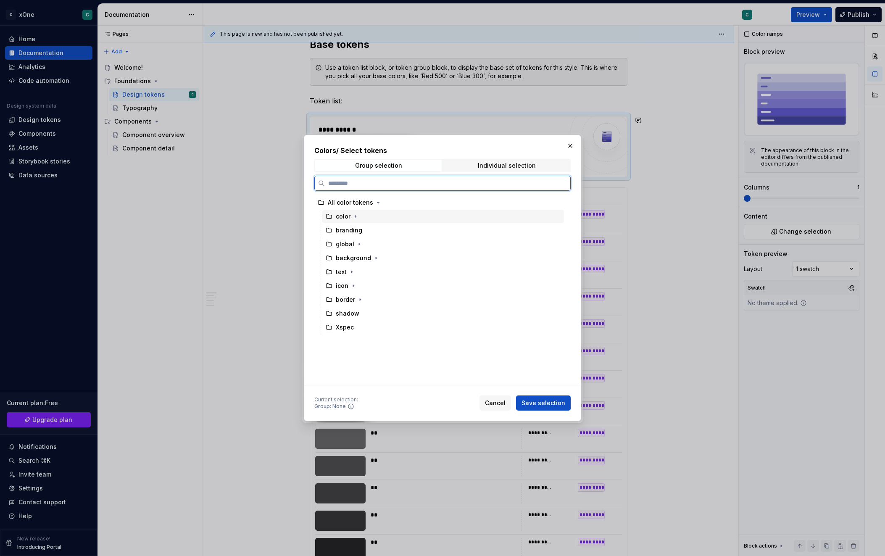
click at [367, 213] on div "color" at bounding box center [443, 216] width 242 height 13
click at [544, 402] on span "Save selection" at bounding box center [544, 403] width 44 height 8
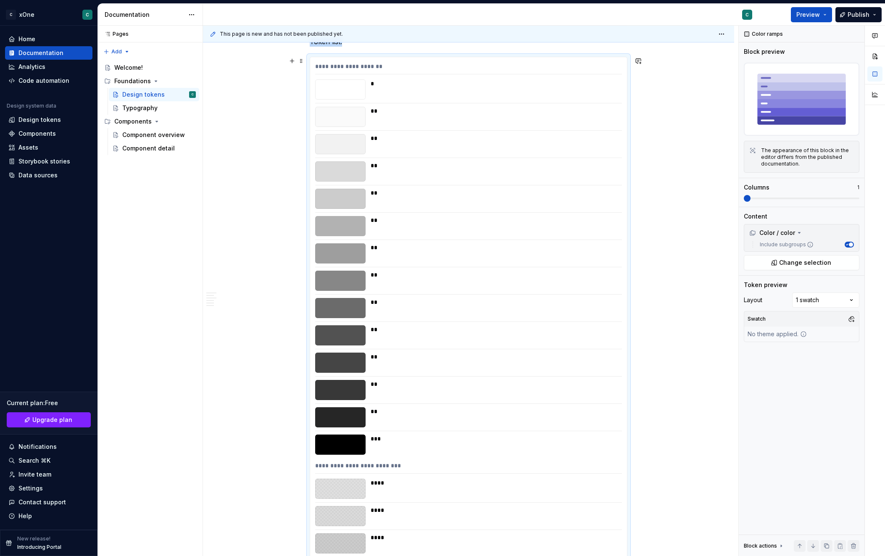
scroll to position [157, 0]
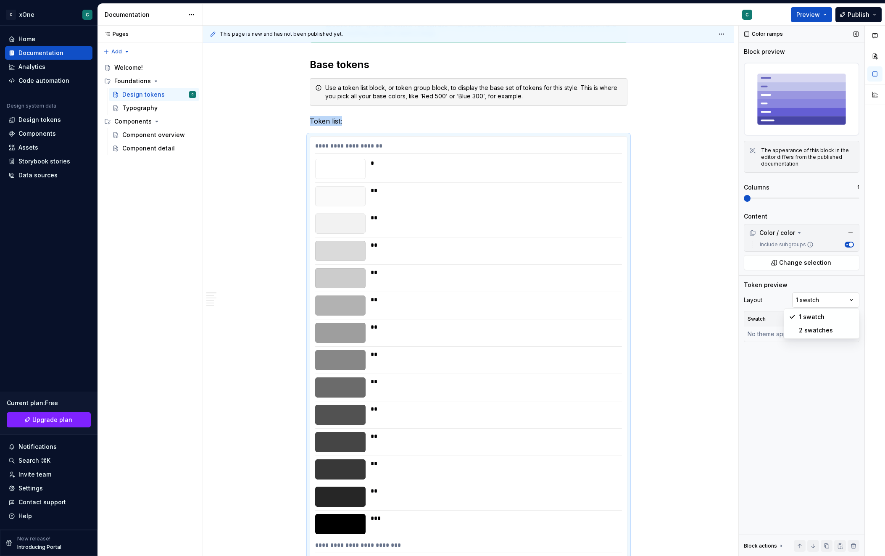
click at [819, 305] on div "Comments Open comments No comments yet Select ‘Comment’ from the block context …" at bounding box center [812, 291] width 146 height 531
click at [820, 302] on div "Comments Open comments No comments yet Select ‘Comment’ from the block context …" at bounding box center [812, 291] width 146 height 531
click at [769, 196] on span at bounding box center [802, 198] width 116 height 7
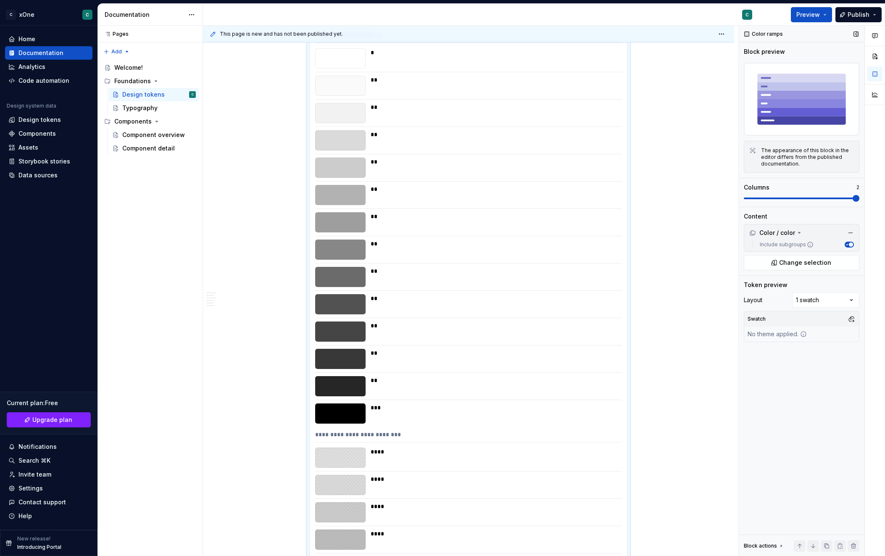
click at [805, 191] on div "Columns 2" at bounding box center [802, 192] width 116 height 18
click at [803, 83] on img at bounding box center [802, 99] width 116 height 73
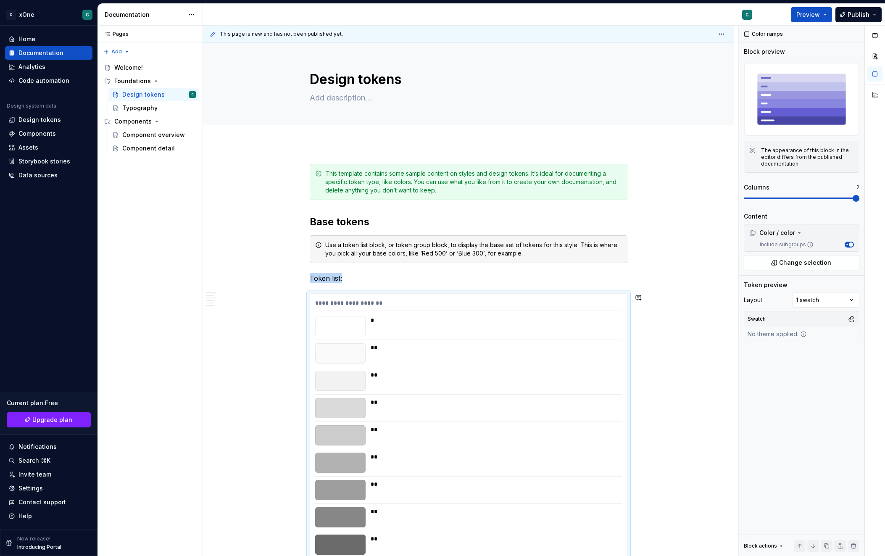
scroll to position [72, 0]
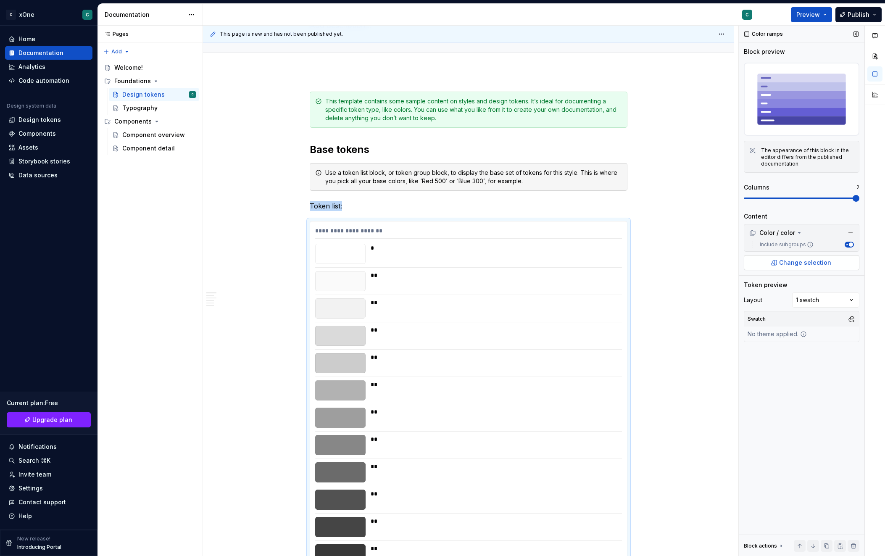
click at [803, 261] on span "Change selection" at bounding box center [805, 262] width 52 height 8
click at [849, 244] on span "button" at bounding box center [851, 245] width 4 height 4
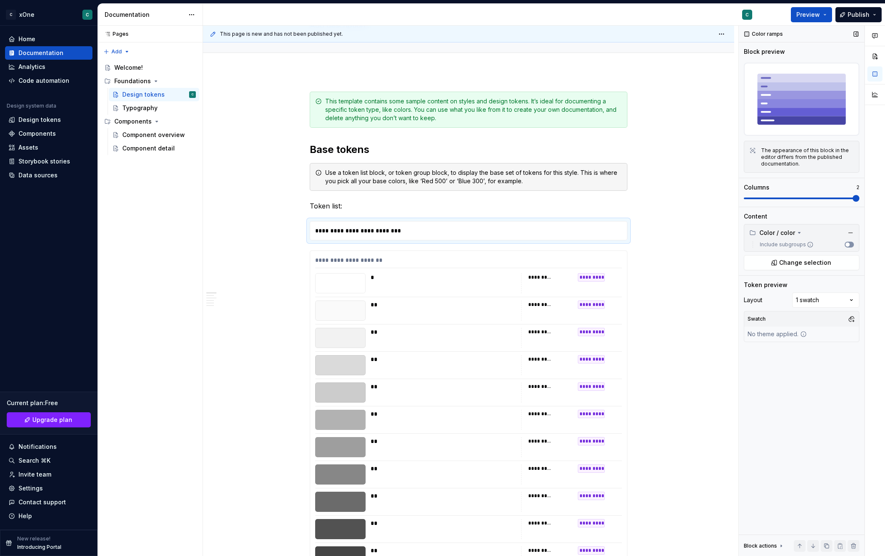
click at [849, 243] on span "button" at bounding box center [848, 245] width 4 height 4
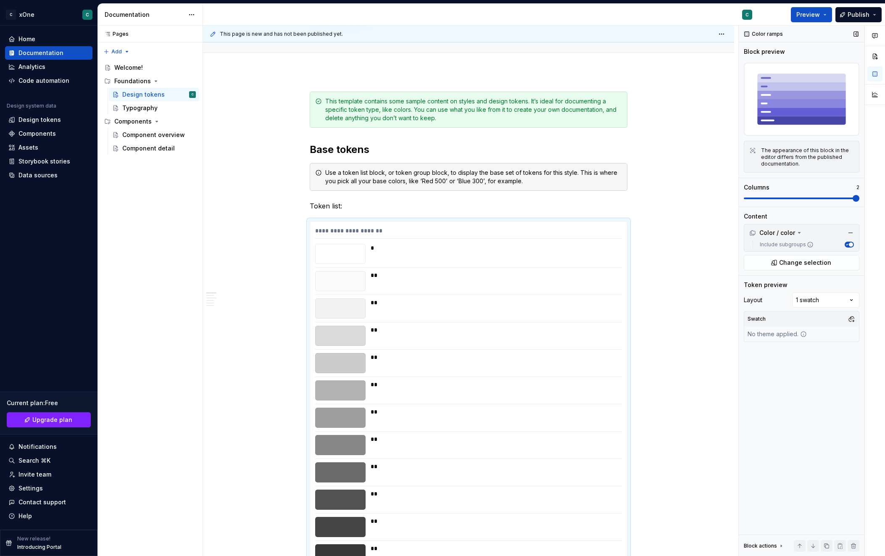
click at [788, 240] on div "Include subgroups" at bounding box center [801, 245] width 111 height 10
click at [786, 243] on label "Include subgroups" at bounding box center [785, 244] width 57 height 7
click at [845, 243] on button "Include subgroups" at bounding box center [849, 245] width 9 height 6
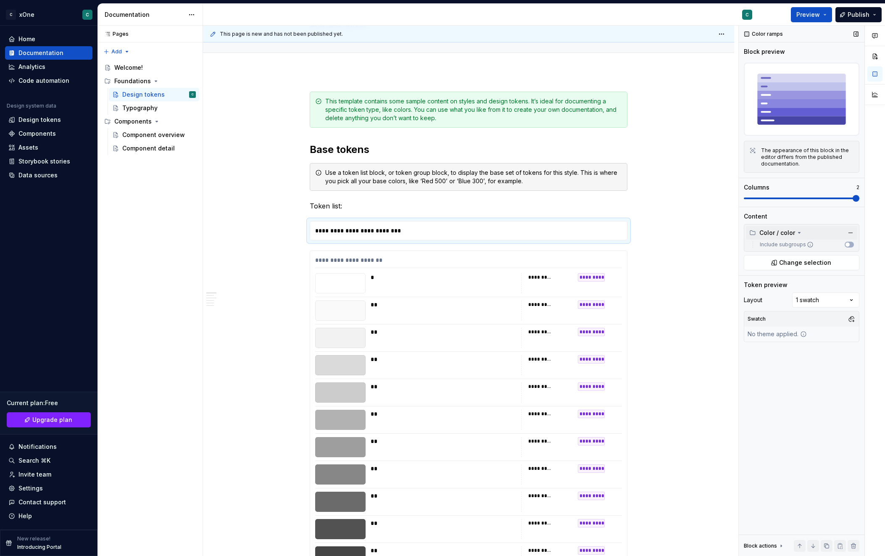
click at [794, 230] on div "Color / color" at bounding box center [772, 233] width 46 height 8
click at [851, 231] on button "button" at bounding box center [851, 233] width 12 height 12
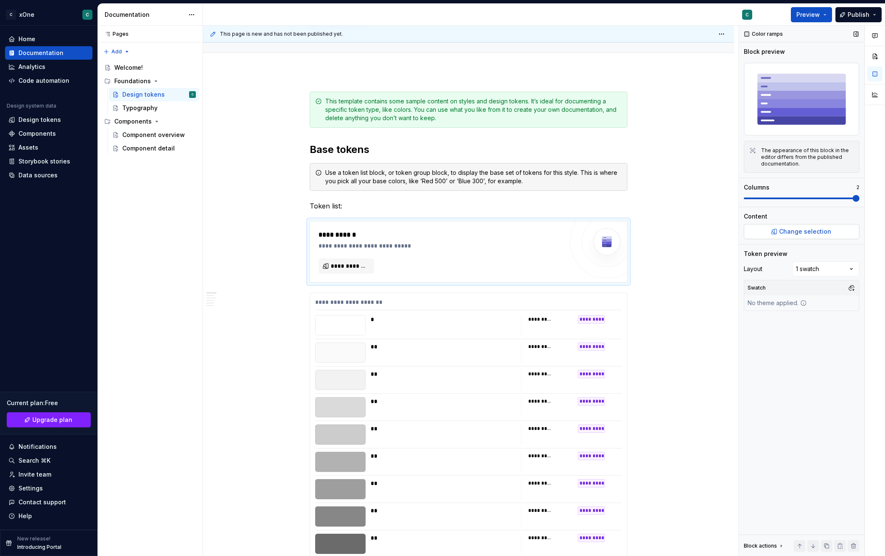
click at [811, 231] on span "Change selection" at bounding box center [805, 231] width 52 height 8
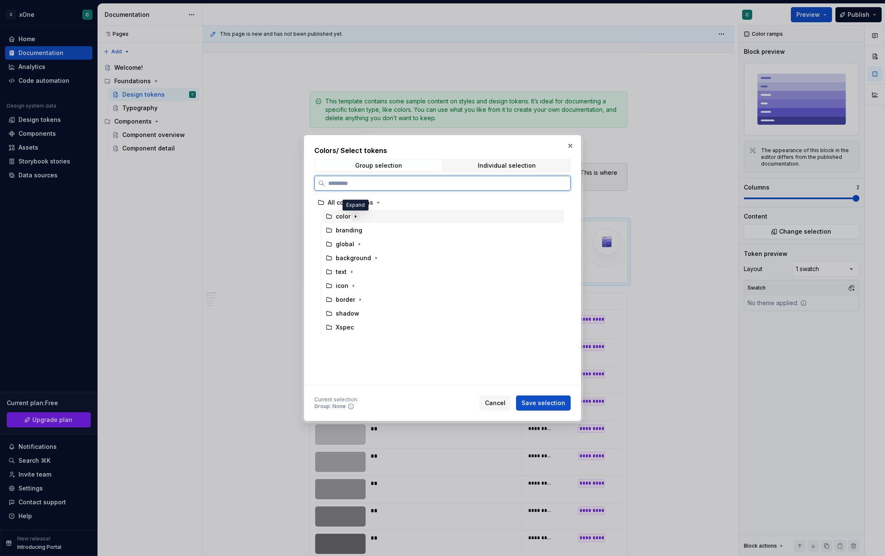
click at [356, 216] on icon "button" at bounding box center [355, 217] width 1 height 2
click at [367, 230] on icon "button" at bounding box center [370, 230] width 7 height 7
click at [359, 247] on div "grey" at bounding box center [358, 244] width 13 height 8
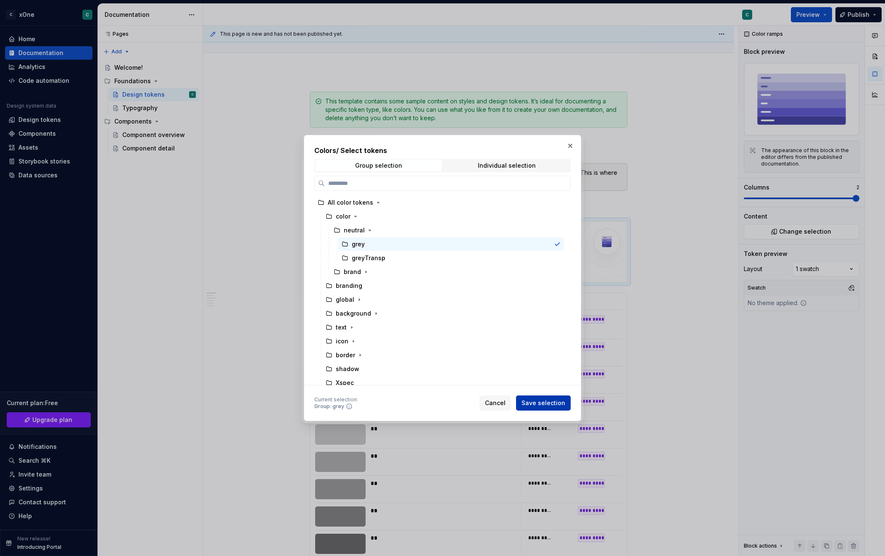
click at [535, 401] on span "Save selection" at bounding box center [544, 403] width 44 height 8
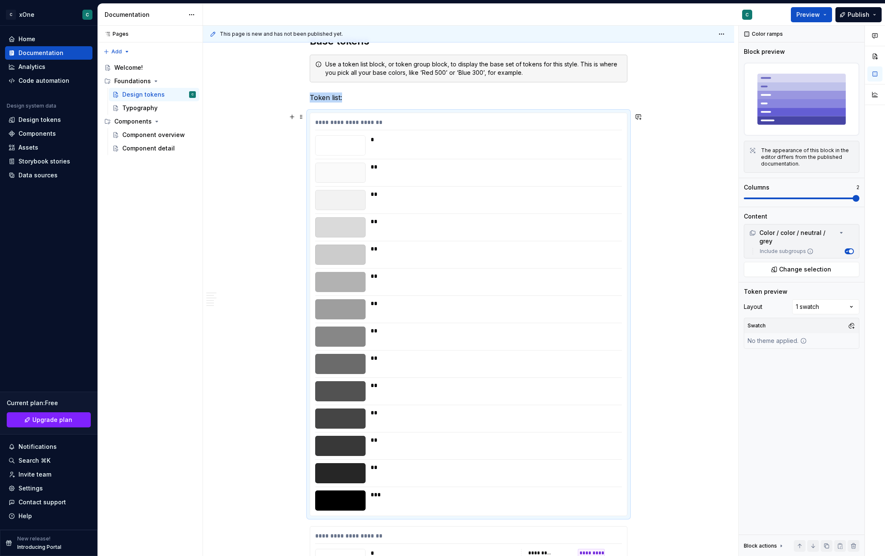
scroll to position [86, 0]
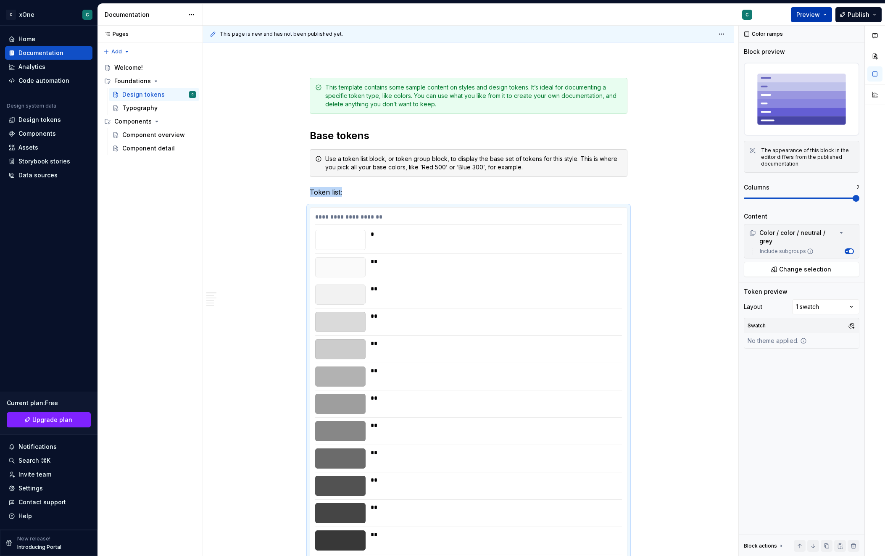
click at [812, 16] on span "Preview" at bounding box center [809, 15] width 24 height 8
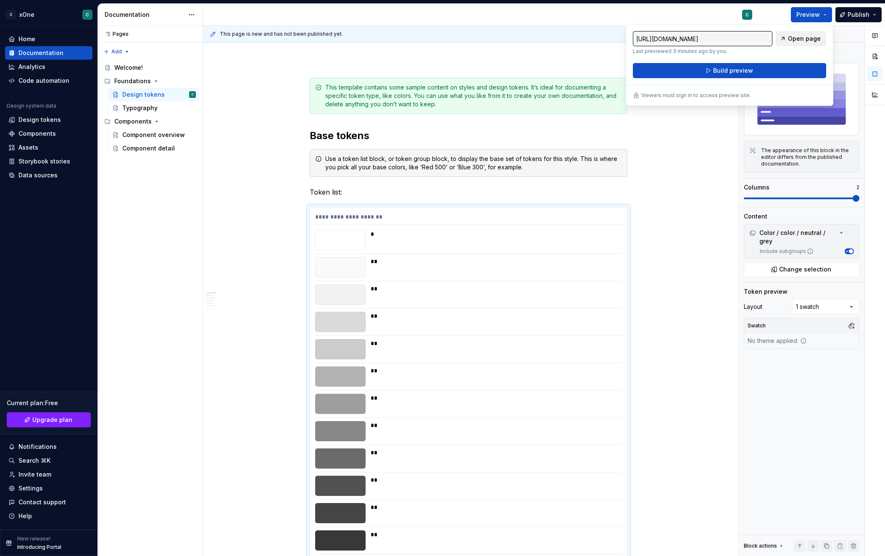
click at [805, 37] on span "Open page" at bounding box center [804, 38] width 33 height 8
click at [742, 66] on button "Build preview" at bounding box center [729, 70] width 193 height 15
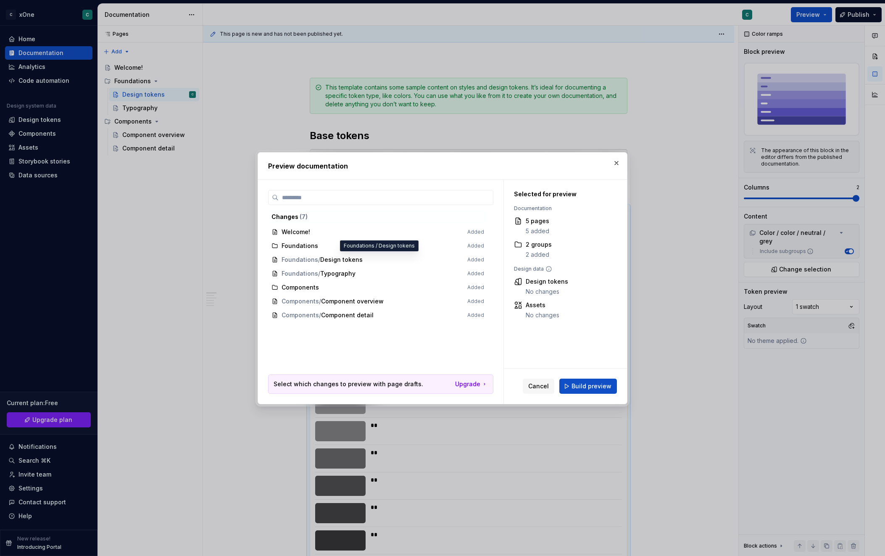
click at [333, 259] on span "Foundations / Design tokens Added" at bounding box center [377, 260] width 219 height 14
click at [311, 259] on span "Foundations / Design tokens Added" at bounding box center [377, 260] width 219 height 14
click at [299, 258] on span "Foundations / Design tokens Added" at bounding box center [377, 260] width 219 height 14
click at [593, 389] on span "Build preview" at bounding box center [592, 386] width 40 height 8
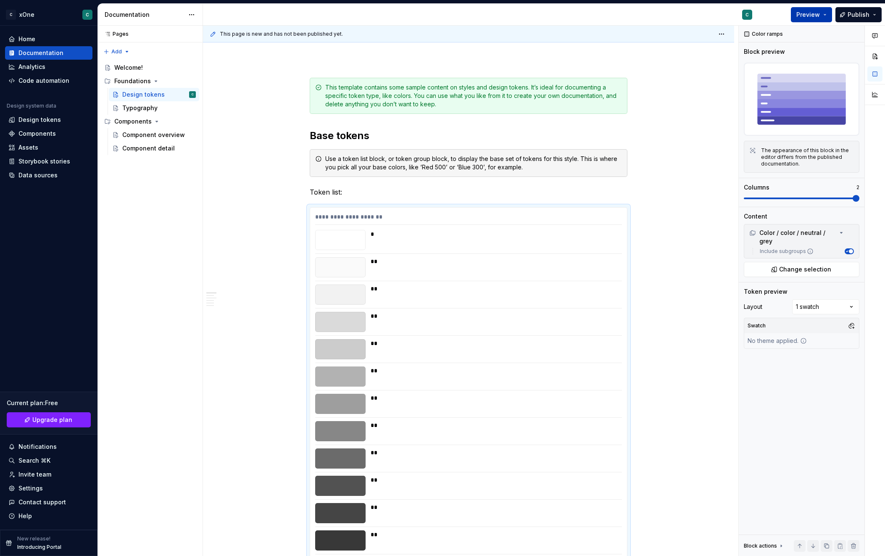
click at [818, 16] on span "Preview" at bounding box center [809, 15] width 24 height 8
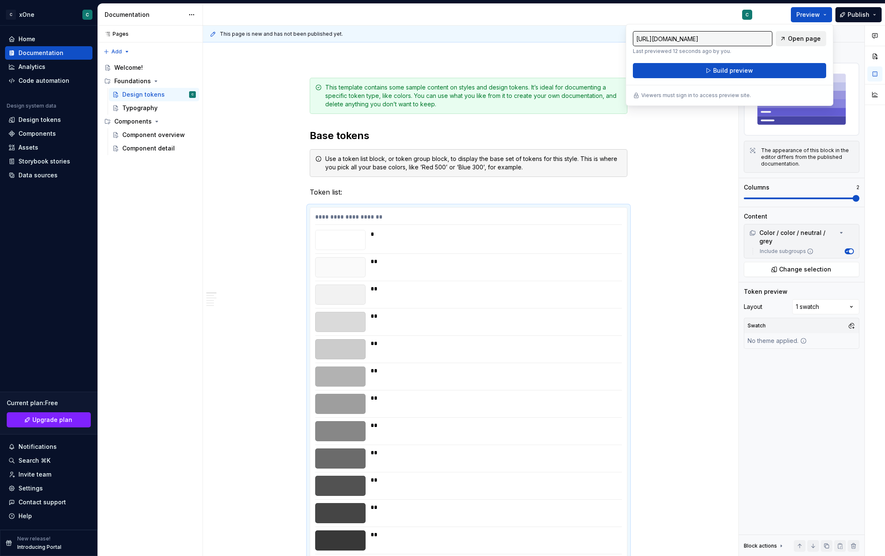
click at [795, 36] on span "Open page" at bounding box center [804, 38] width 33 height 8
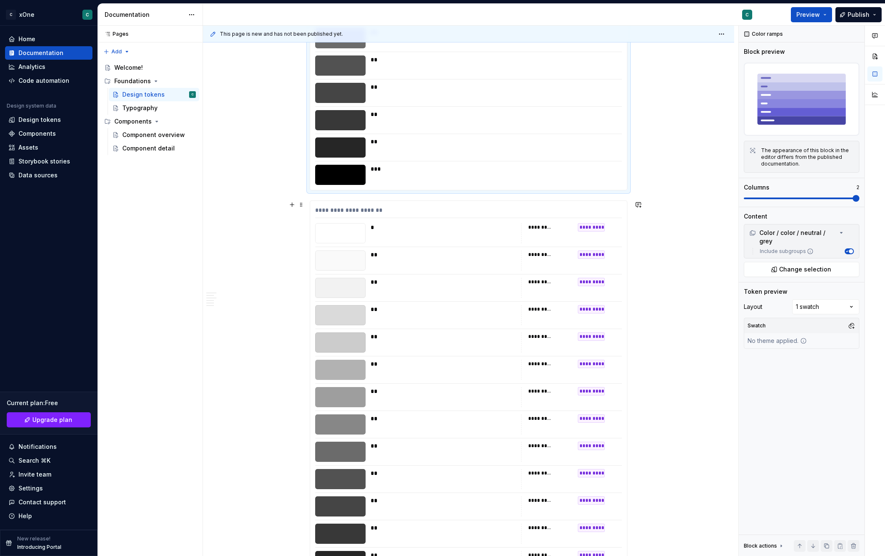
scroll to position [503, 0]
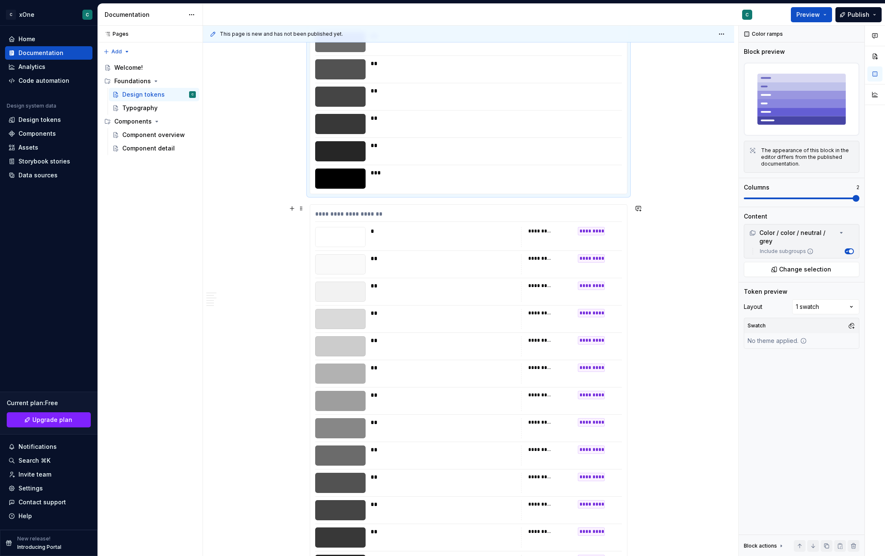
click at [360, 212] on div "**********" at bounding box center [468, 216] width 307 height 12
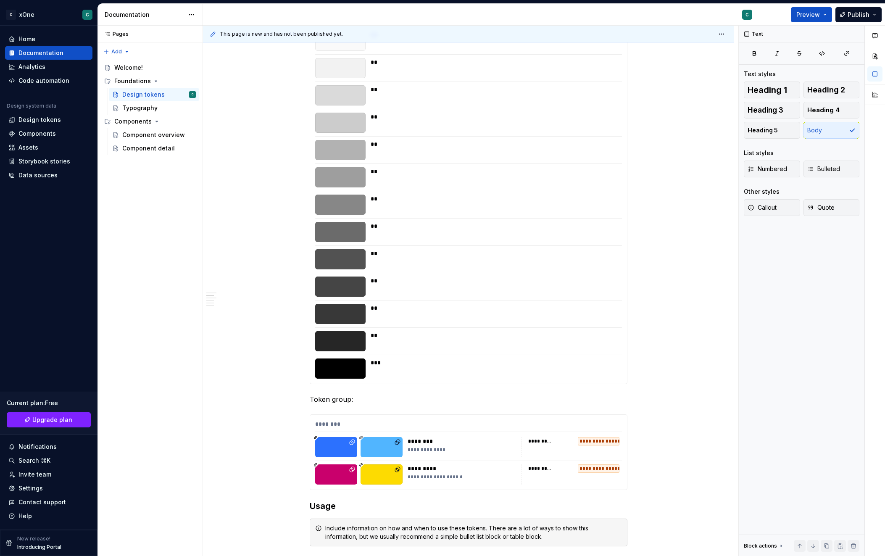
scroll to position [216, 0]
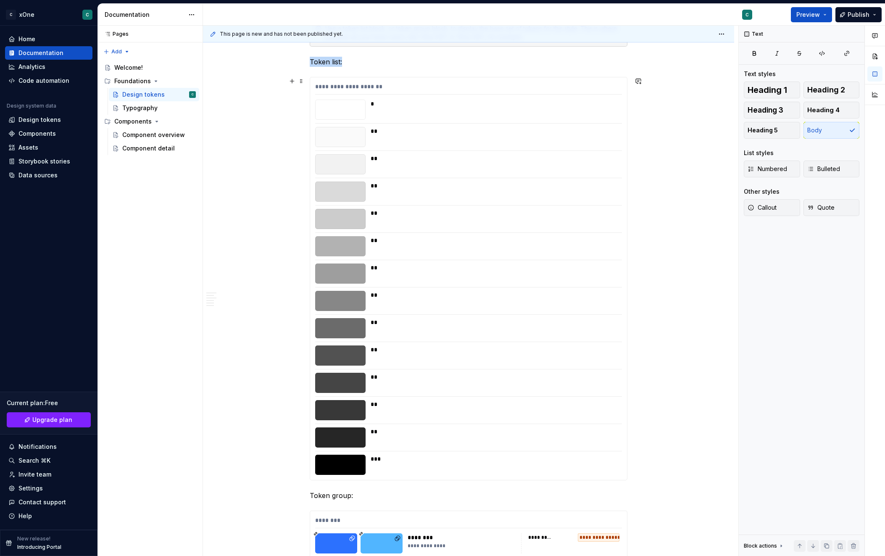
click at [392, 84] on div "**********" at bounding box center [468, 88] width 307 height 12
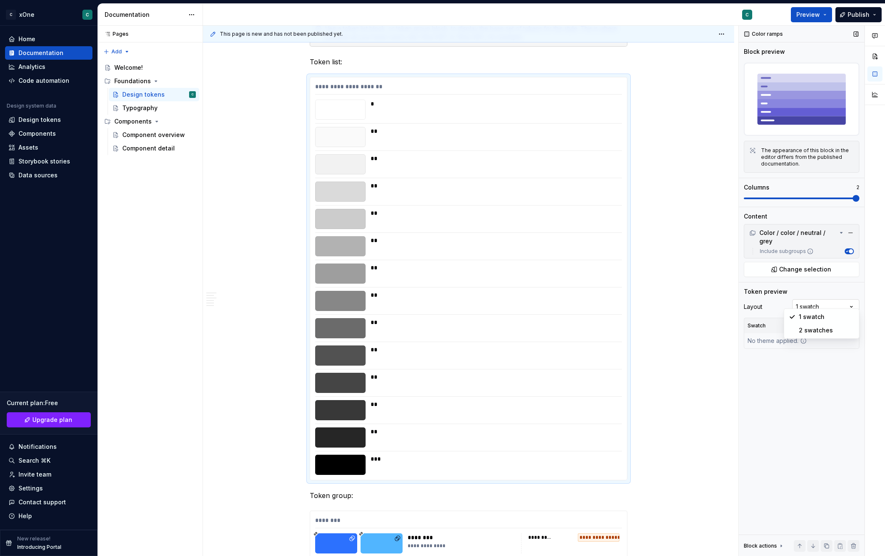
click at [816, 301] on div "Comments Open comments No comments yet Select ‘Comment’ from the block context …" at bounding box center [812, 291] width 146 height 531
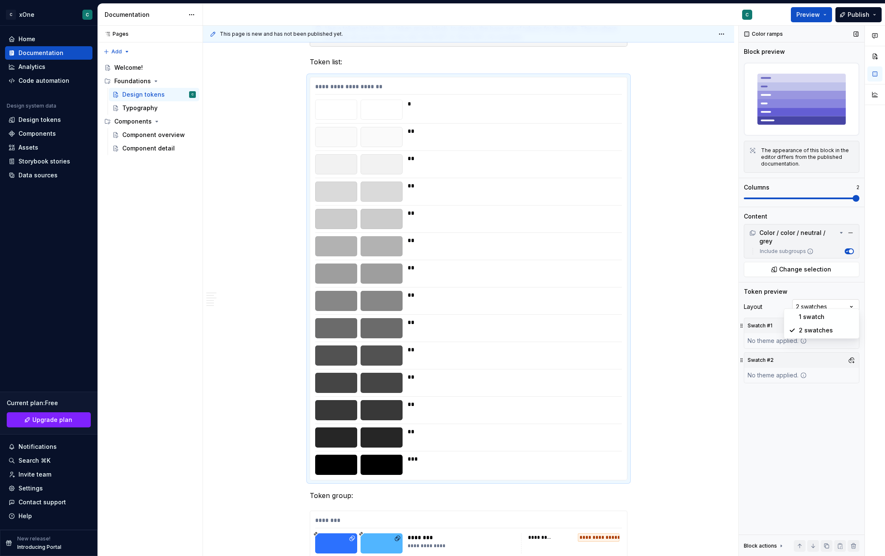
click at [812, 301] on div "Comments Open comments No comments yet Select ‘Comment’ from the block context …" at bounding box center [812, 291] width 146 height 531
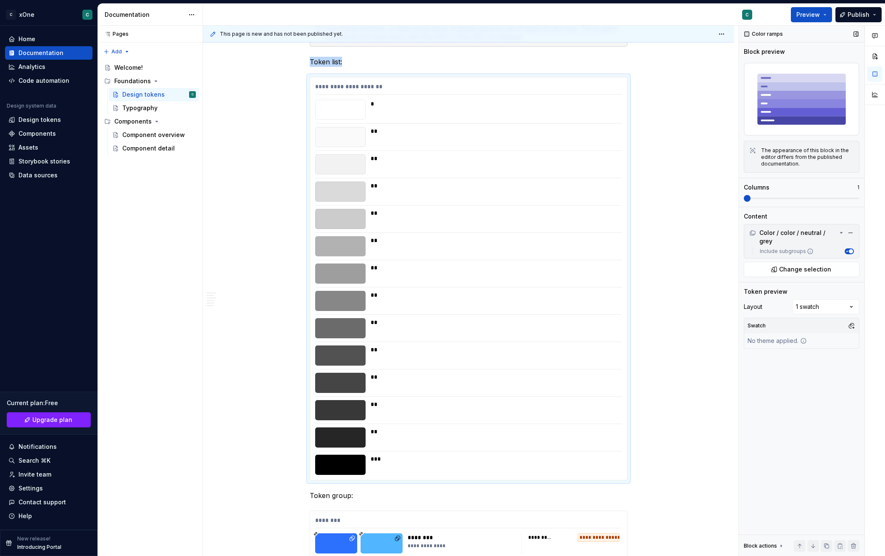
click at [727, 203] on div "**********" at bounding box center [544, 291] width 682 height 531
click at [291, 79] on button "button" at bounding box center [292, 81] width 12 height 12
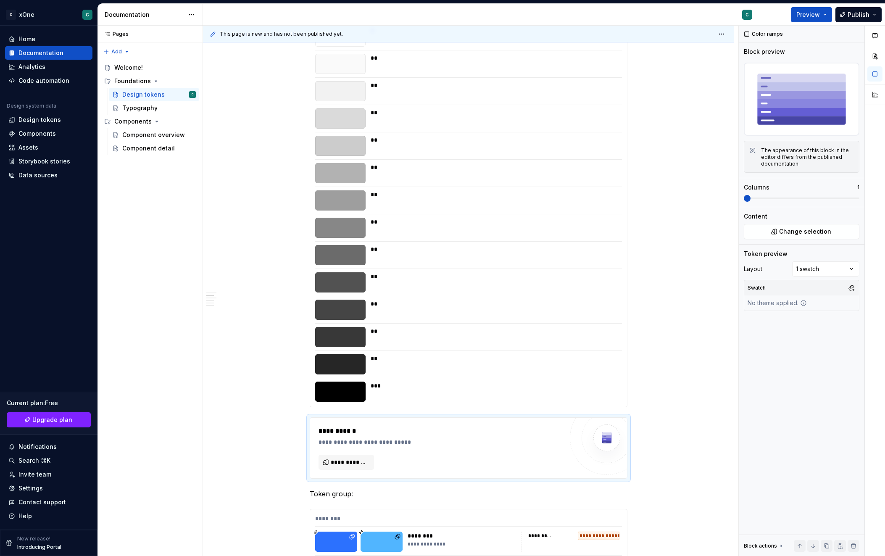
scroll to position [352, 0]
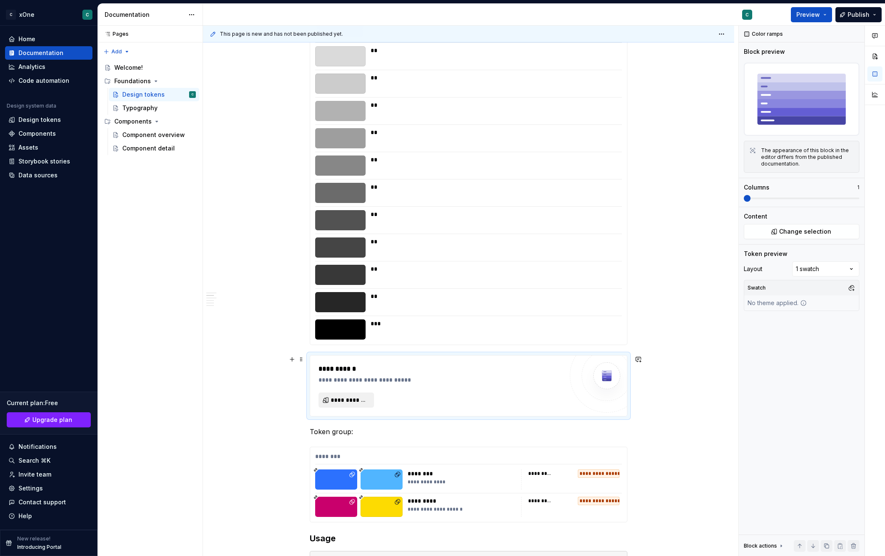
click at [347, 400] on span "**********" at bounding box center [350, 400] width 38 height 8
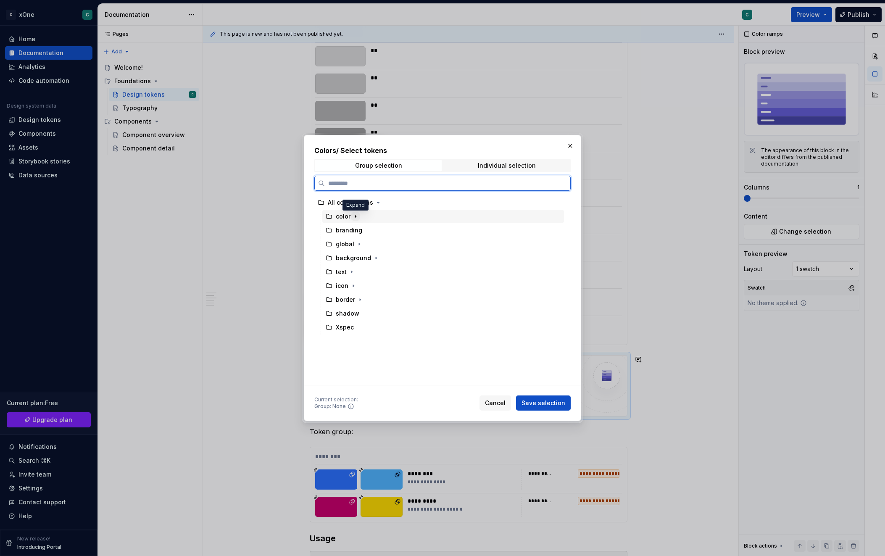
click at [355, 214] on icon "button" at bounding box center [355, 216] width 7 height 7
click at [366, 244] on icon "button" at bounding box center [366, 244] width 1 height 2
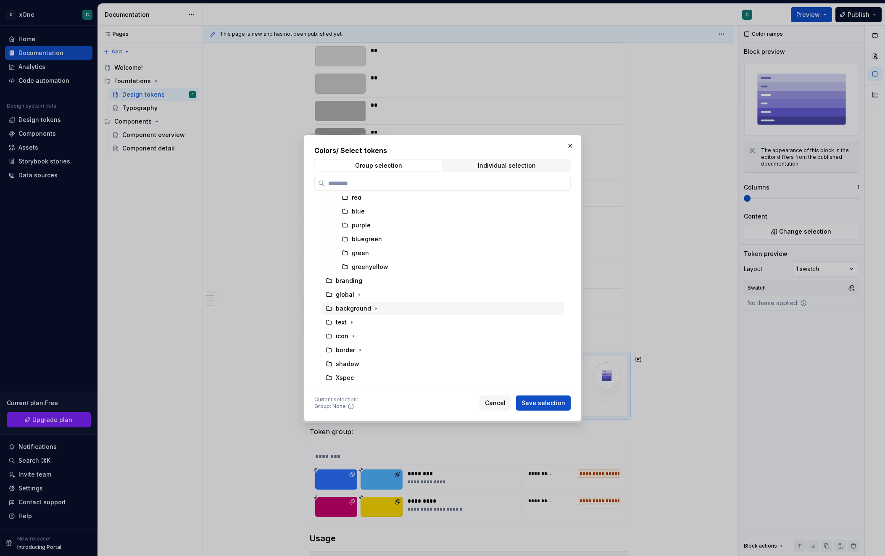
scroll to position [0, 0]
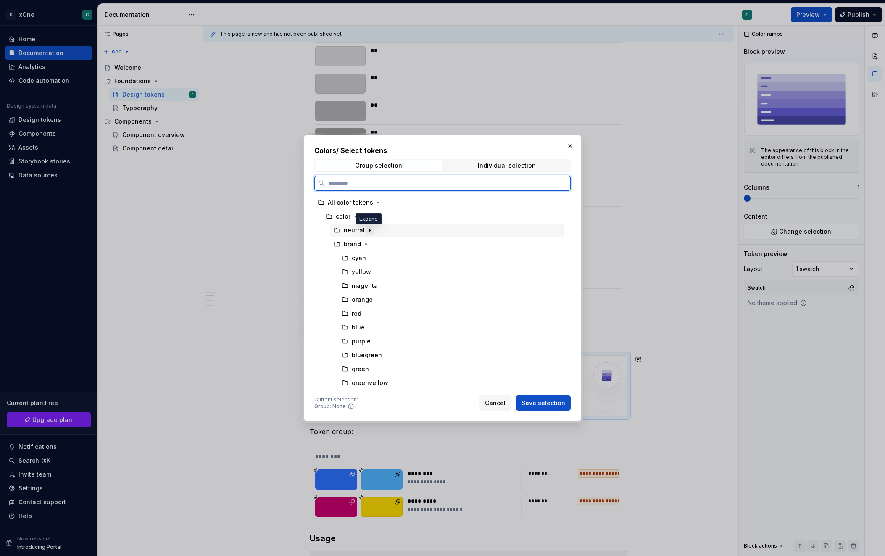
click at [369, 231] on icon "button" at bounding box center [369, 230] width 1 height 2
click at [498, 402] on span "Cancel" at bounding box center [495, 403] width 21 height 8
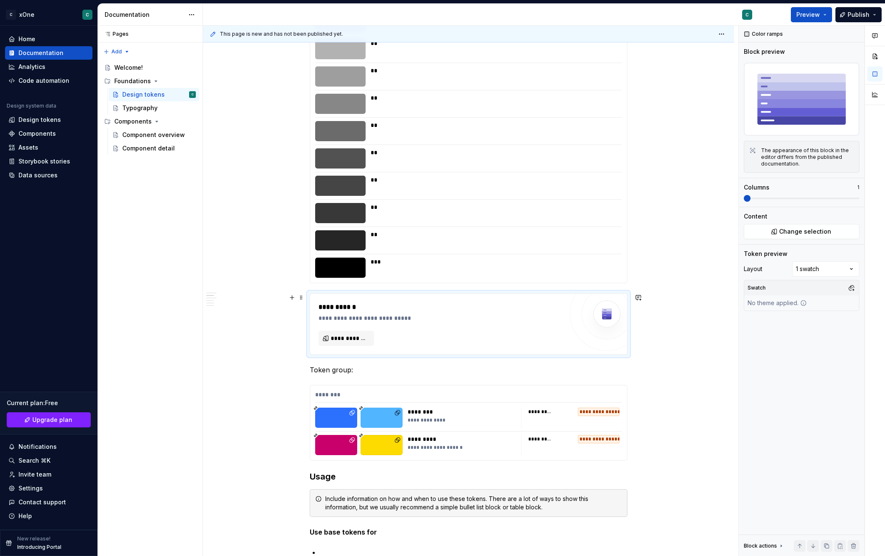
scroll to position [488, 0]
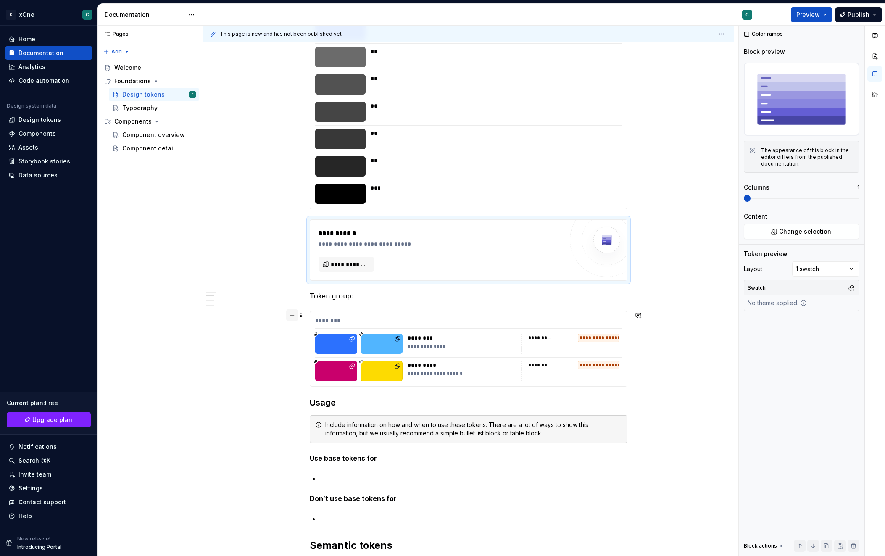
click at [291, 315] on button "button" at bounding box center [292, 315] width 12 height 12
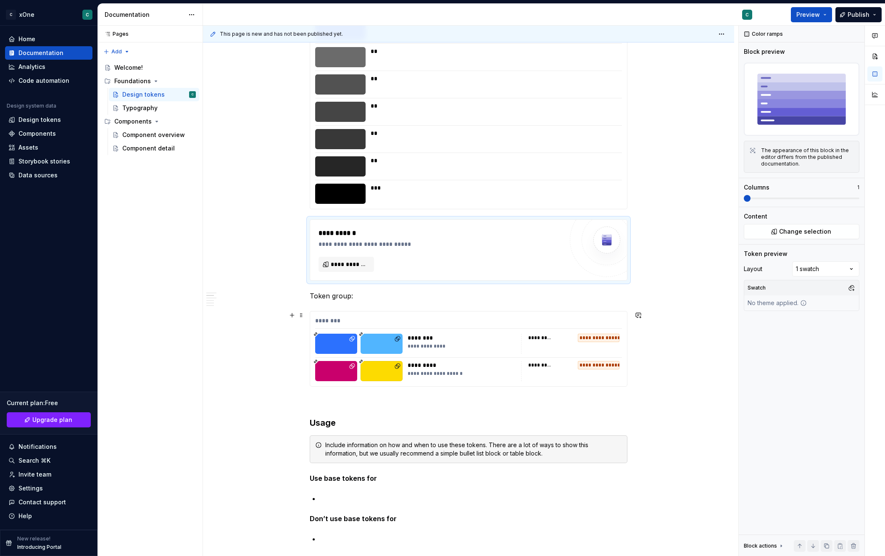
drag, startPoint x: 533, startPoint y: 240, endPoint x: 484, endPoint y: 251, distance: 50.3
click at [533, 240] on div "**********" at bounding box center [441, 244] width 245 height 8
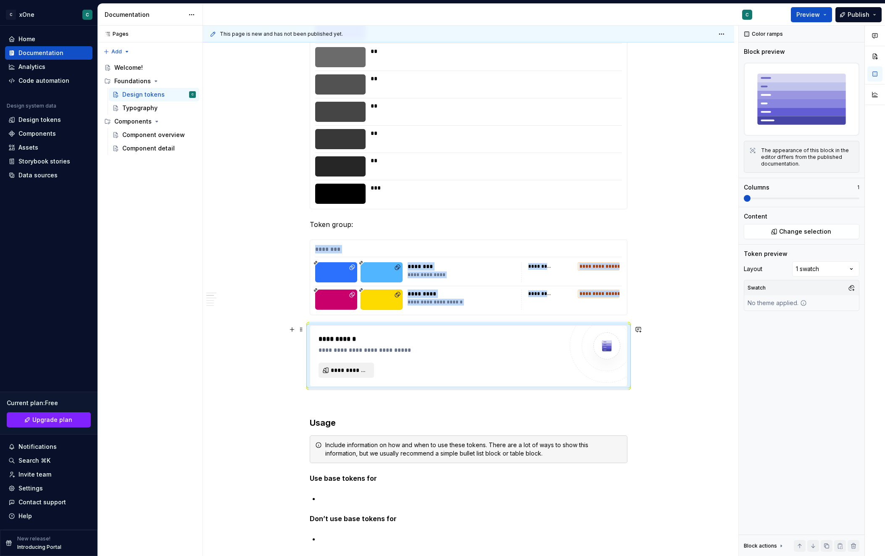
click at [346, 371] on span "**********" at bounding box center [350, 370] width 38 height 8
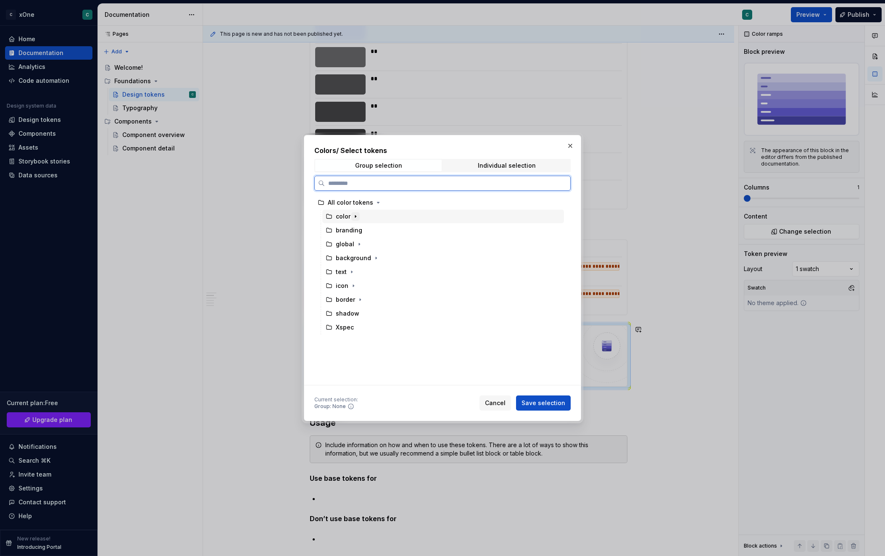
click at [356, 216] on icon "button" at bounding box center [355, 216] width 7 height 7
click at [366, 245] on icon "button" at bounding box center [366, 244] width 1 height 2
click at [362, 256] on div "cyan" at bounding box center [359, 258] width 14 height 8
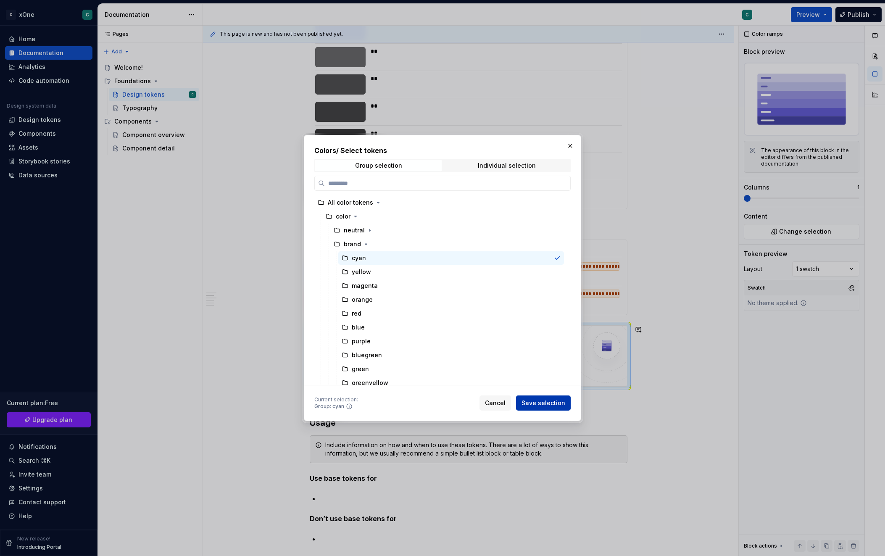
click at [551, 404] on span "Save selection" at bounding box center [544, 403] width 44 height 8
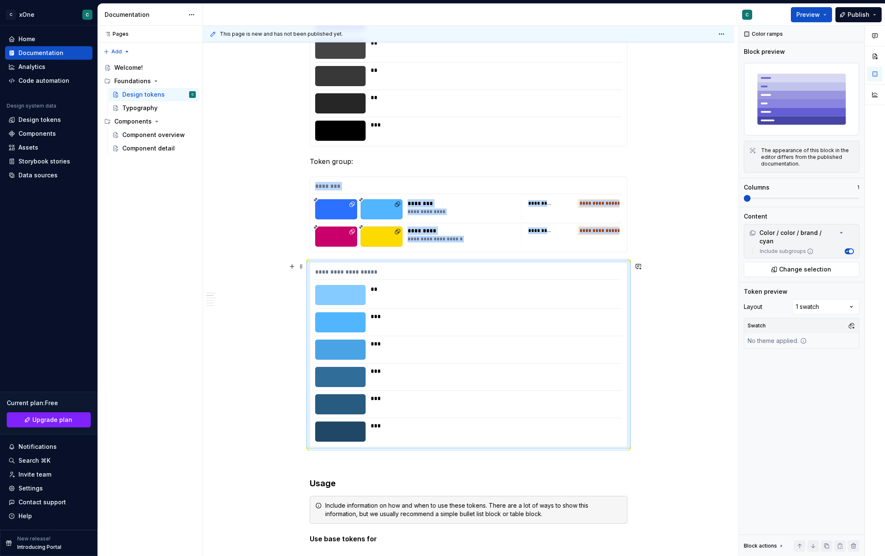
scroll to position [554, 0]
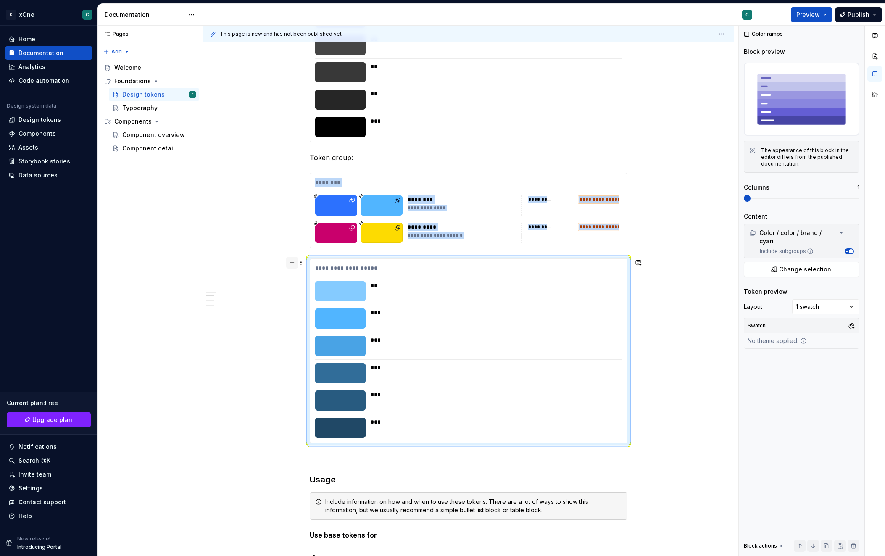
click at [291, 264] on button "button" at bounding box center [292, 263] width 12 height 12
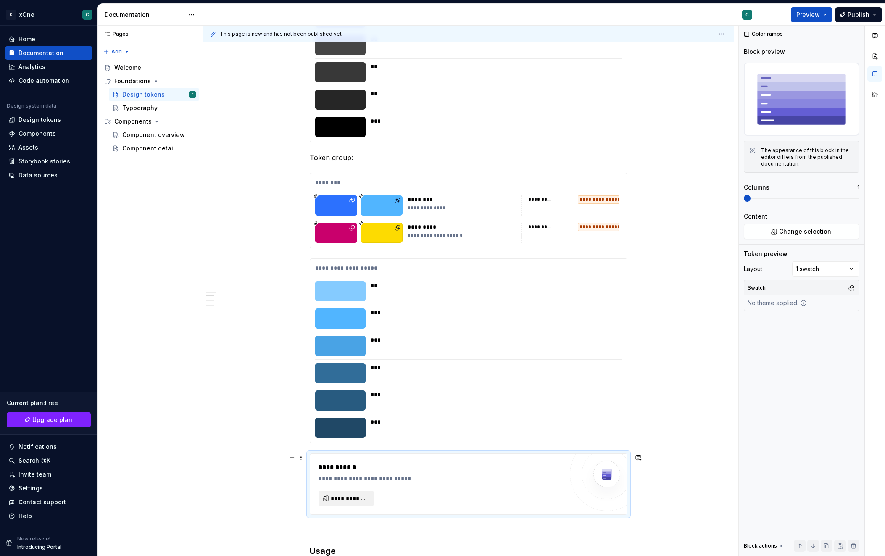
click at [345, 495] on span "**********" at bounding box center [350, 498] width 38 height 8
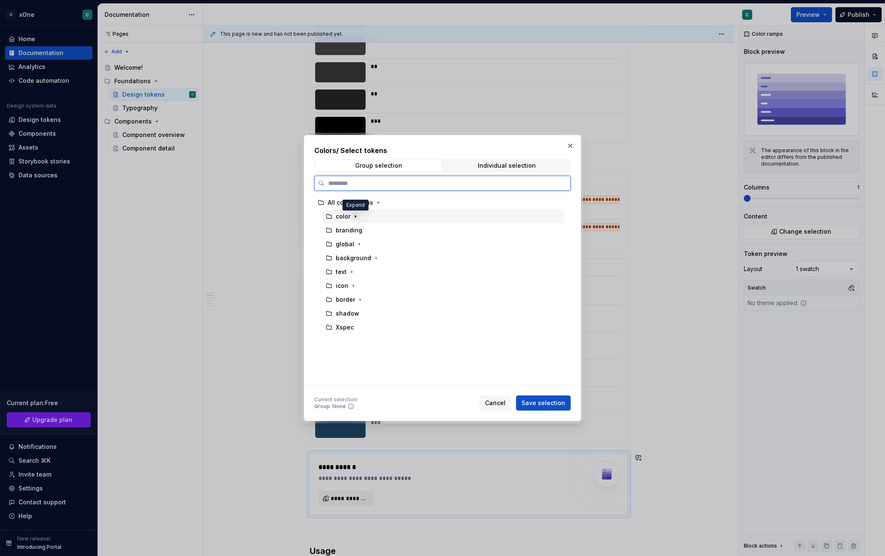
click at [356, 215] on icon "button" at bounding box center [355, 216] width 7 height 7
click at [364, 244] on icon "button" at bounding box center [366, 244] width 7 height 7
click at [367, 282] on div "magenta" at bounding box center [365, 286] width 26 height 8
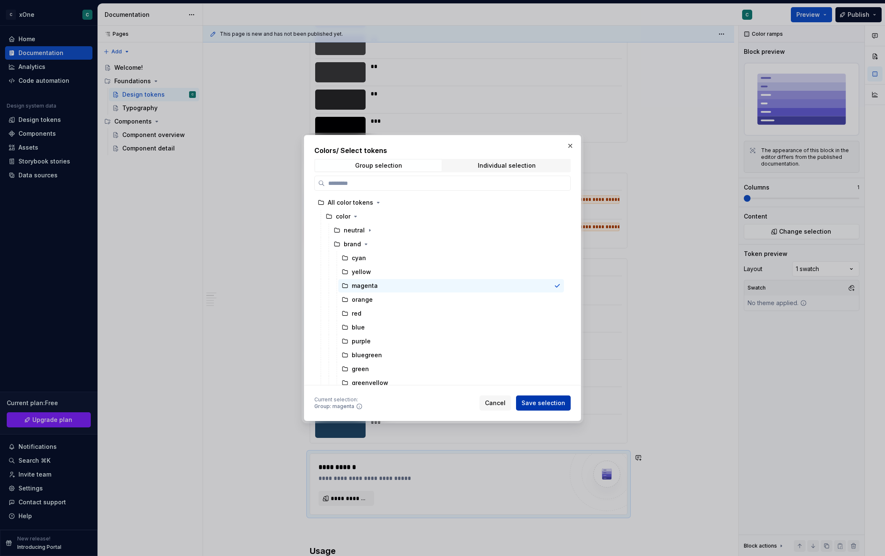
click at [549, 398] on button "Save selection" at bounding box center [543, 403] width 55 height 15
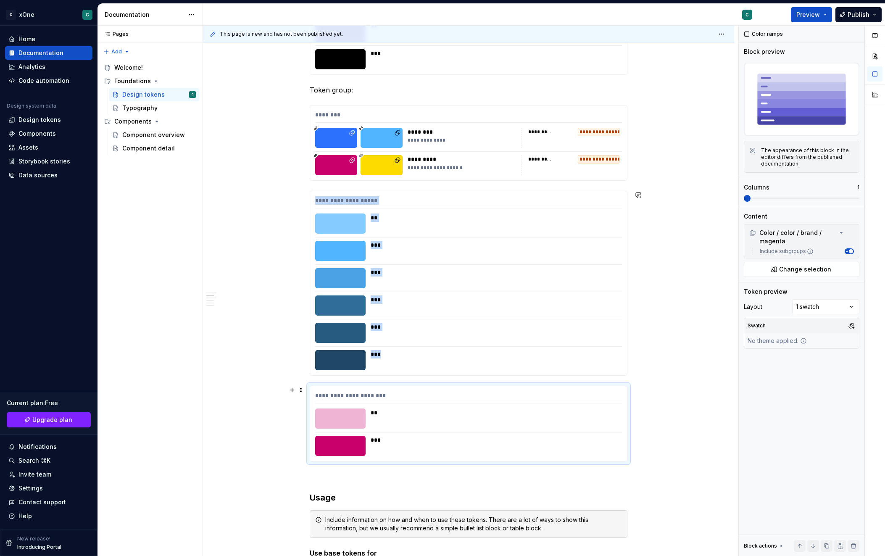
scroll to position [780, 0]
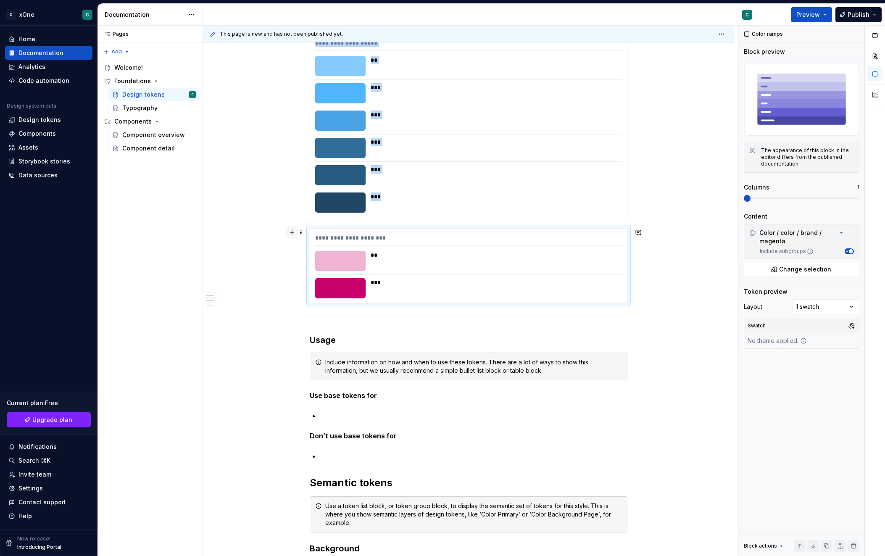
click at [292, 233] on button "button" at bounding box center [292, 233] width 12 height 12
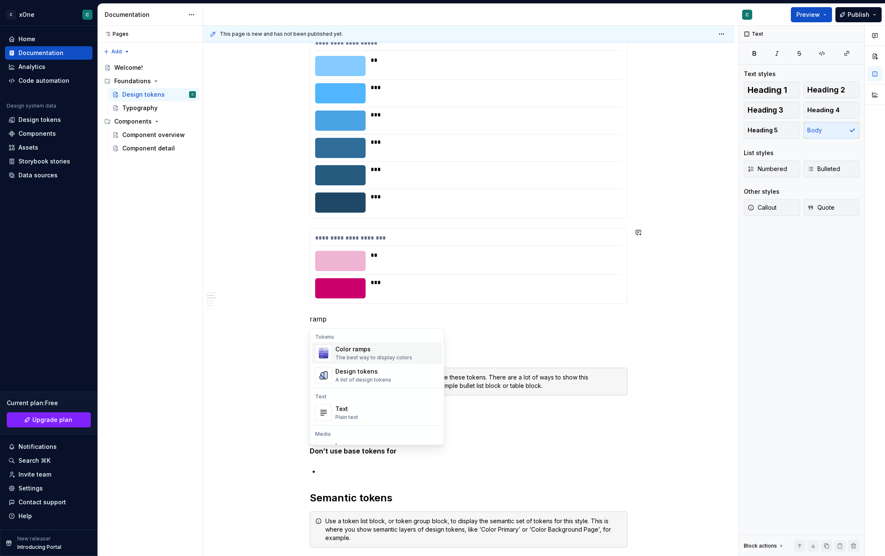
click at [368, 360] on div "The best way to display colors" at bounding box center [373, 357] width 77 height 7
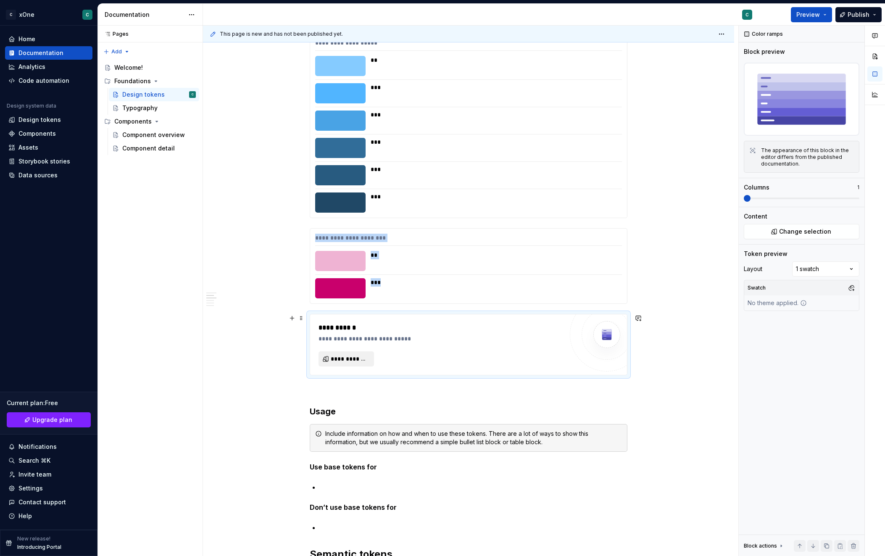
click at [363, 360] on span "**********" at bounding box center [350, 359] width 38 height 8
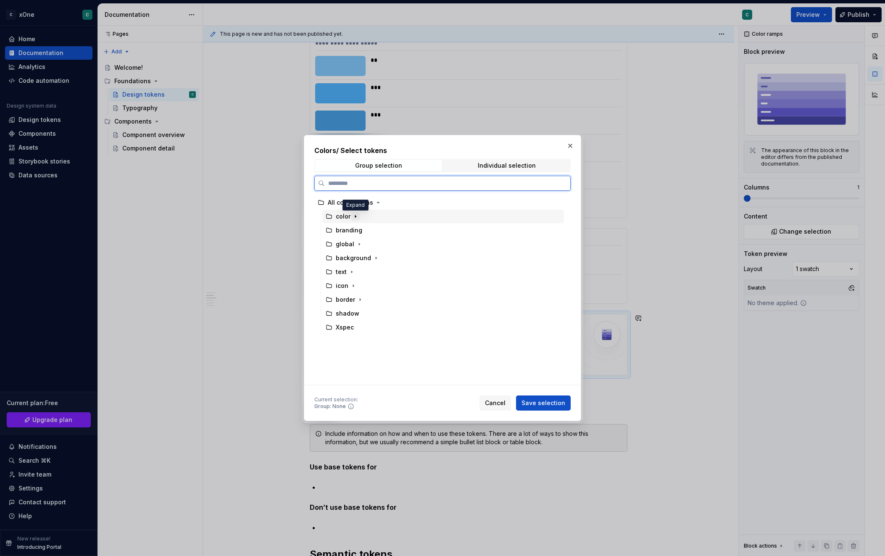
click at [356, 216] on icon "button" at bounding box center [355, 216] width 7 height 7
click at [365, 242] on icon "button" at bounding box center [366, 244] width 7 height 7
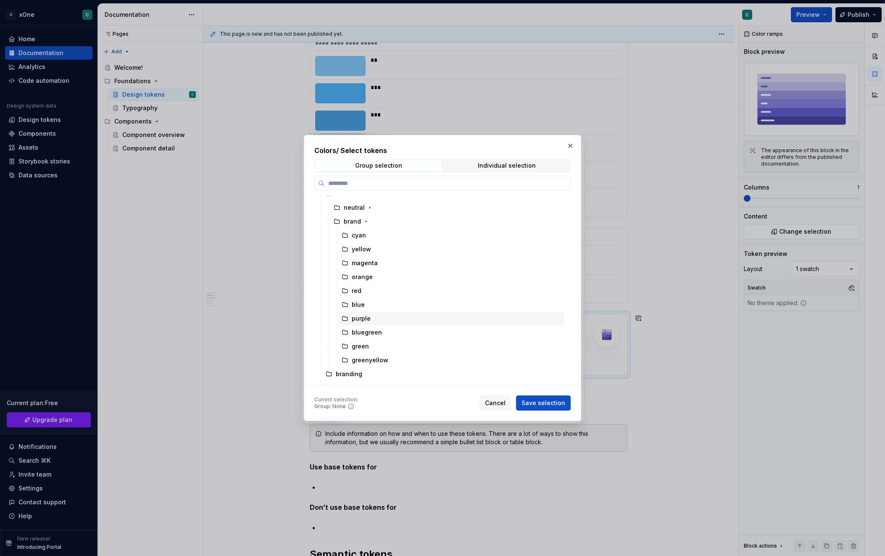
scroll to position [23, 0]
click at [367, 251] on div "yellow" at bounding box center [361, 249] width 19 height 8
click at [564, 404] on span "Save selection" at bounding box center [544, 403] width 44 height 8
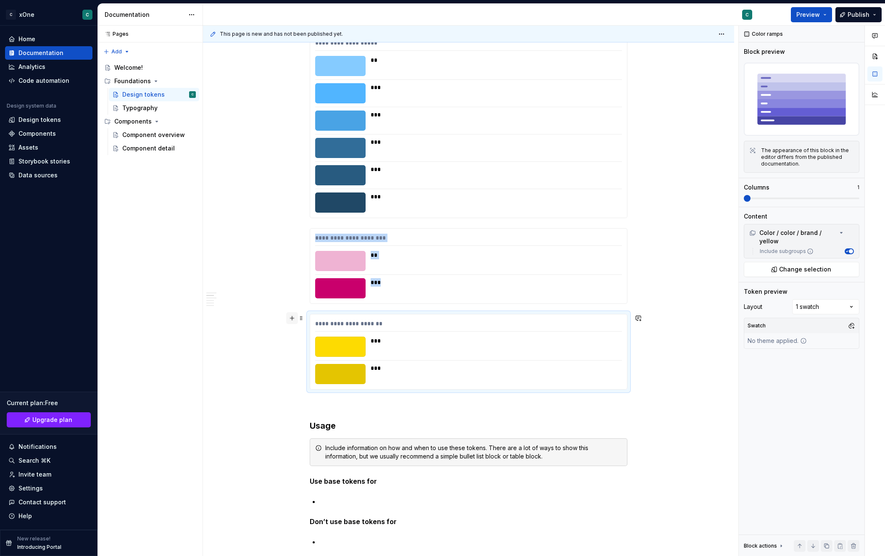
click at [290, 318] on button "button" at bounding box center [292, 318] width 12 height 12
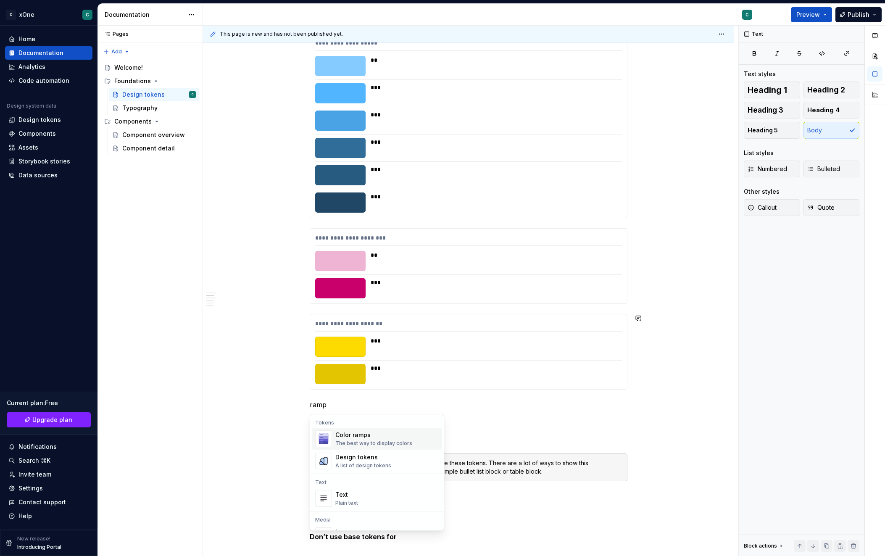
click at [359, 437] on div "Color ramps" at bounding box center [373, 435] width 77 height 8
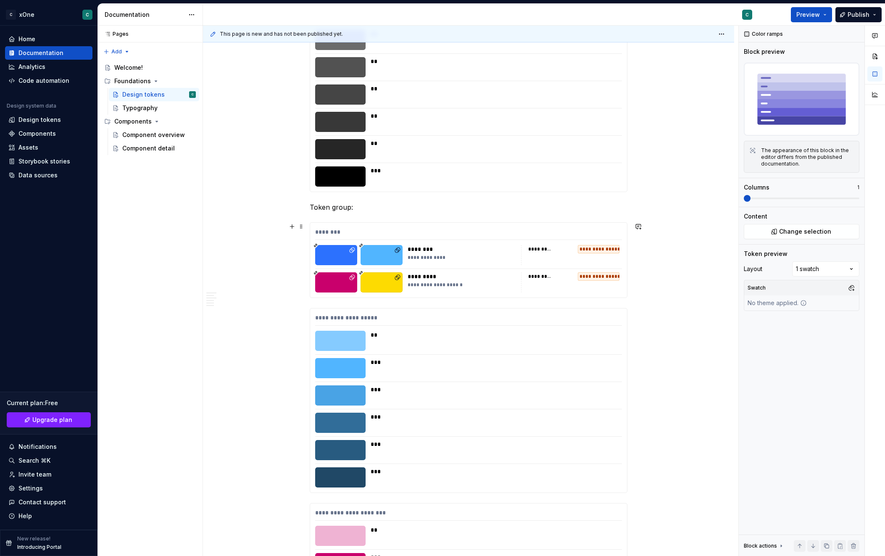
scroll to position [519, 0]
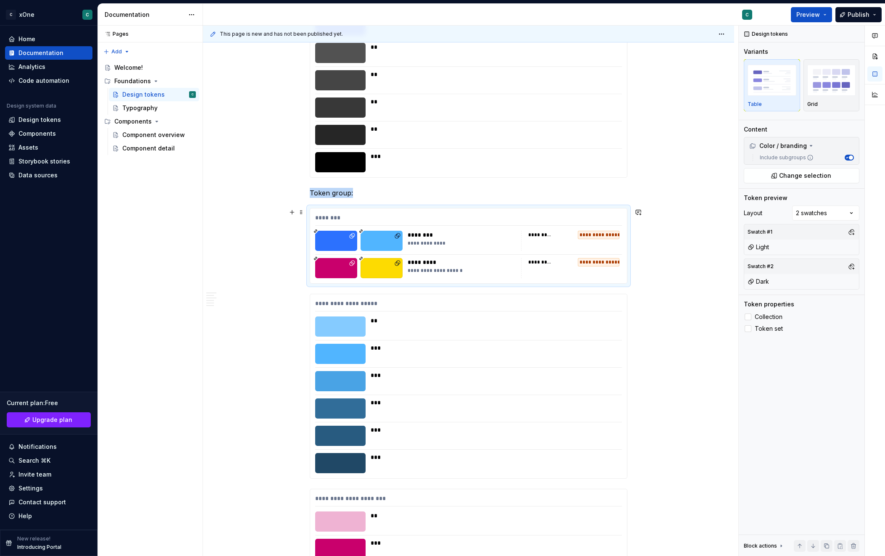
click at [385, 244] on div at bounding box center [382, 241] width 42 height 20
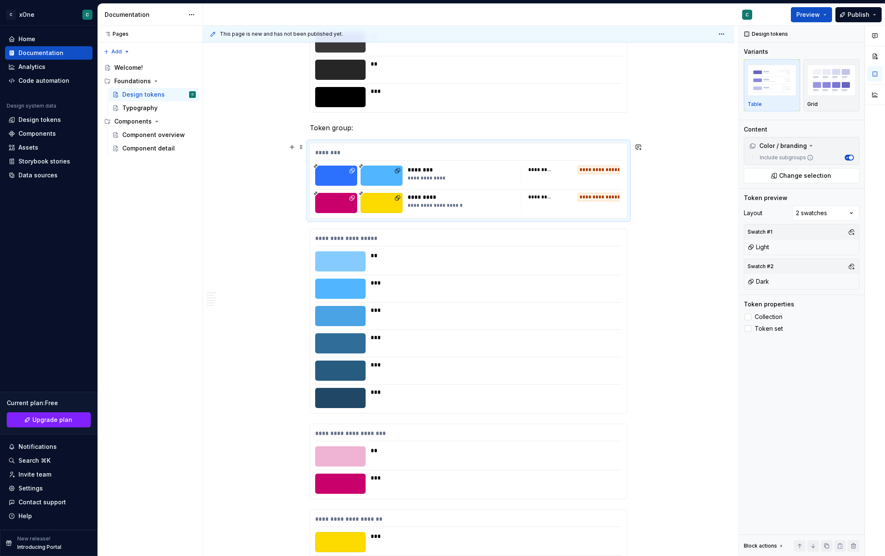
scroll to position [752, 0]
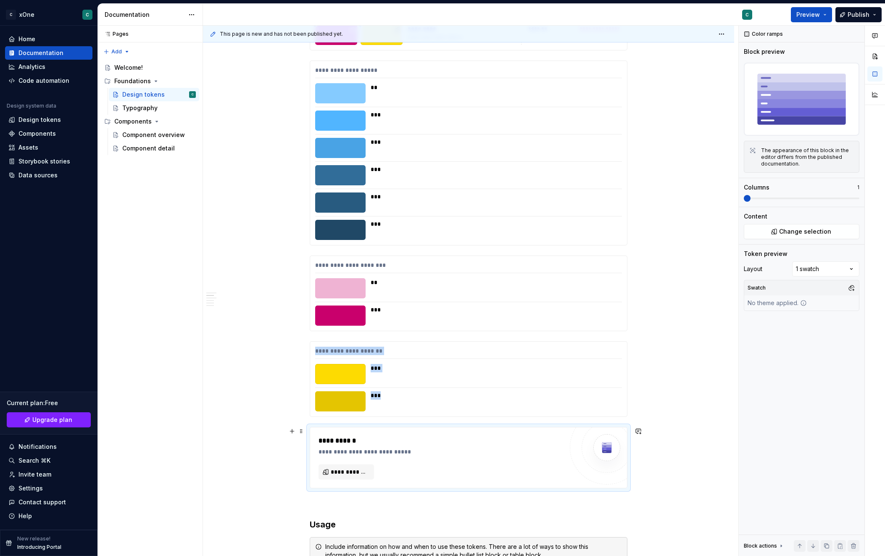
click at [350, 464] on div "**********" at bounding box center [441, 458] width 245 height 44
click at [351, 468] on span "**********" at bounding box center [350, 472] width 38 height 8
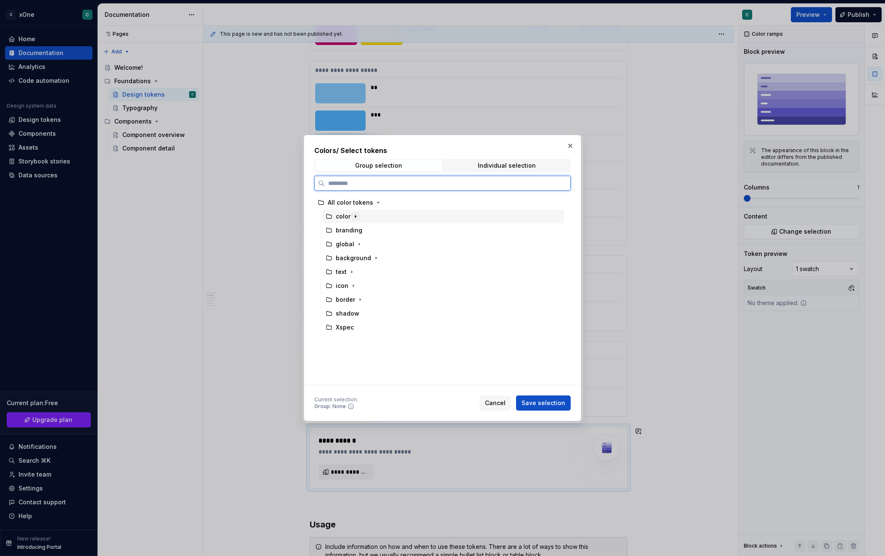
click at [356, 218] on icon "button" at bounding box center [355, 216] width 7 height 7
click at [366, 242] on icon "button" at bounding box center [366, 244] width 7 height 7
click at [367, 327] on div "blue" at bounding box center [451, 327] width 226 height 13
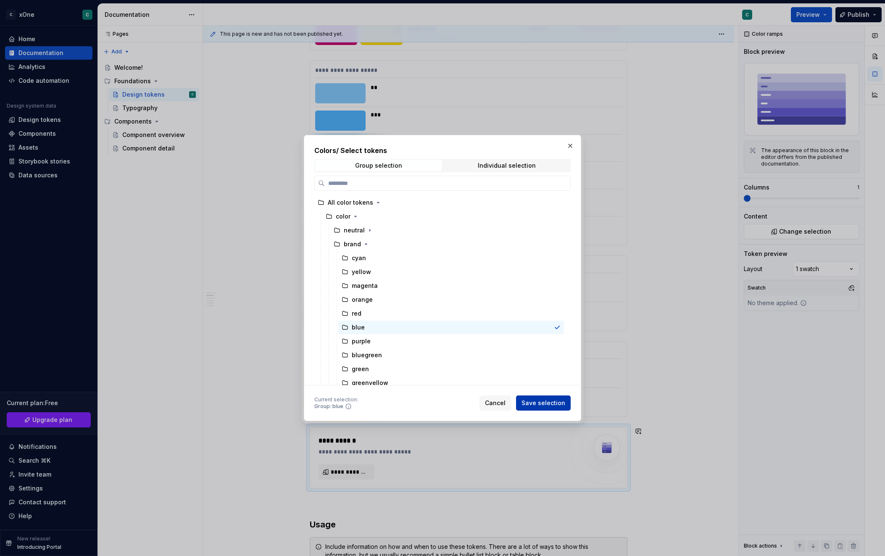
click at [551, 404] on span "Save selection" at bounding box center [544, 403] width 44 height 8
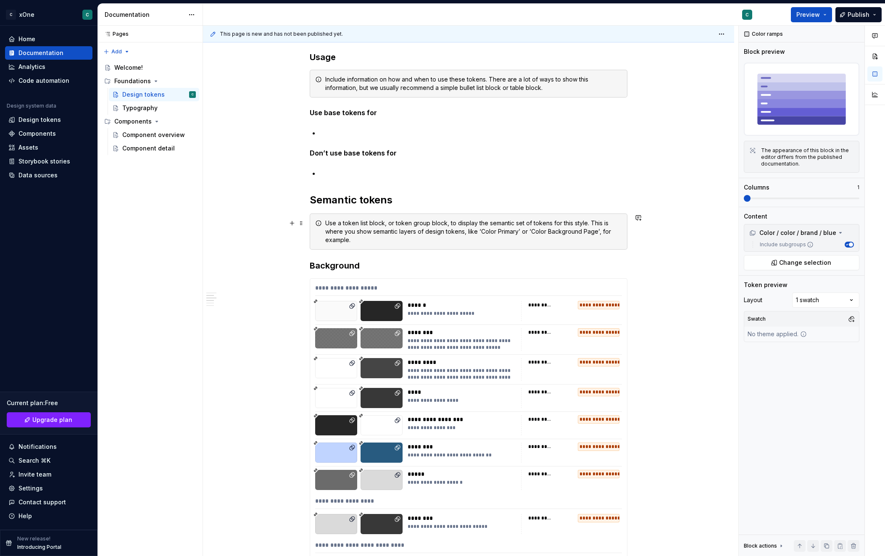
scroll to position [1318, 0]
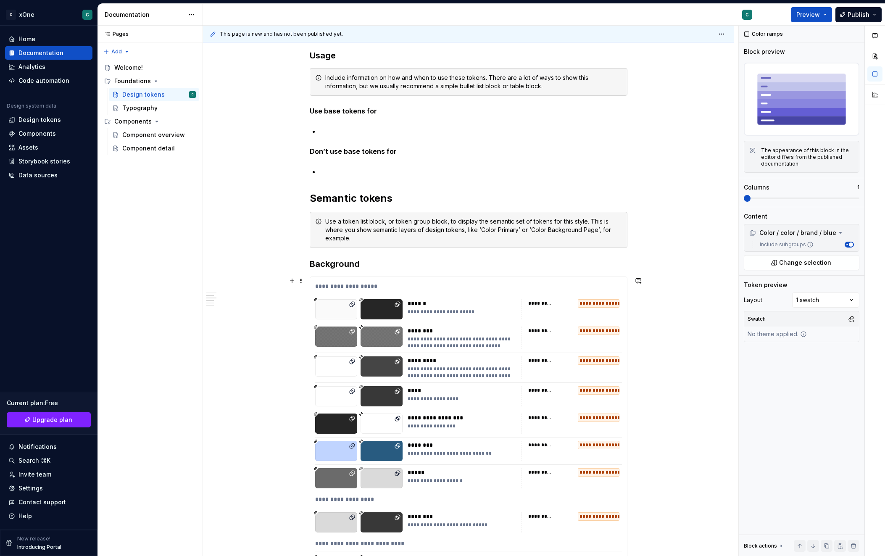
click at [596, 284] on div "**********" at bounding box center [468, 288] width 307 height 12
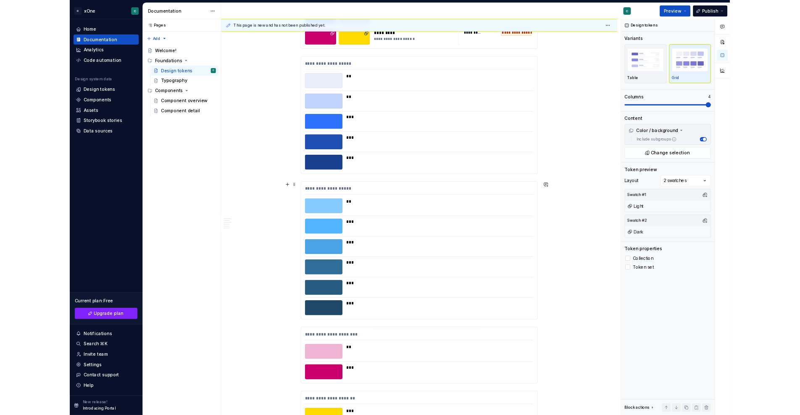
scroll to position [0, 0]
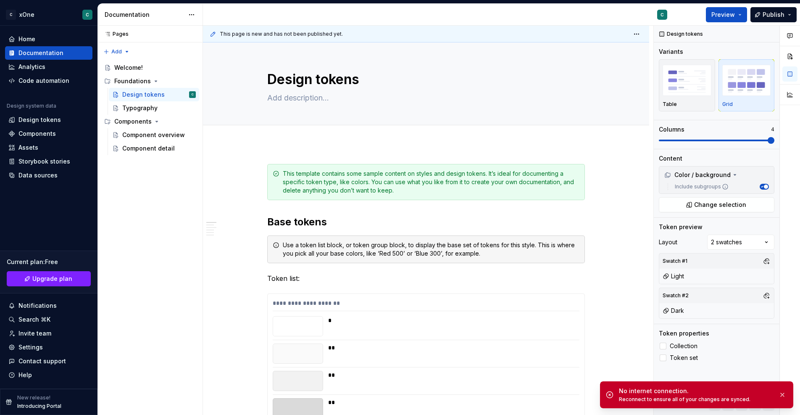
type textarea "*"
